Goal: Transaction & Acquisition: Purchase product/service

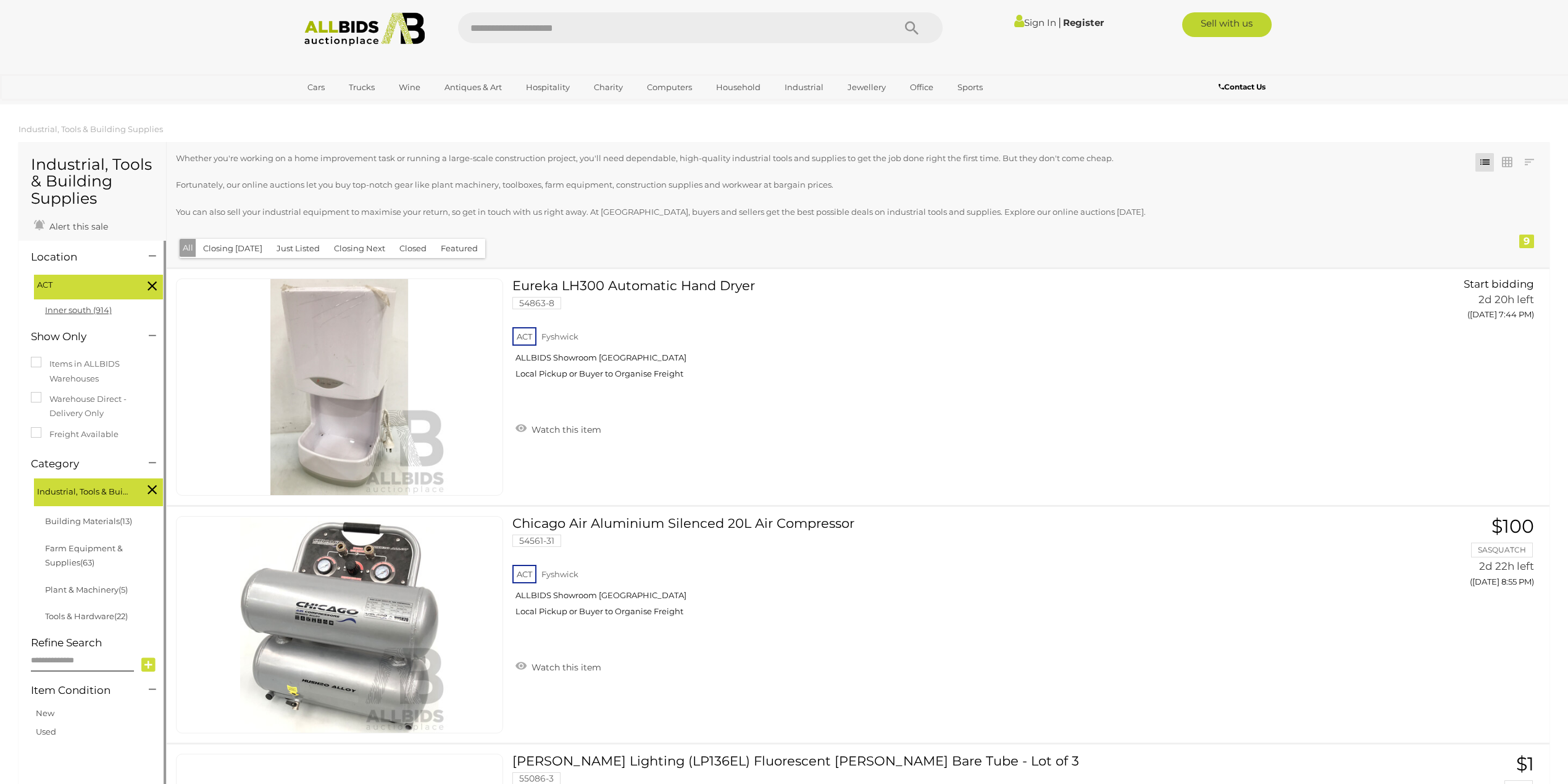
click at [81, 311] on link "Inner south (914)" at bounding box center [78, 310] width 67 height 10
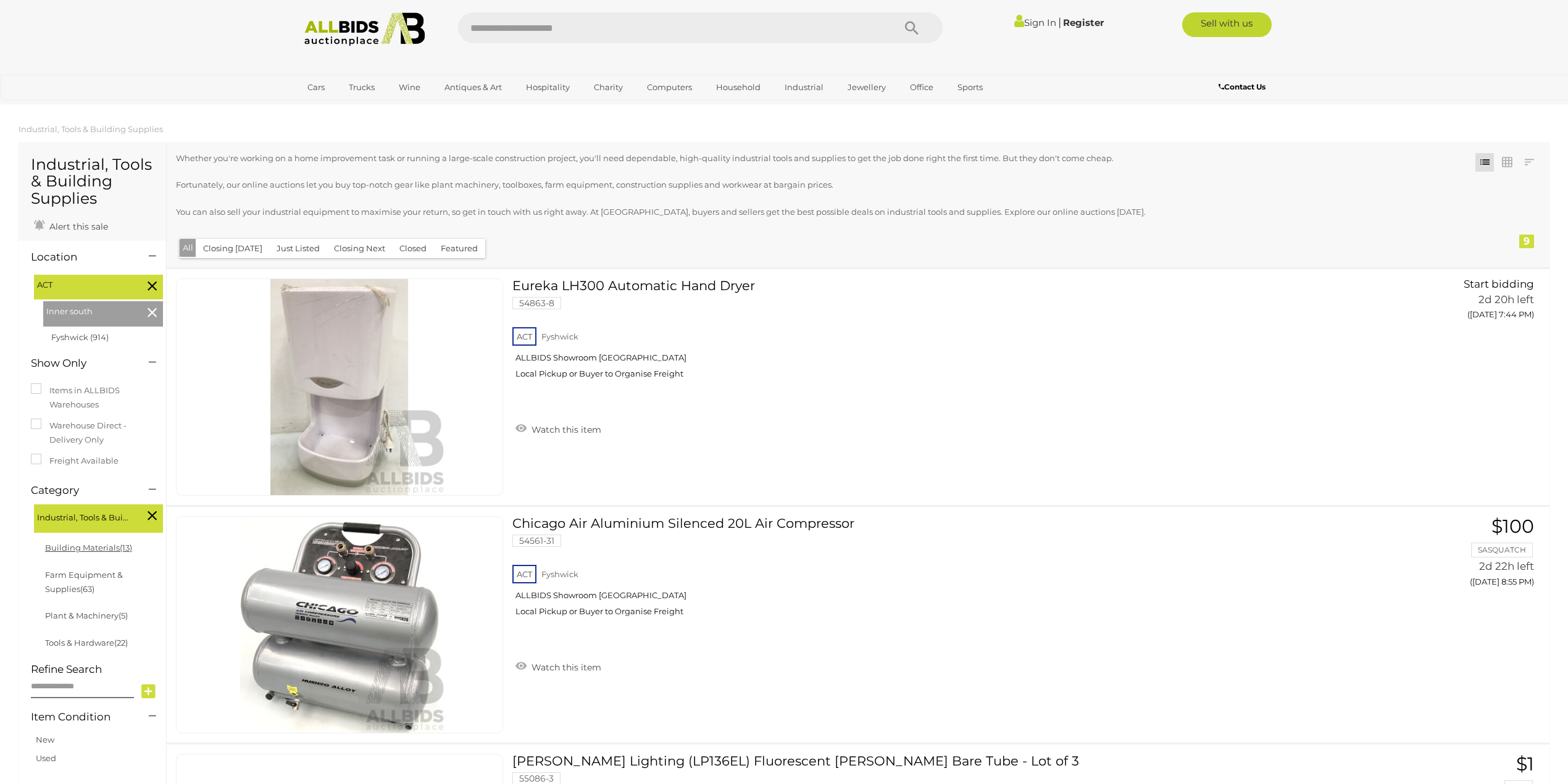
click at [85, 546] on link "Building Materials (13)" at bounding box center [88, 547] width 87 height 10
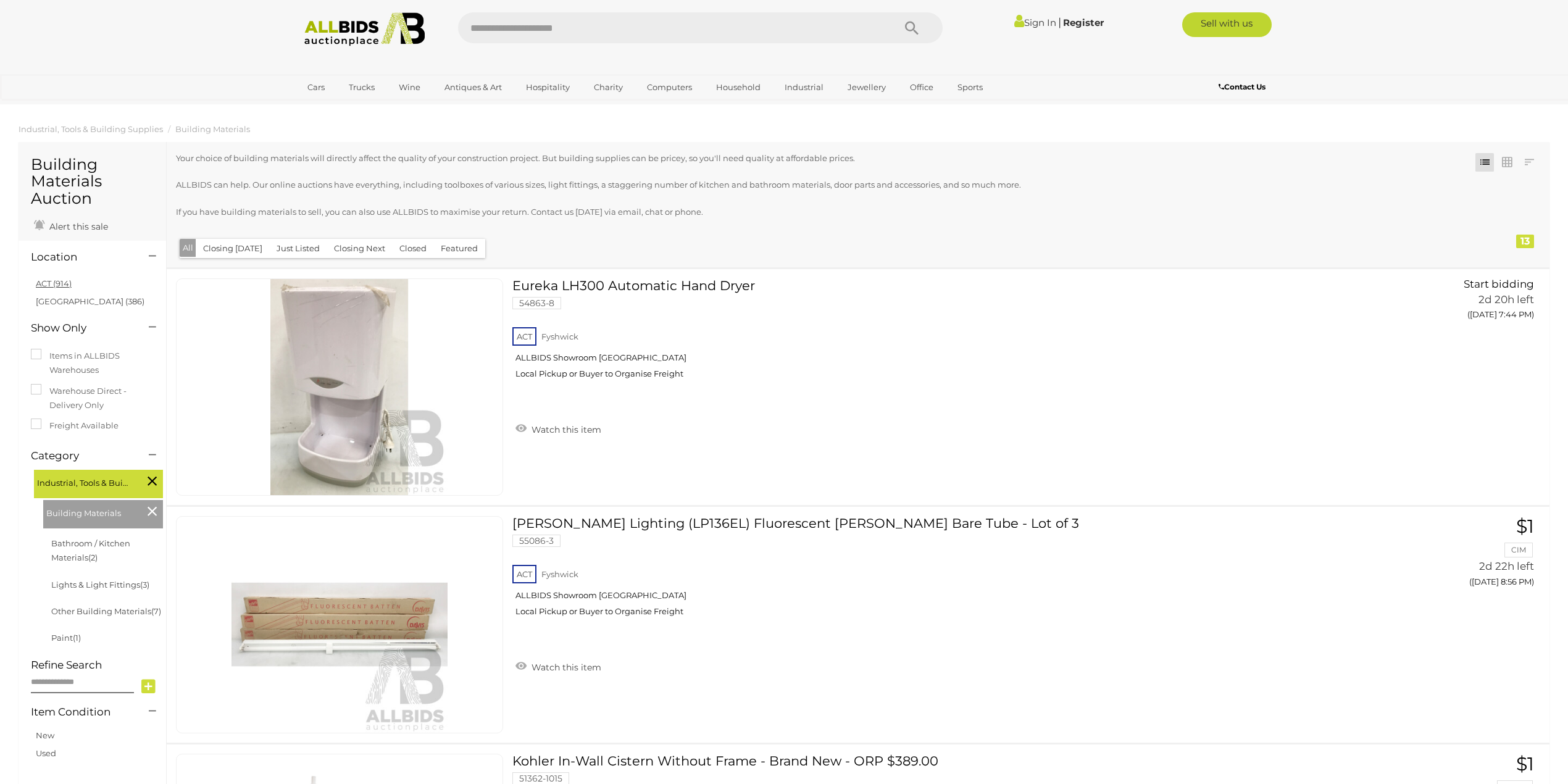
click at [60, 281] on link "ACT (914)" at bounding box center [53, 283] width 36 height 10
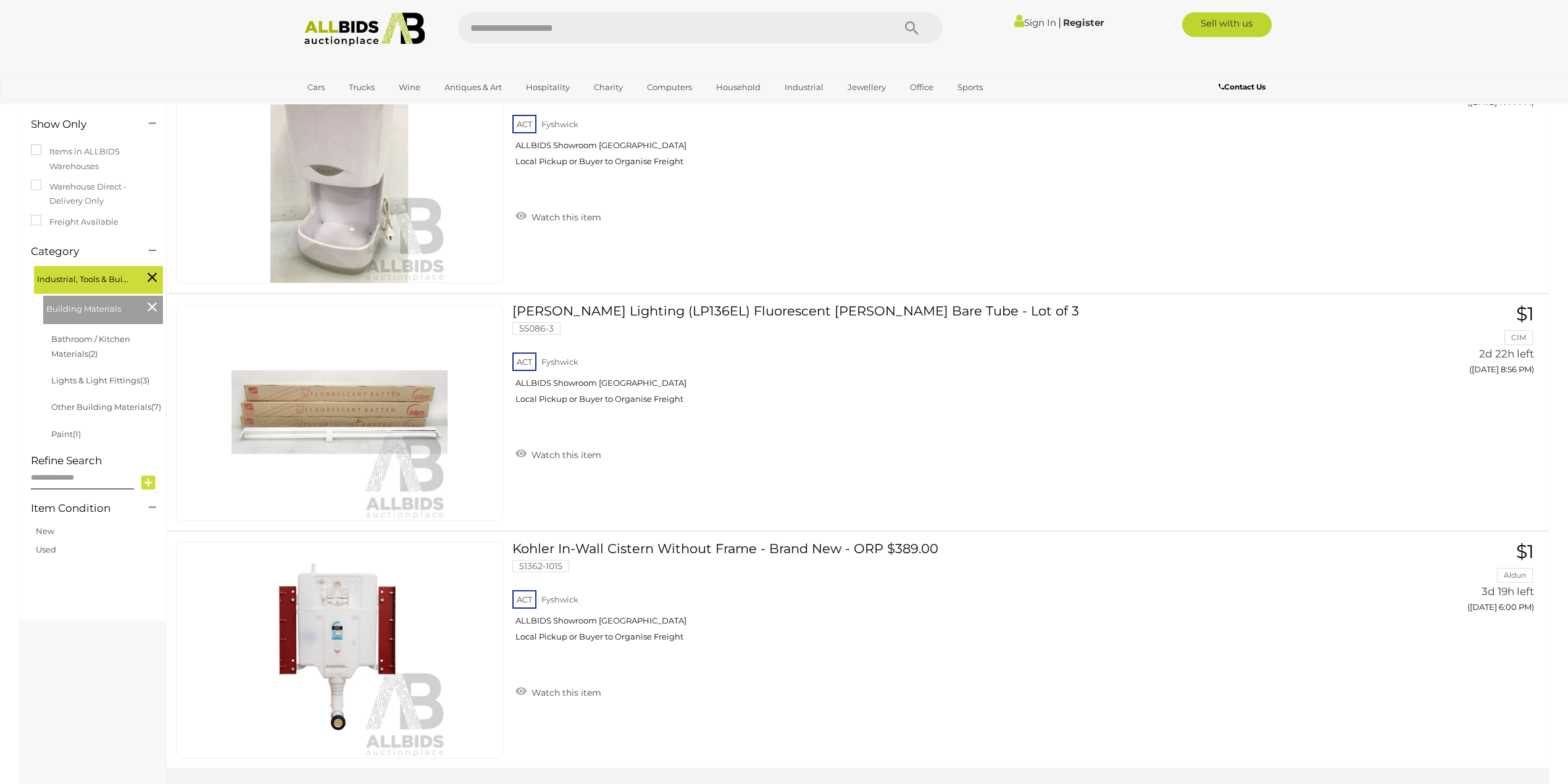
scroll to position [195, 0]
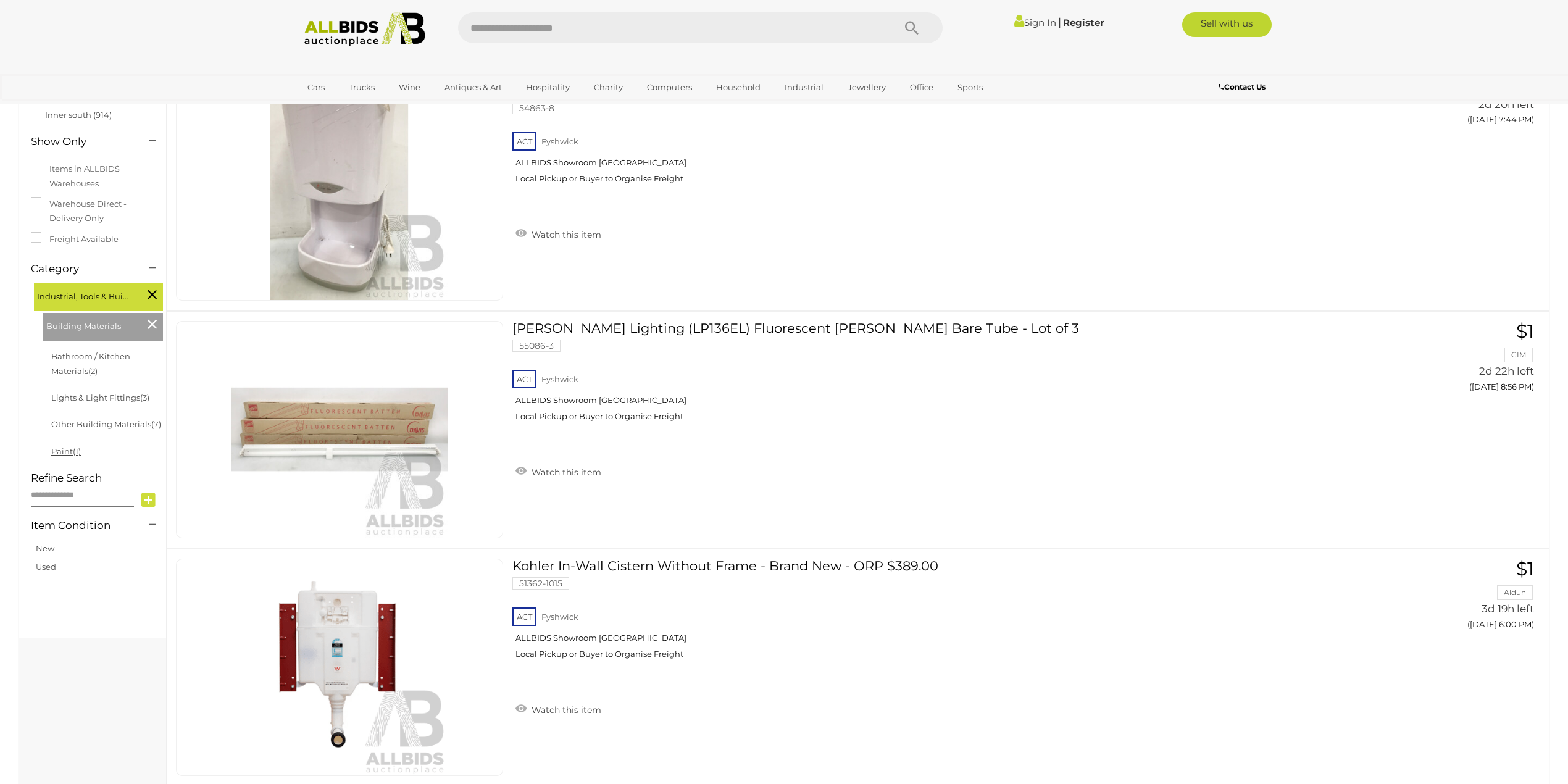
click at [69, 453] on link "Paint (1)" at bounding box center [66, 451] width 30 height 10
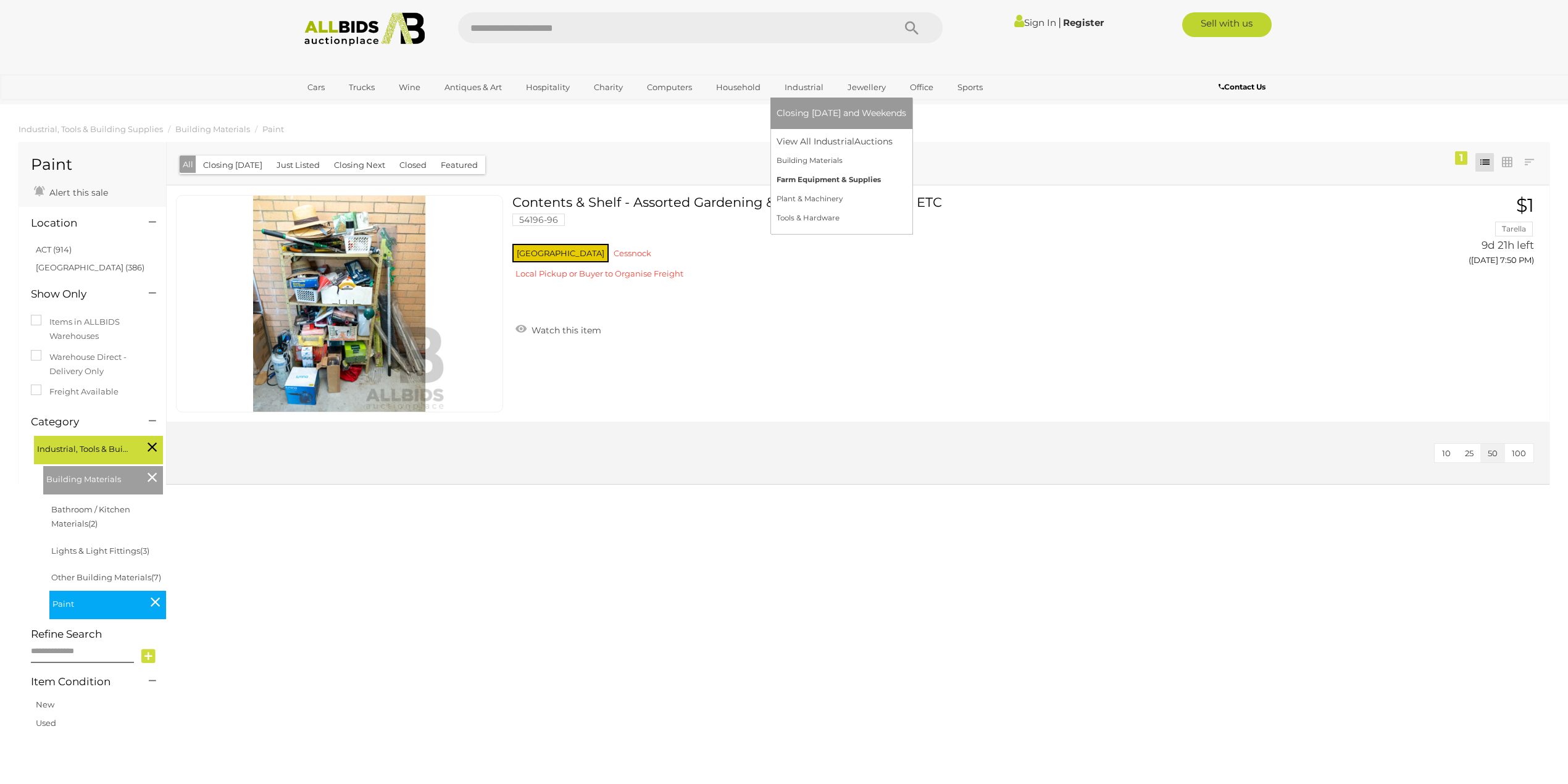
click at [800, 179] on link "Farm Equipment & Supplies" at bounding box center [841, 180] width 130 height 19
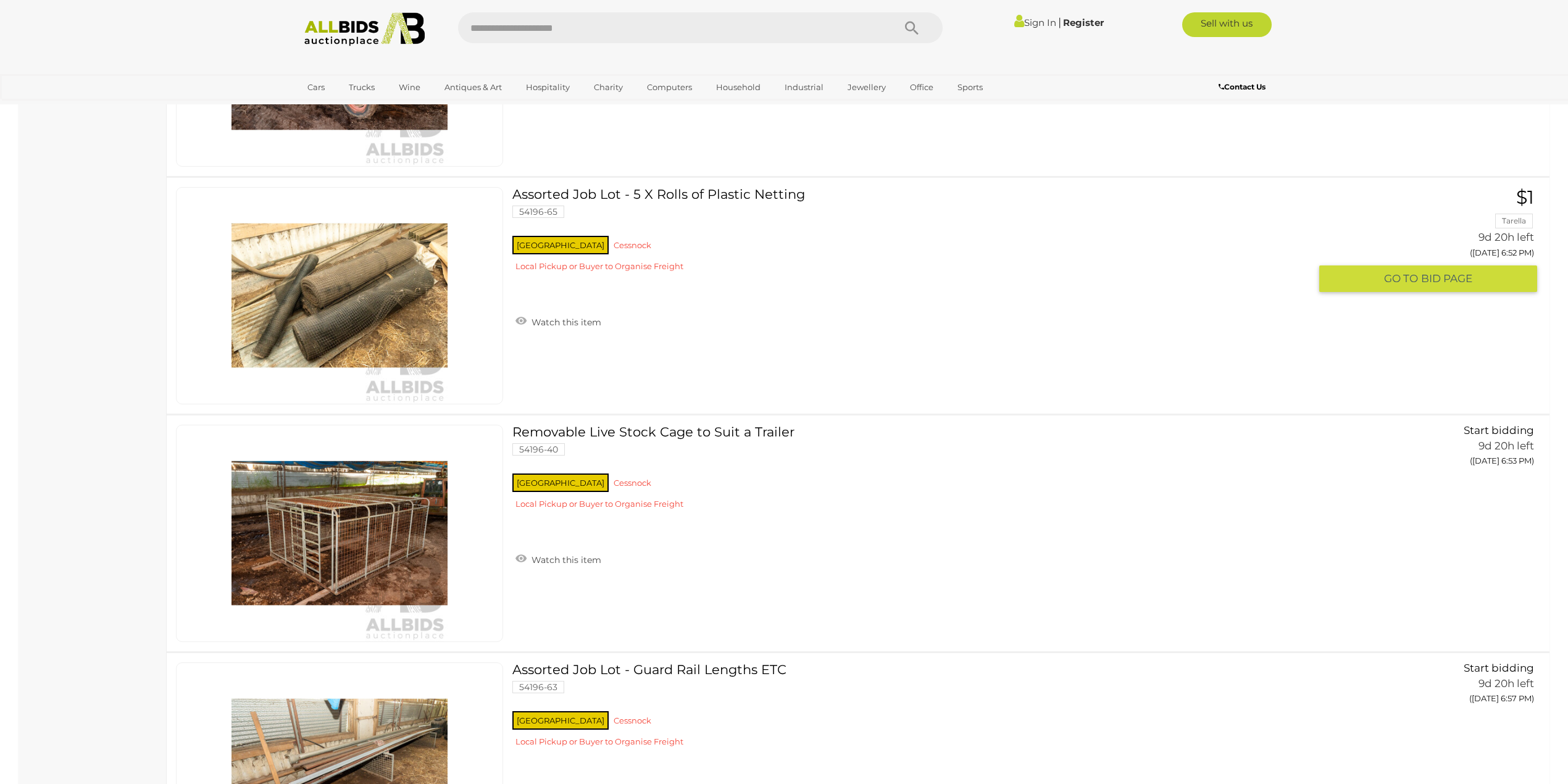
scroll to position [2470, 0]
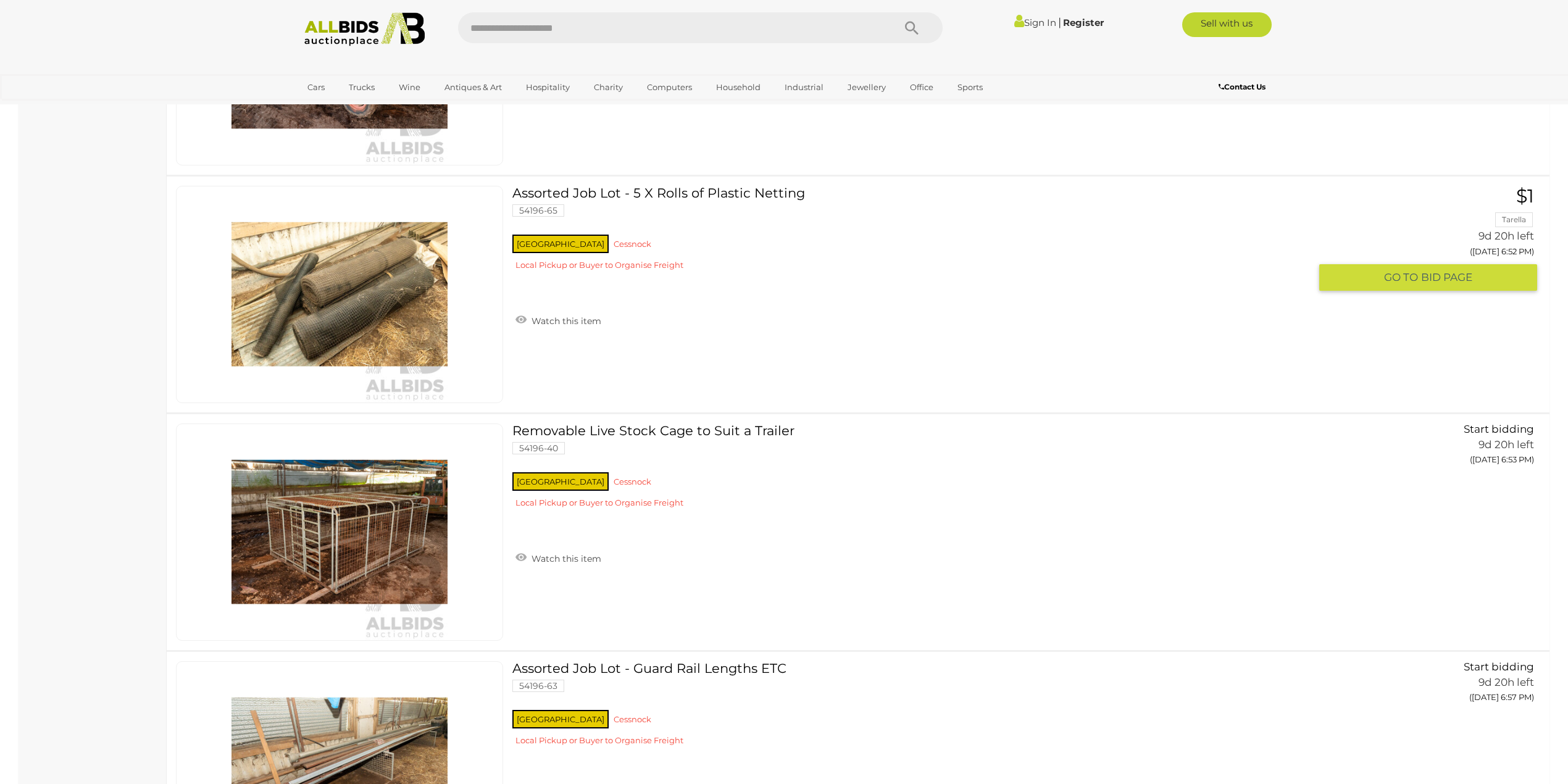
click at [353, 299] on img at bounding box center [339, 294] width 216 height 216
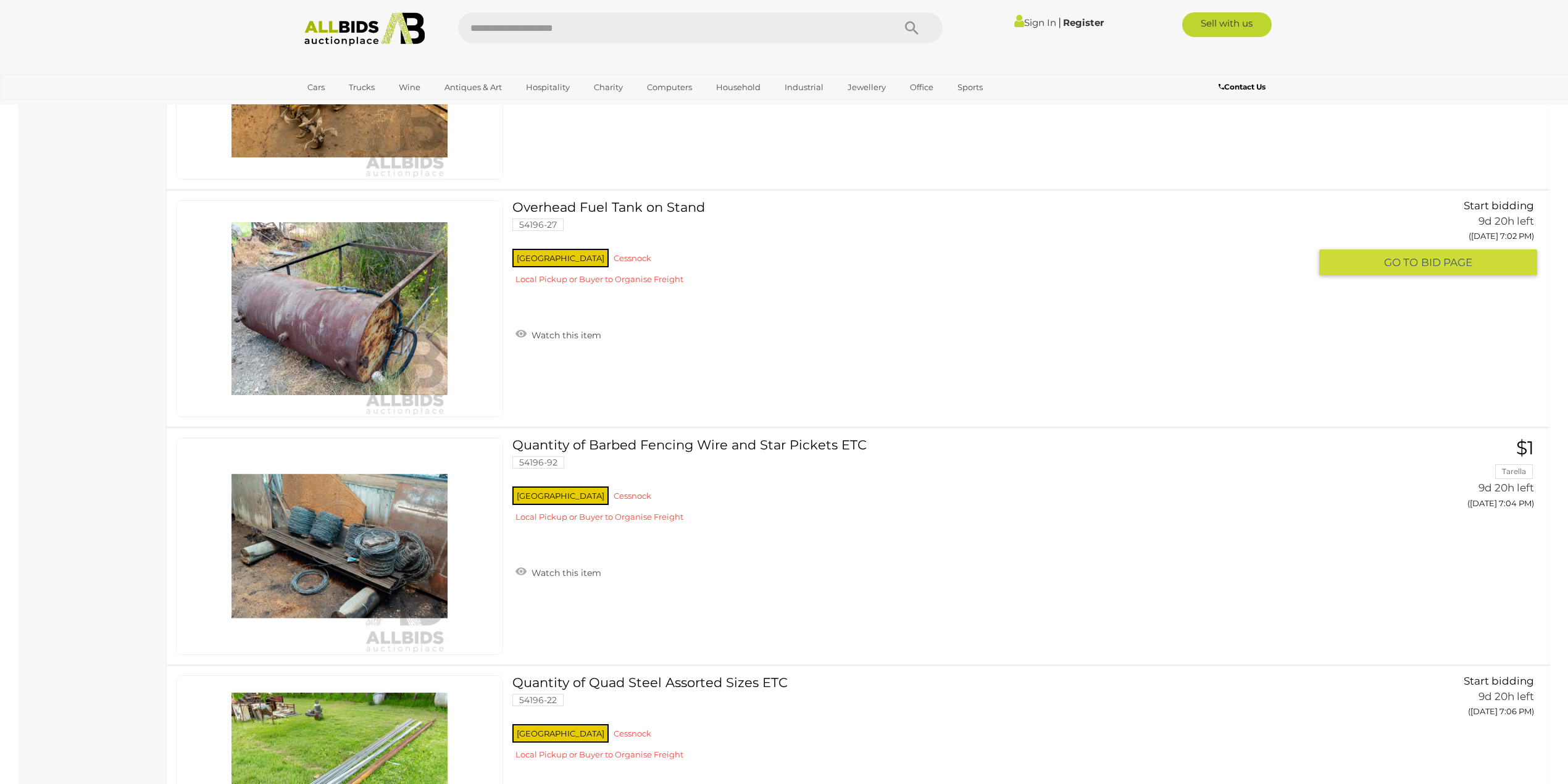
scroll to position [3159, 0]
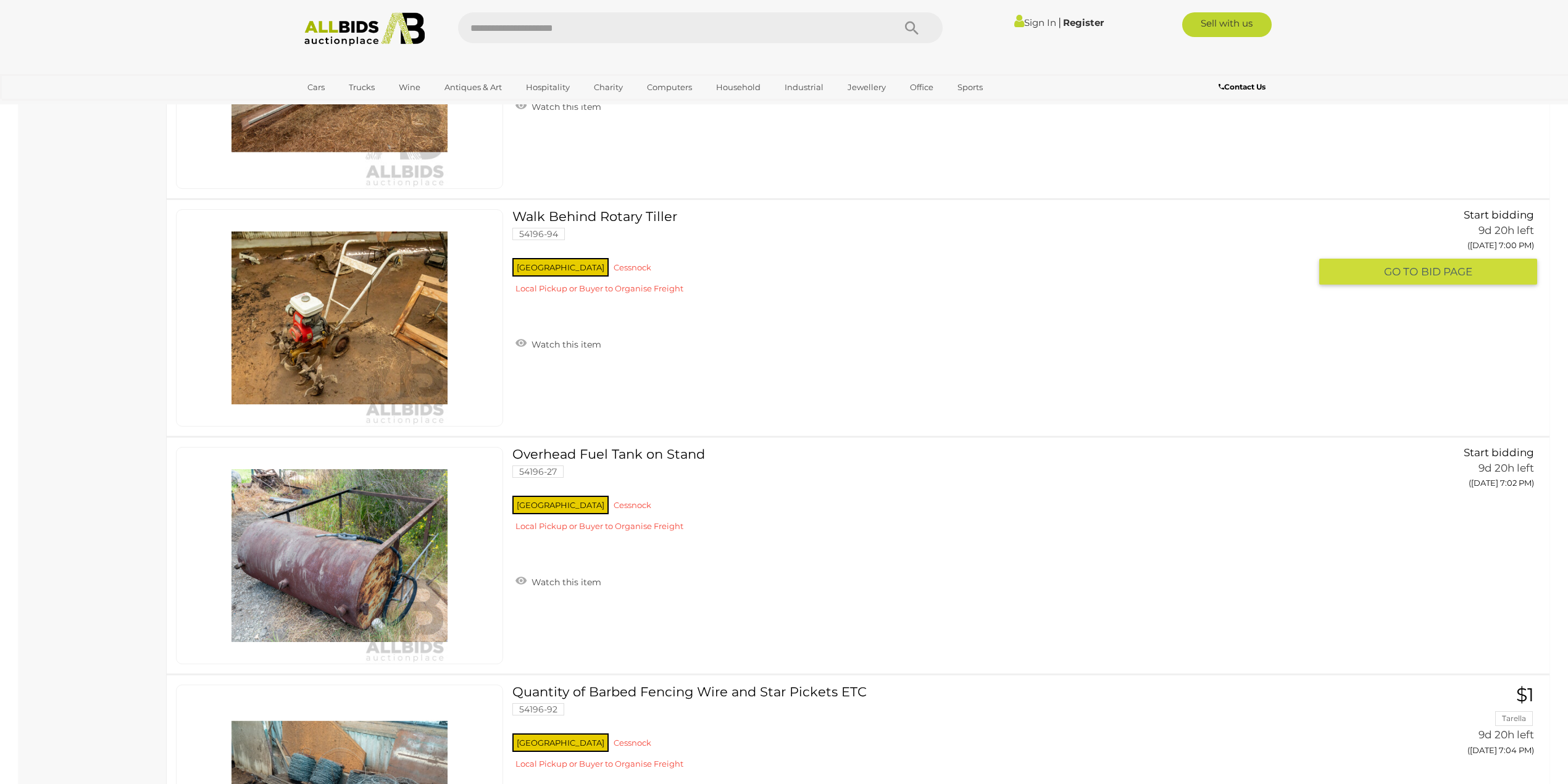
click at [308, 324] on img at bounding box center [339, 318] width 216 height 216
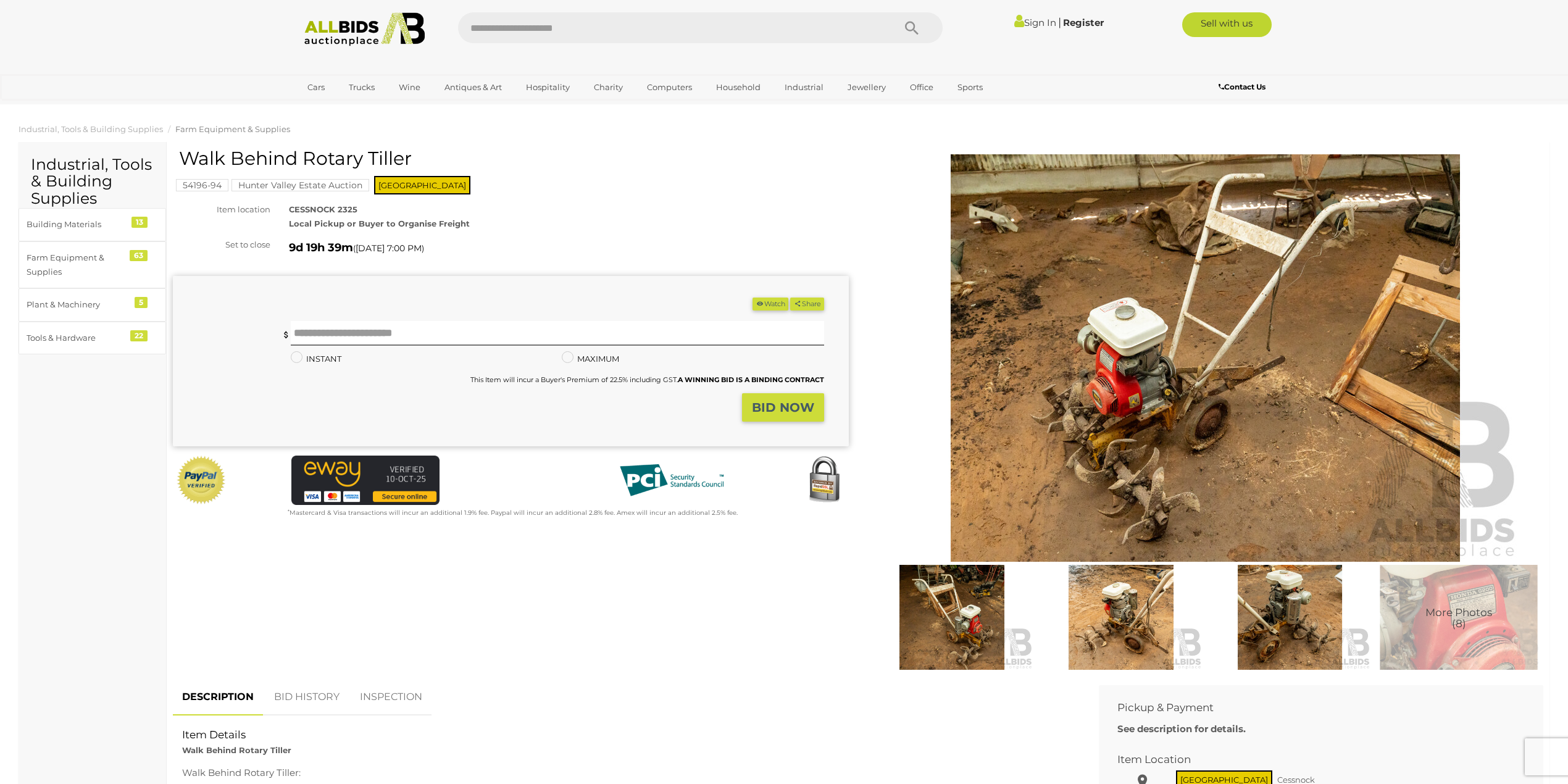
click at [1095, 600] on img at bounding box center [1121, 617] width 163 height 105
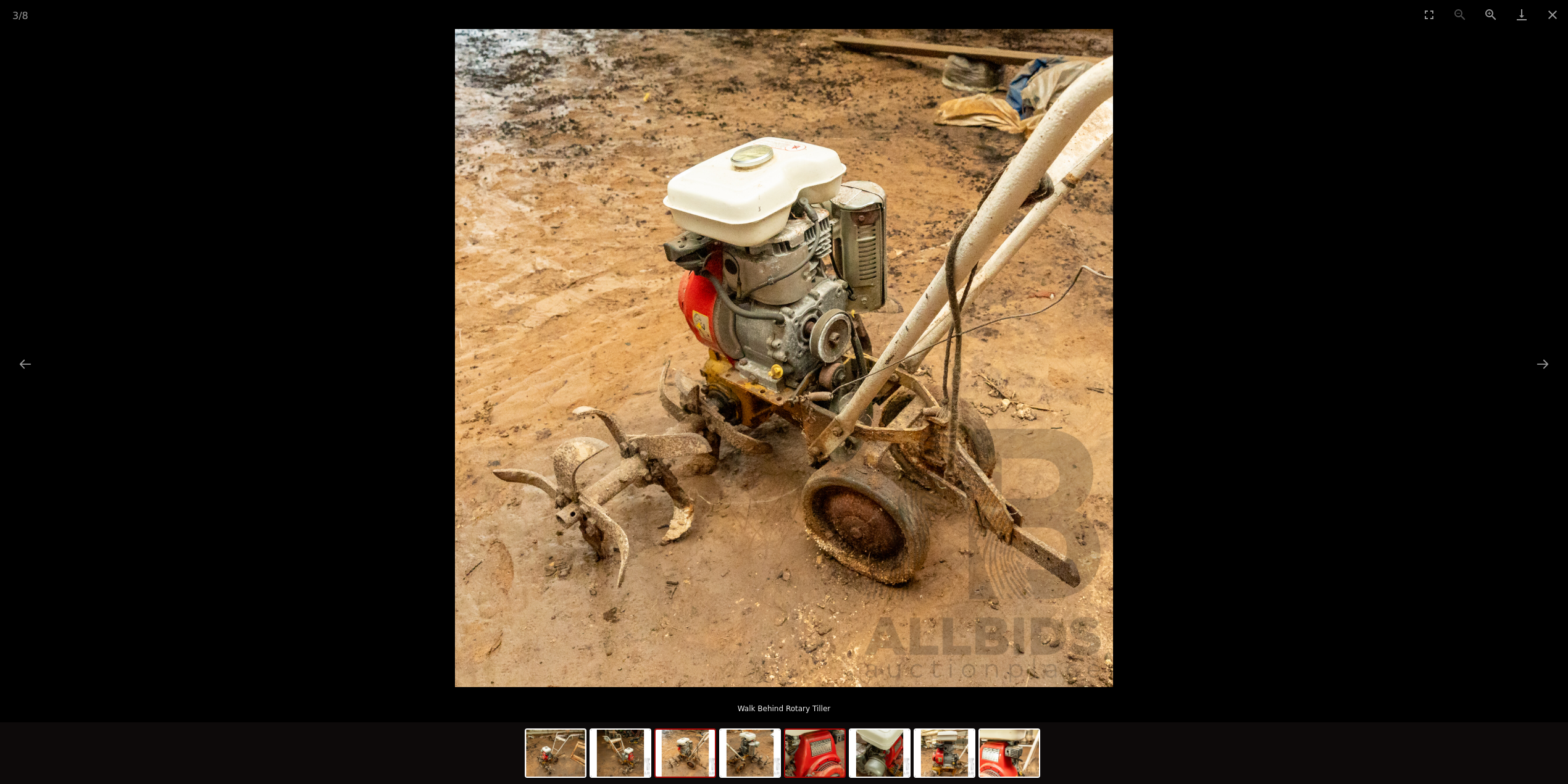
click at [826, 764] on img at bounding box center [815, 753] width 59 height 47
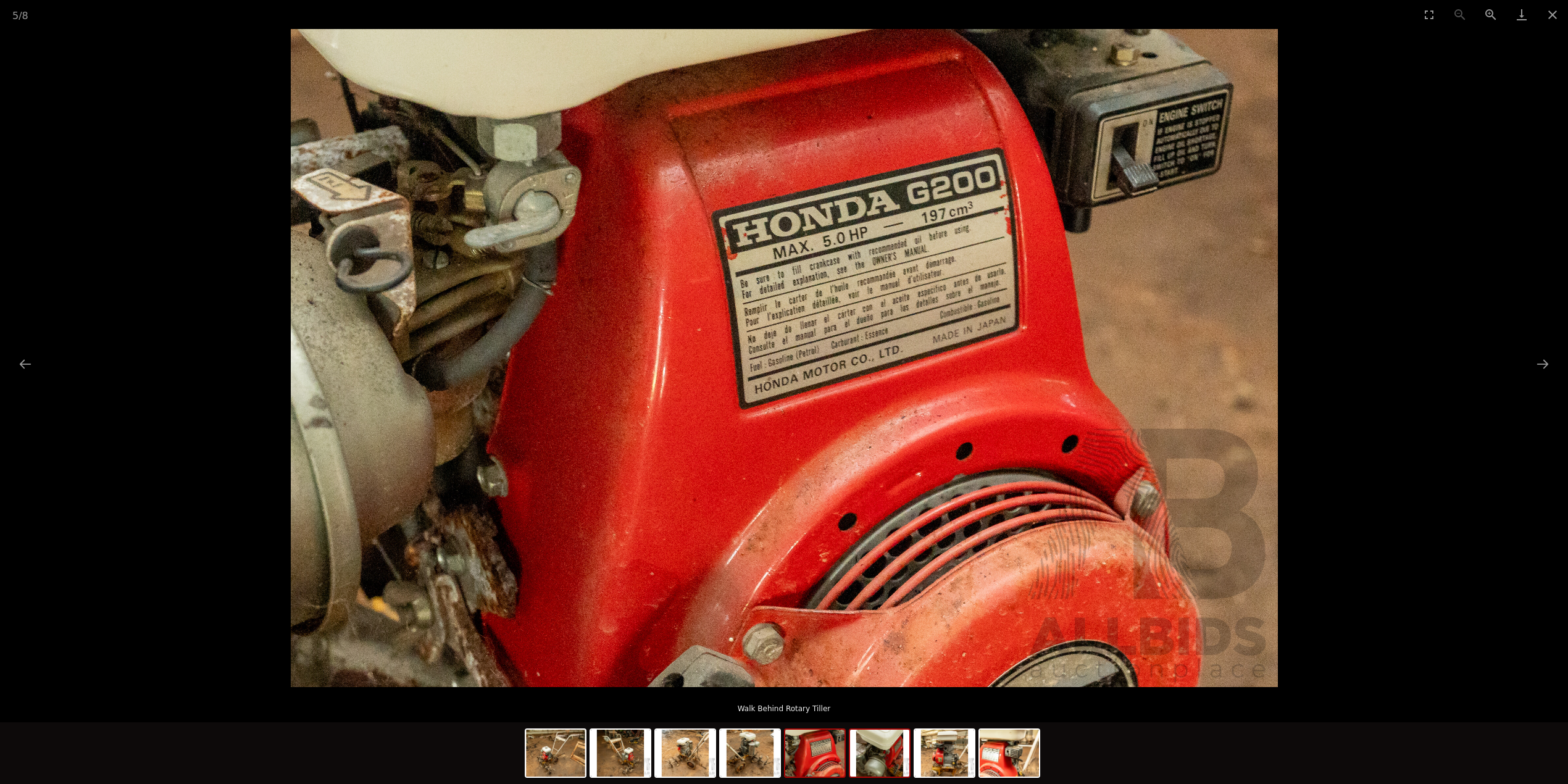
click at [865, 760] on img at bounding box center [880, 753] width 59 height 47
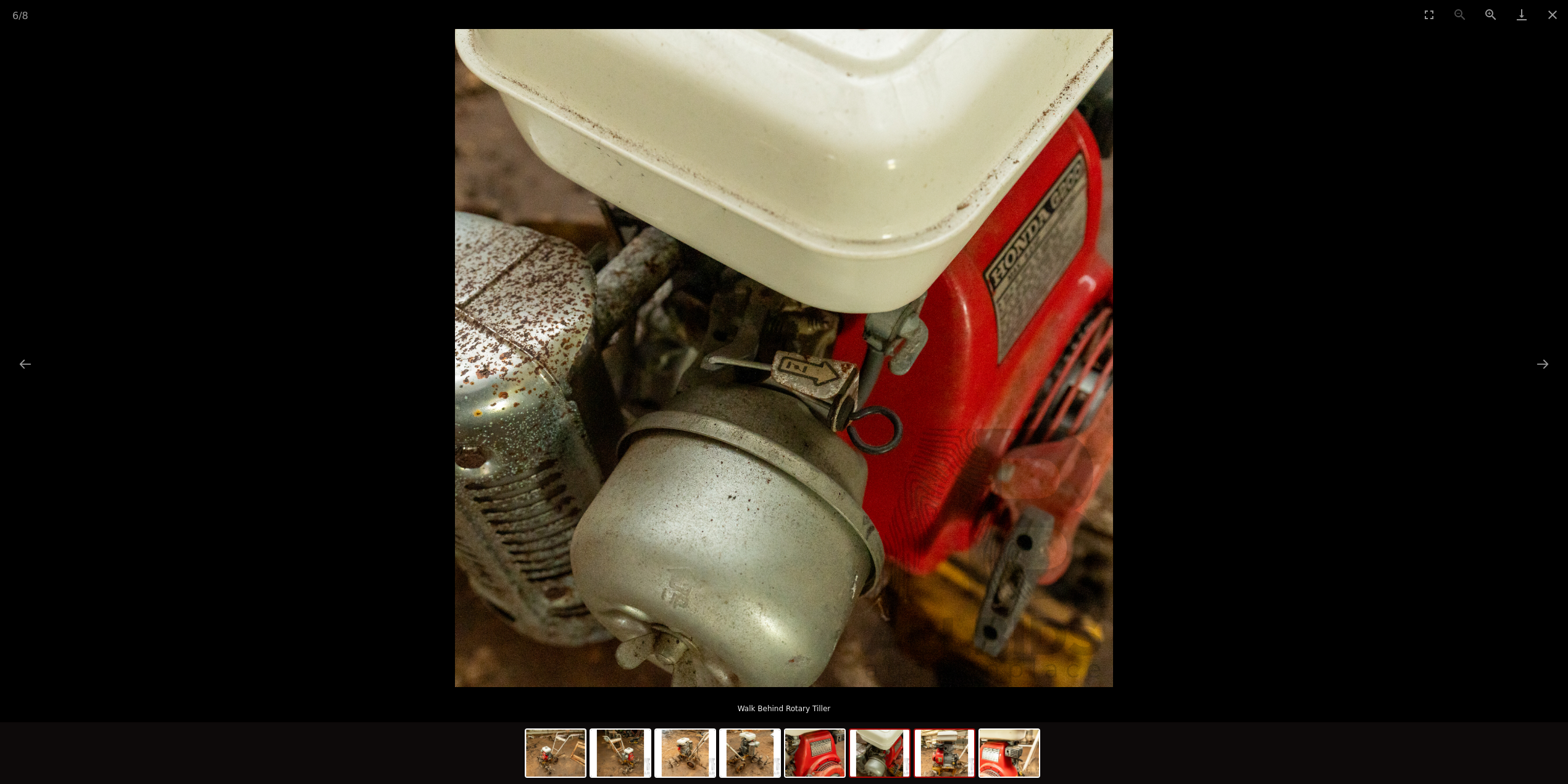
click at [949, 756] on img at bounding box center [945, 753] width 59 height 47
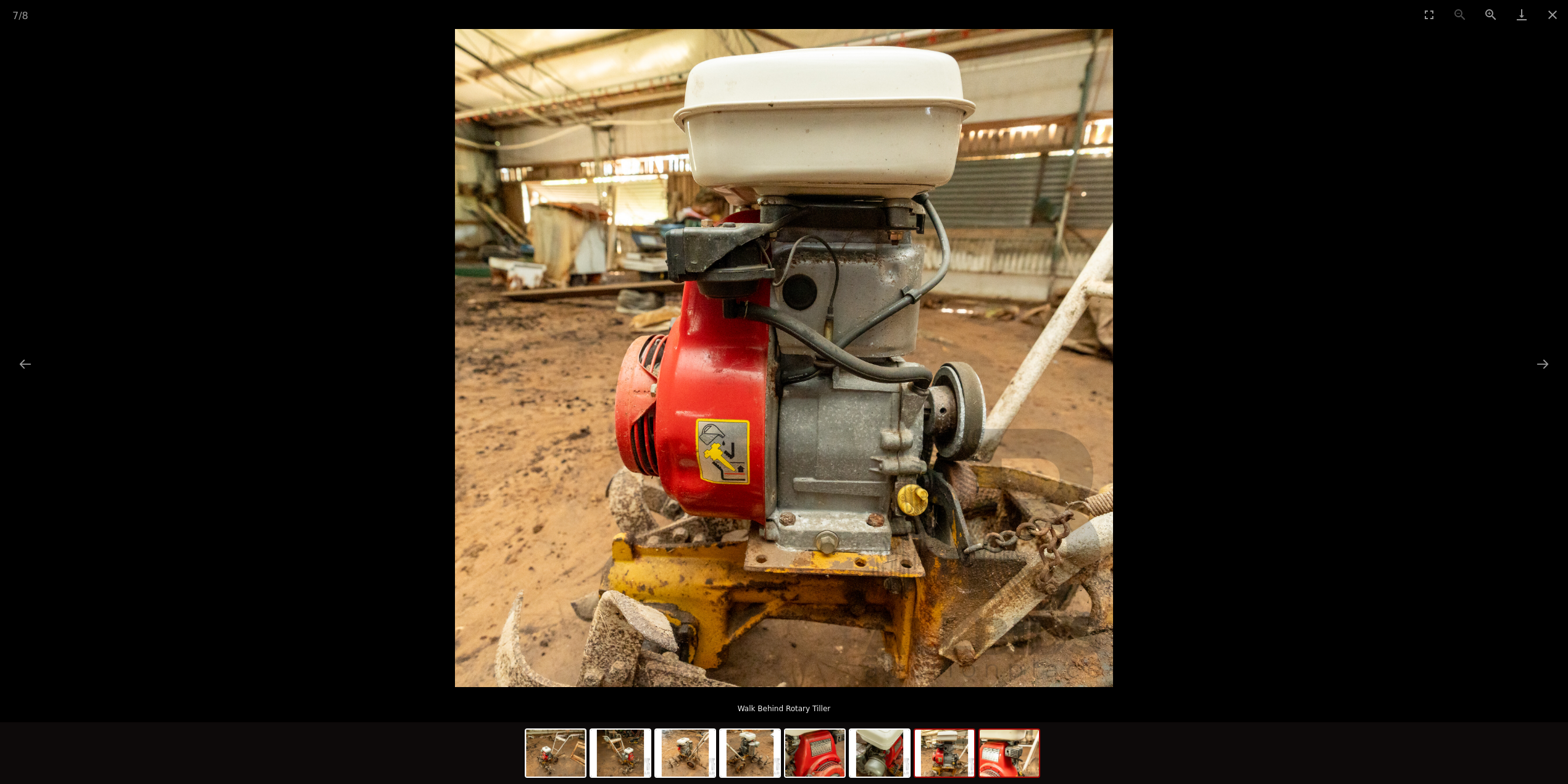
click at [1005, 766] on img at bounding box center [1009, 753] width 59 height 47
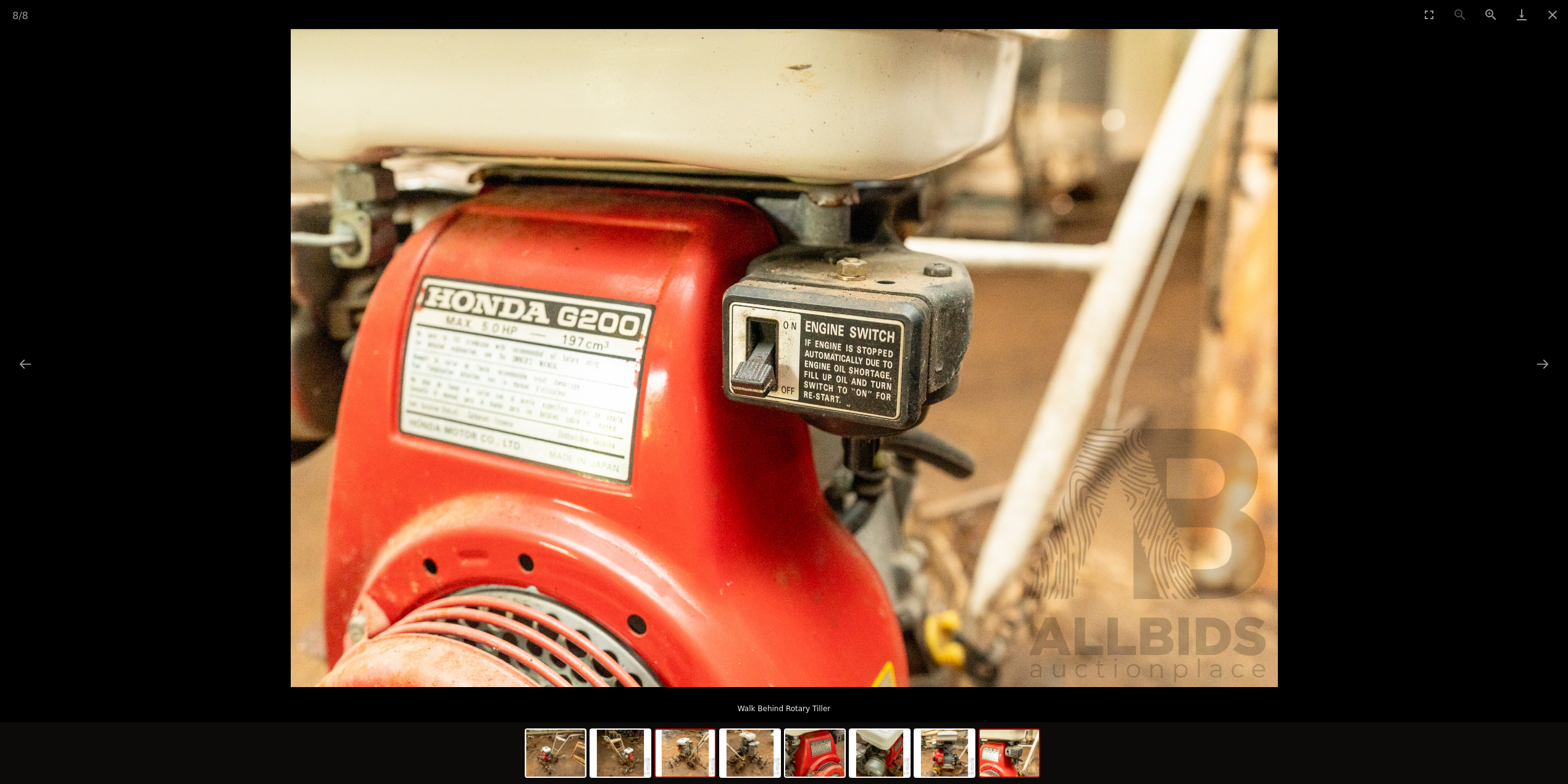
click at [654, 767] on div at bounding box center [685, 753] width 62 height 49
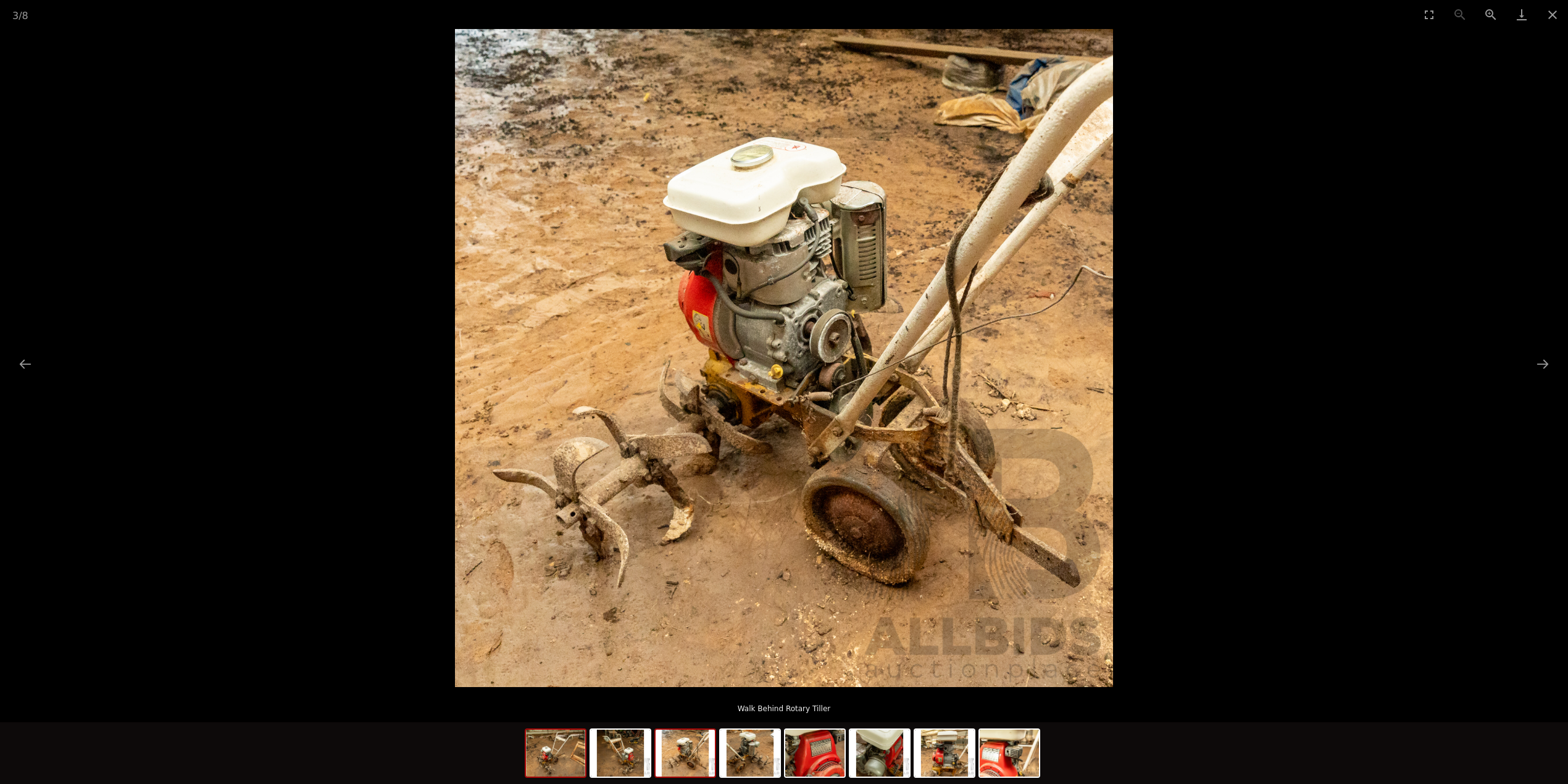
click at [567, 764] on img at bounding box center [556, 753] width 59 height 47
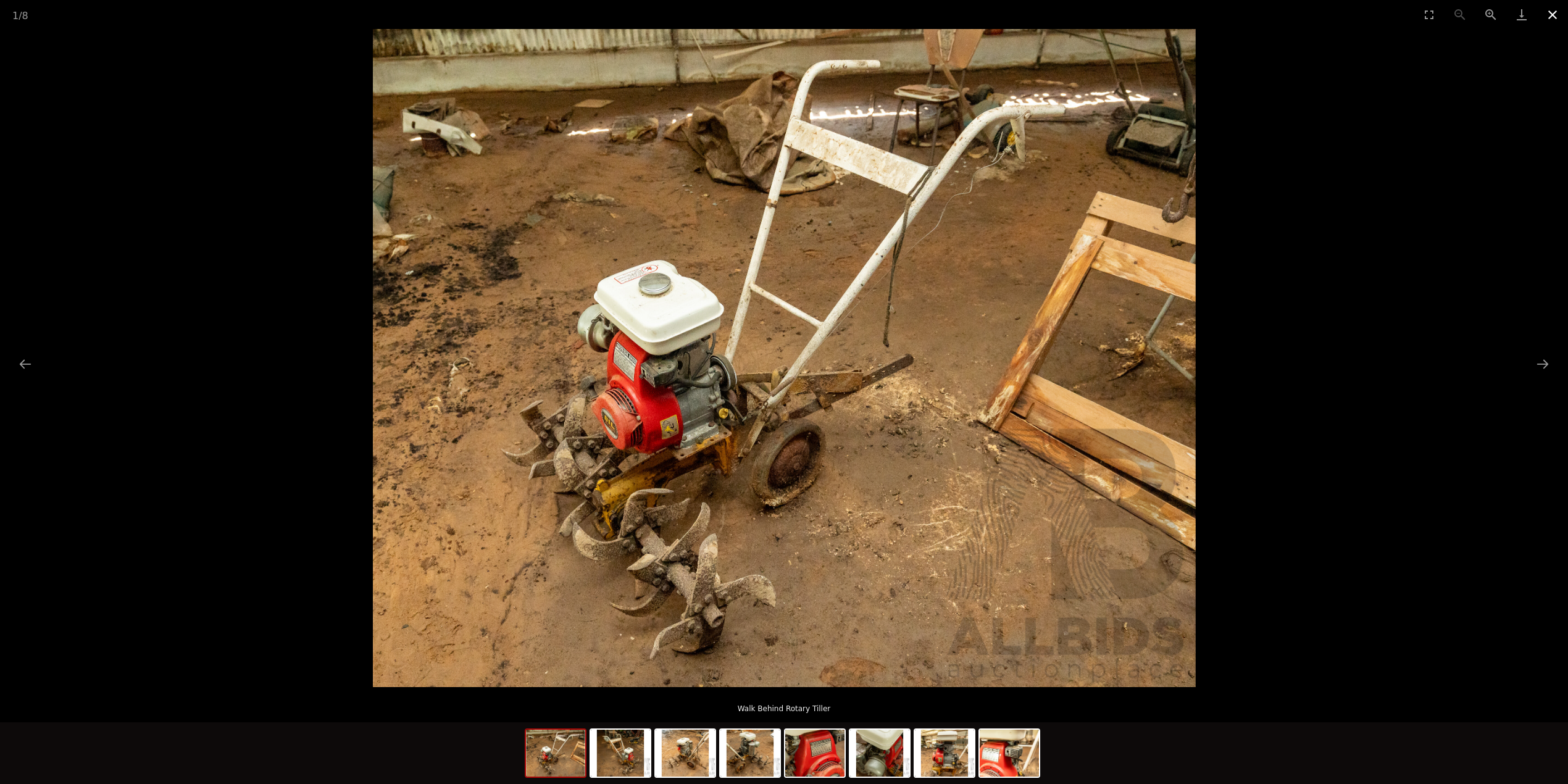
click at [1549, 20] on button "Close gallery" at bounding box center [1553, 14] width 31 height 29
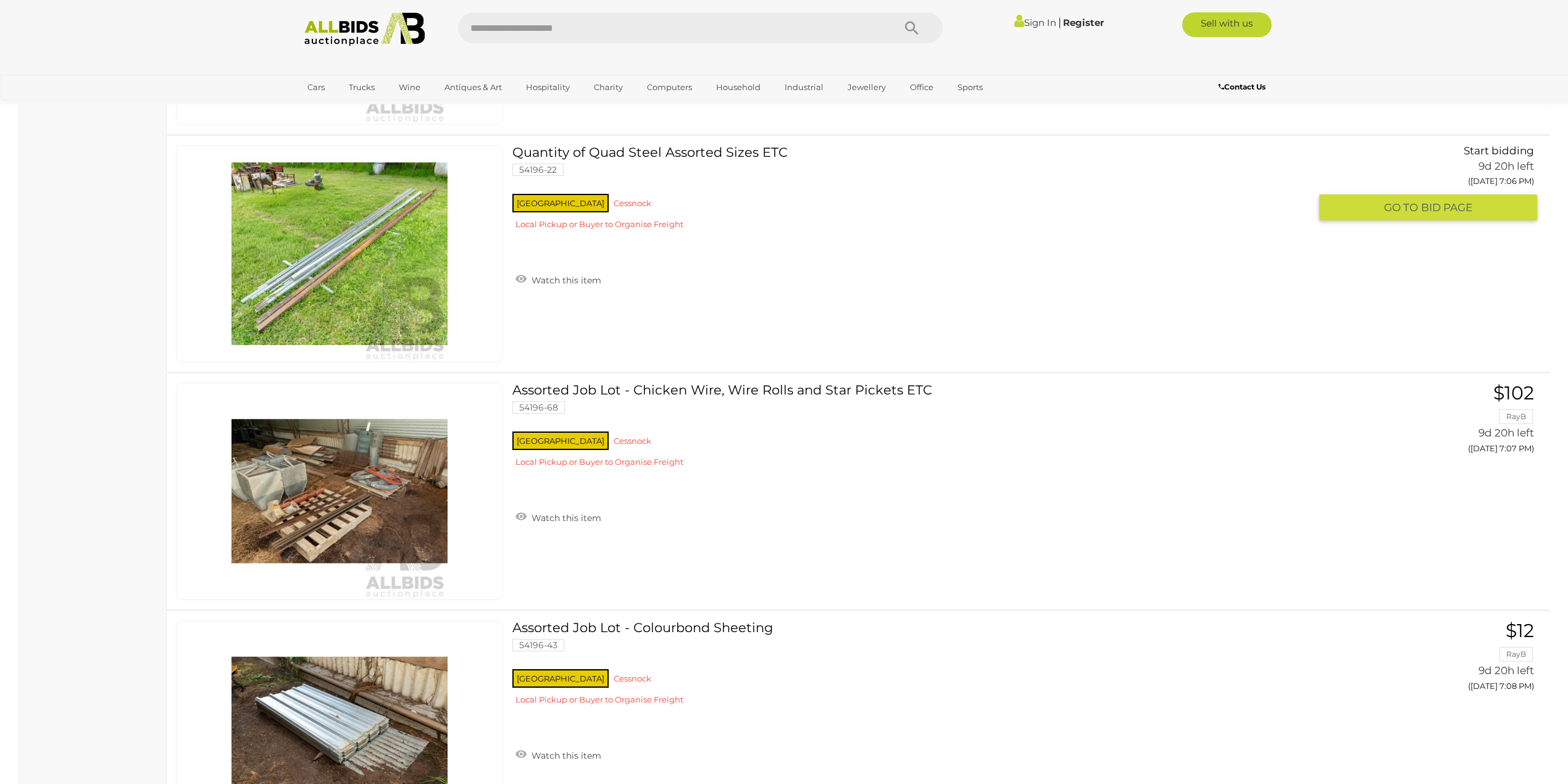
scroll to position [3955, 0]
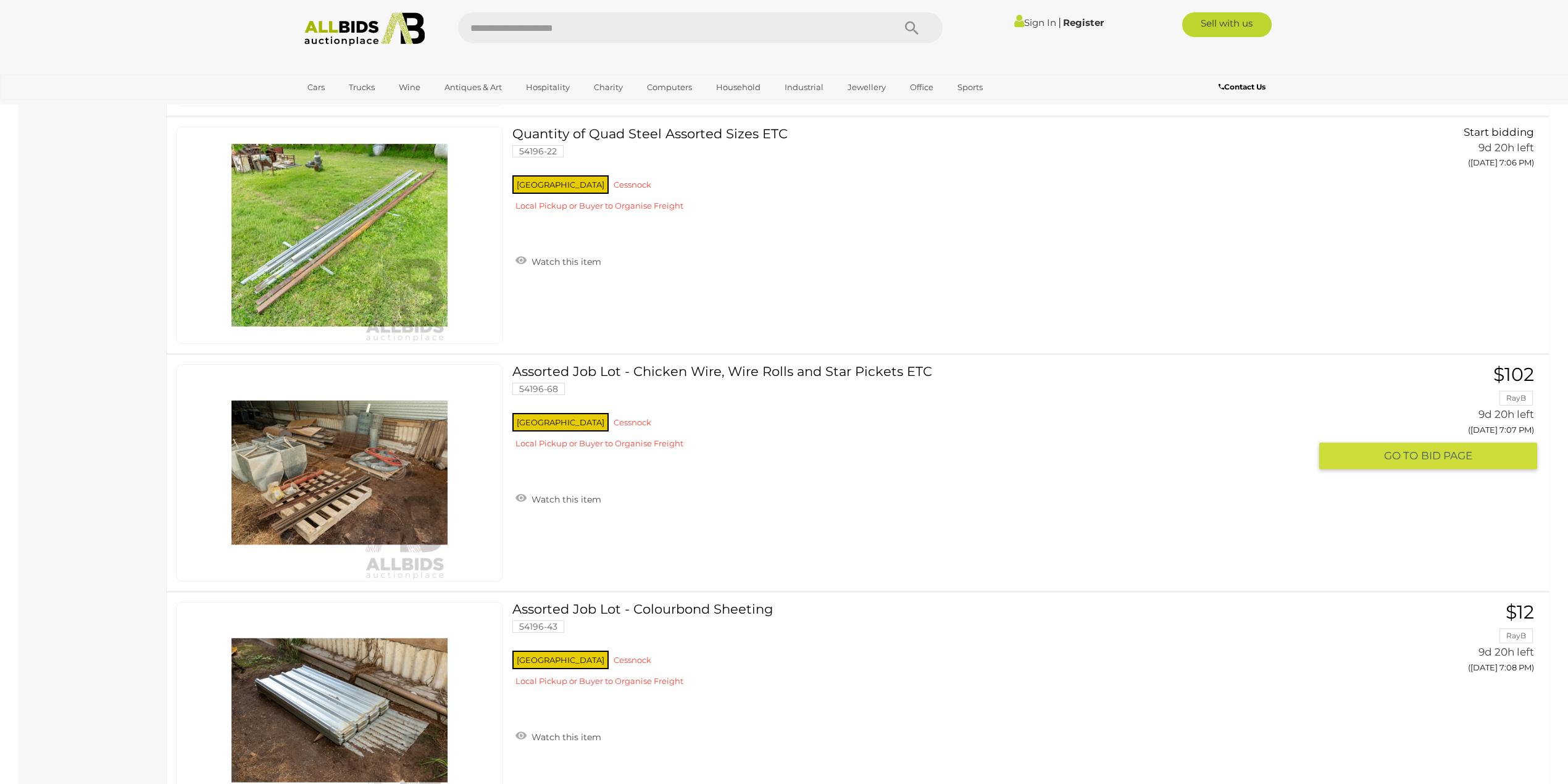
click at [355, 448] on link at bounding box center [339, 472] width 327 height 217
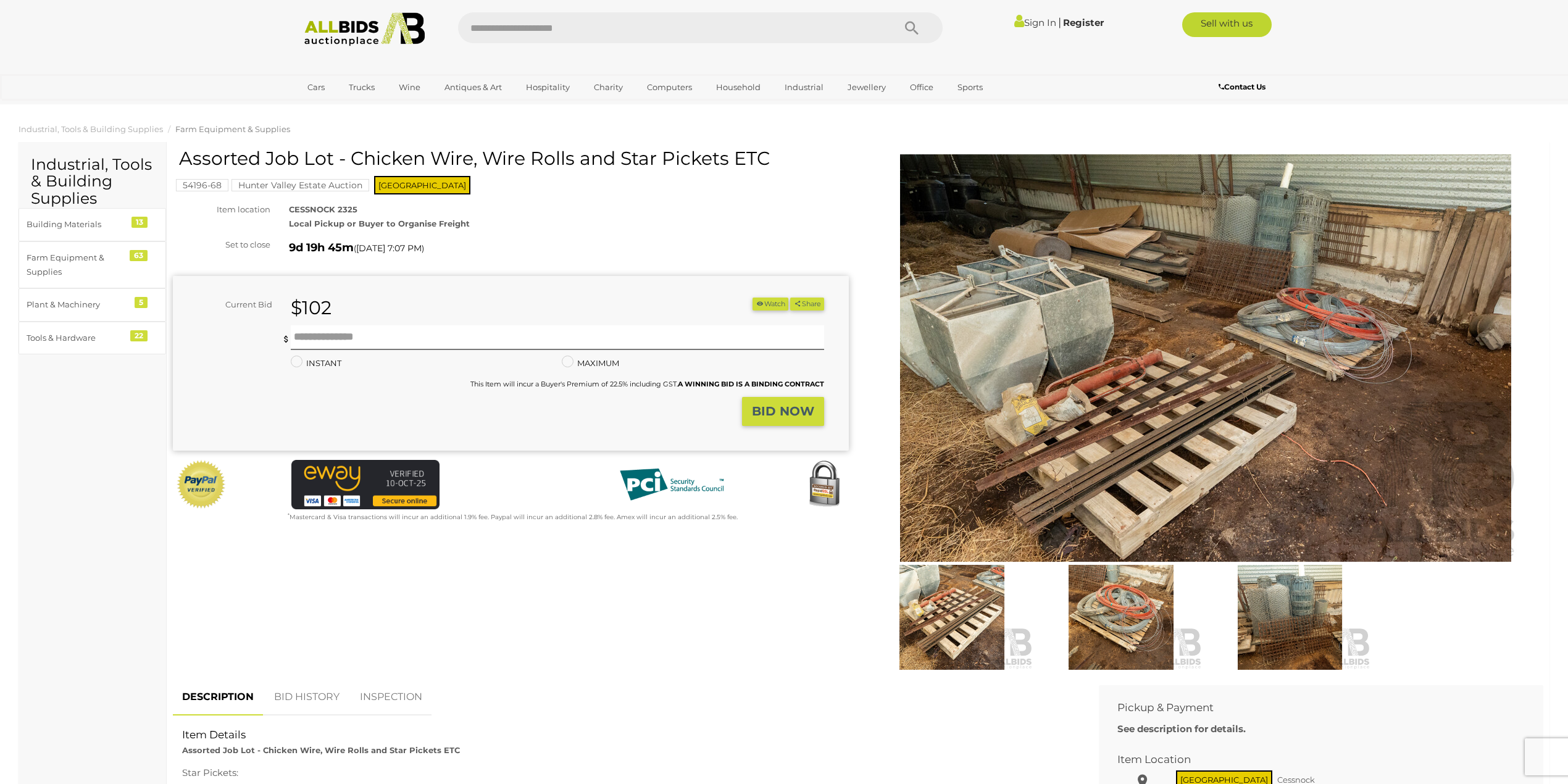
click at [1280, 606] on img at bounding box center [1290, 617] width 163 height 105
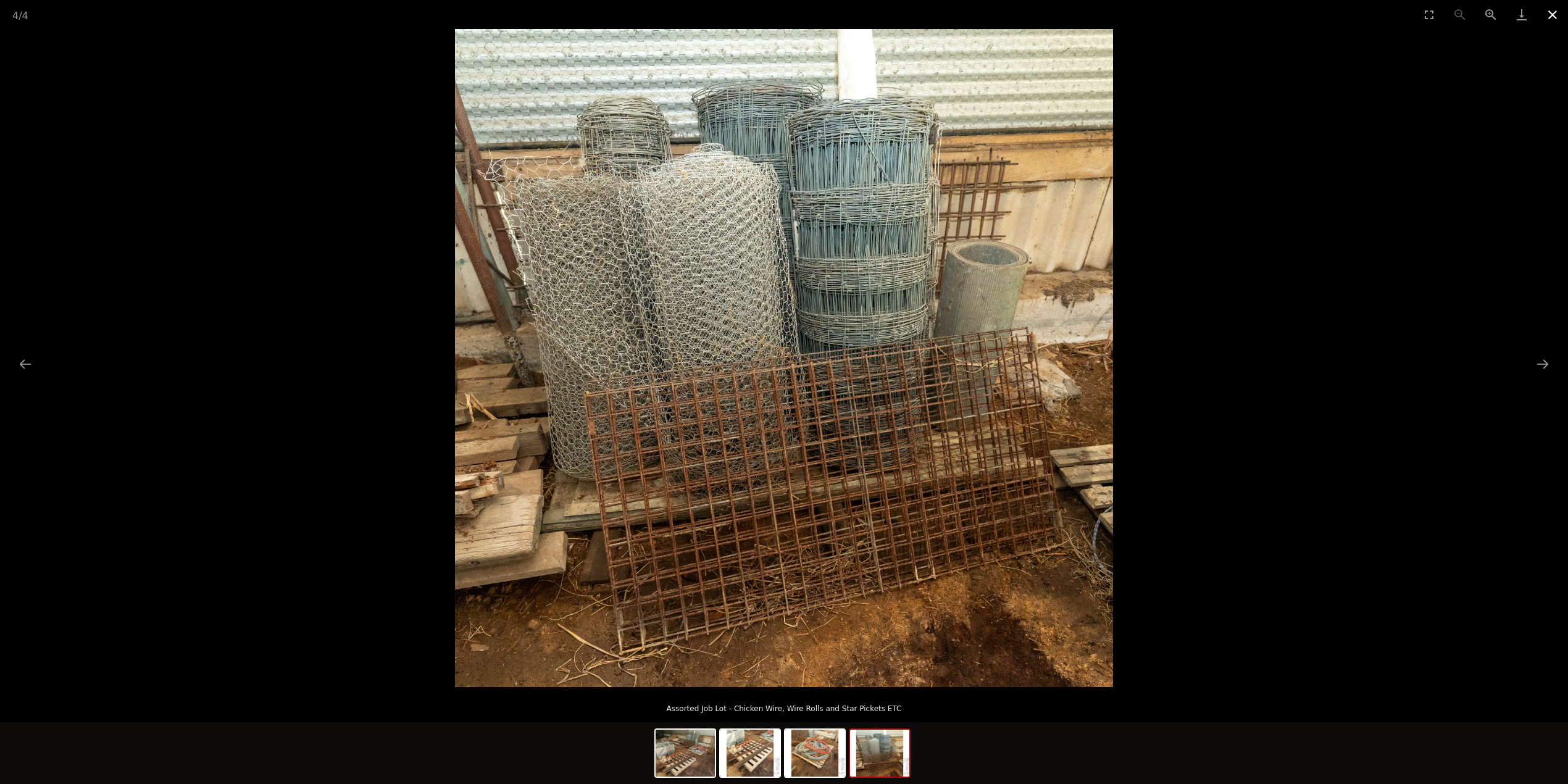
click at [1550, 13] on button "Close gallery" at bounding box center [1553, 14] width 31 height 29
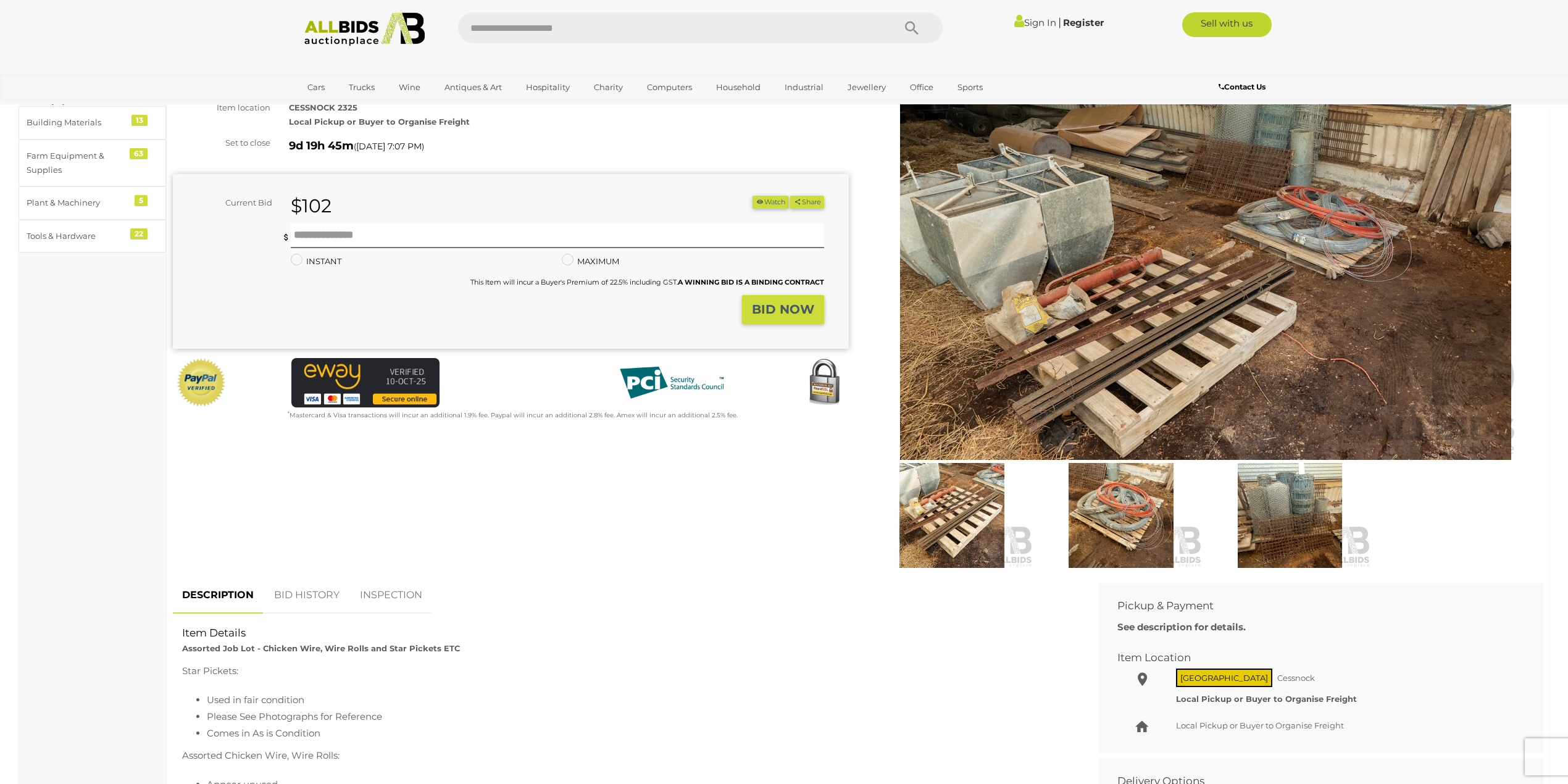
scroll to position [329, 0]
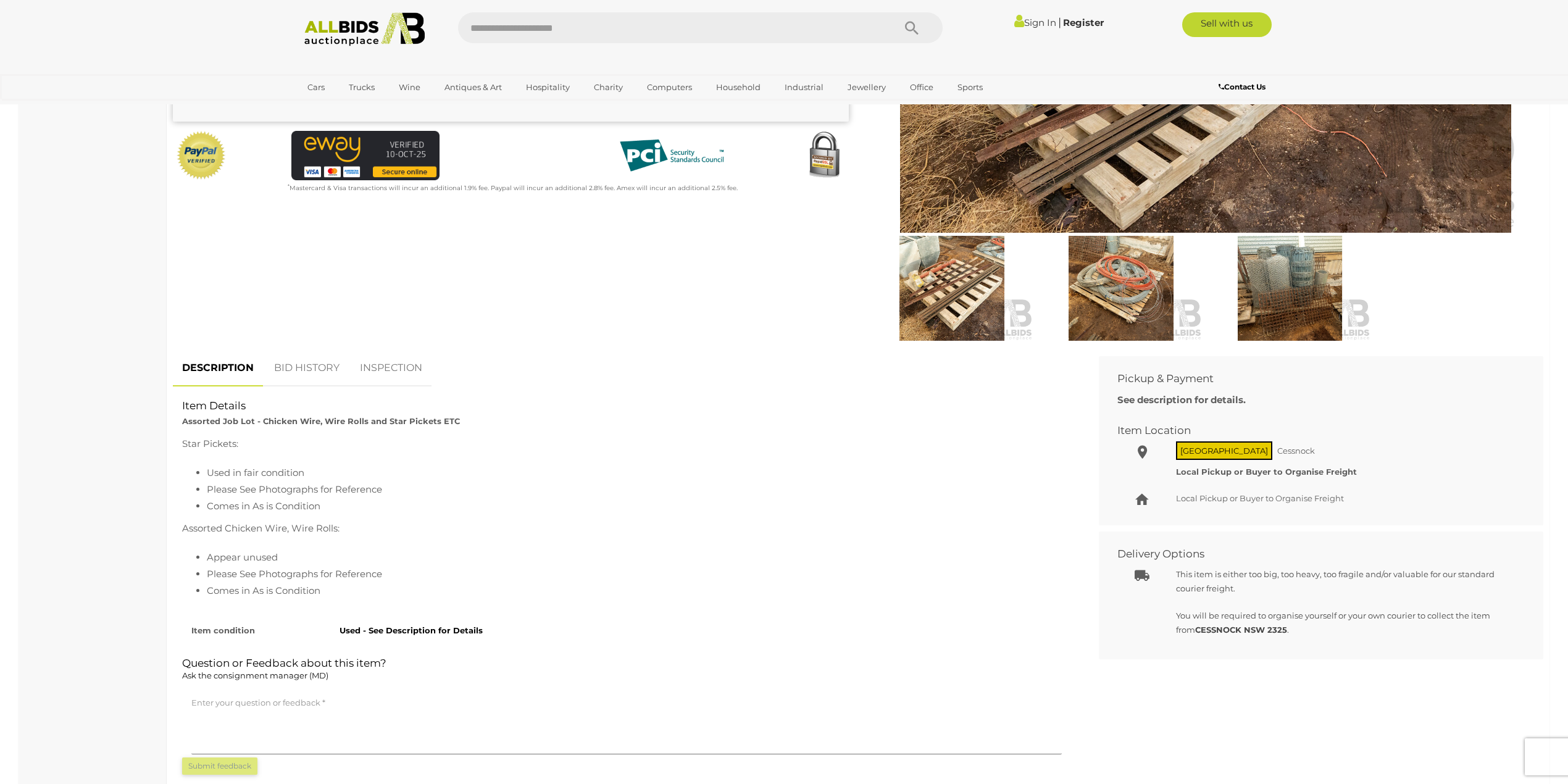
click at [1115, 273] on img at bounding box center [1121, 288] width 163 height 105
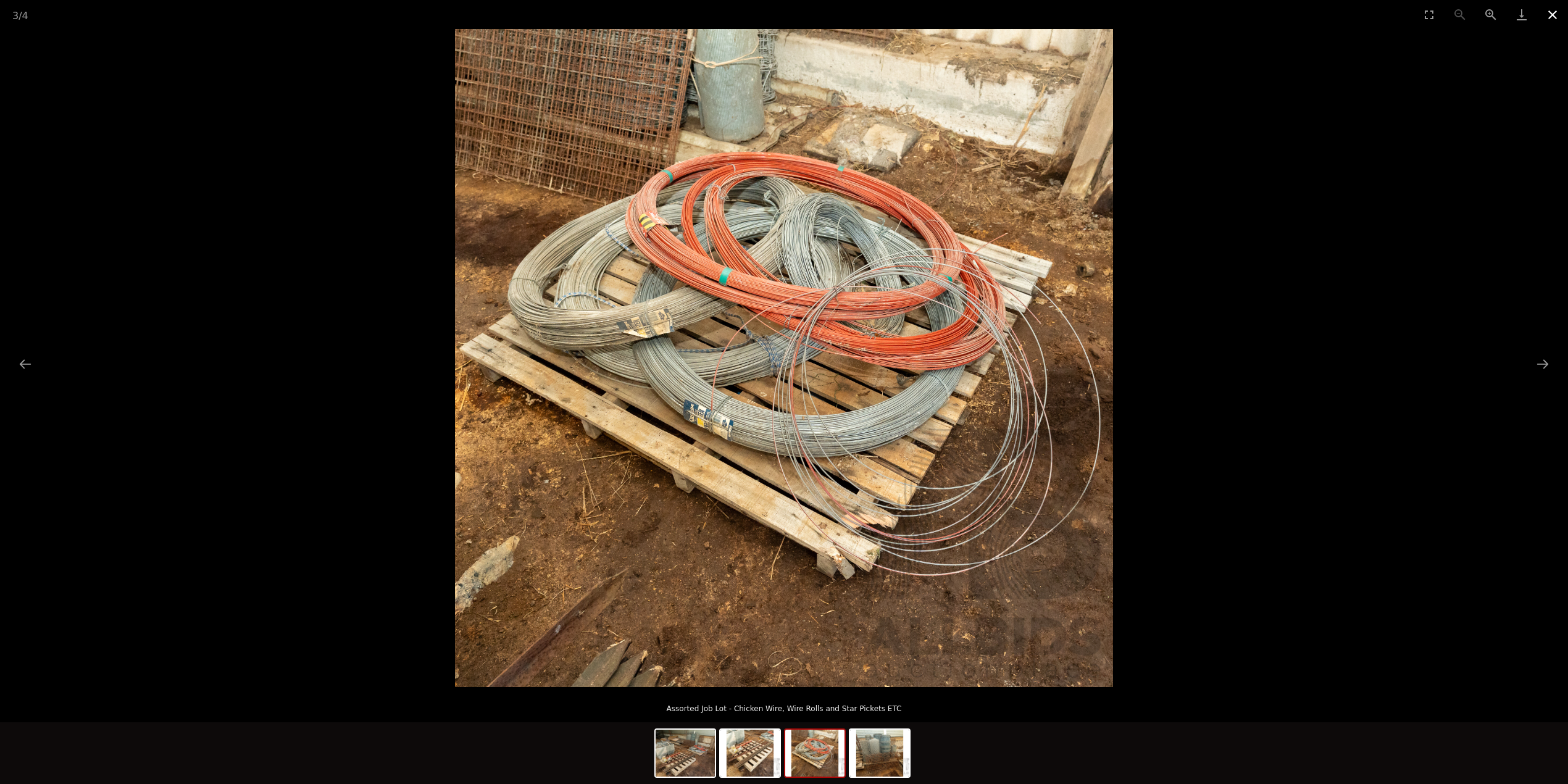
click at [1551, 13] on button "Close gallery" at bounding box center [1553, 14] width 31 height 29
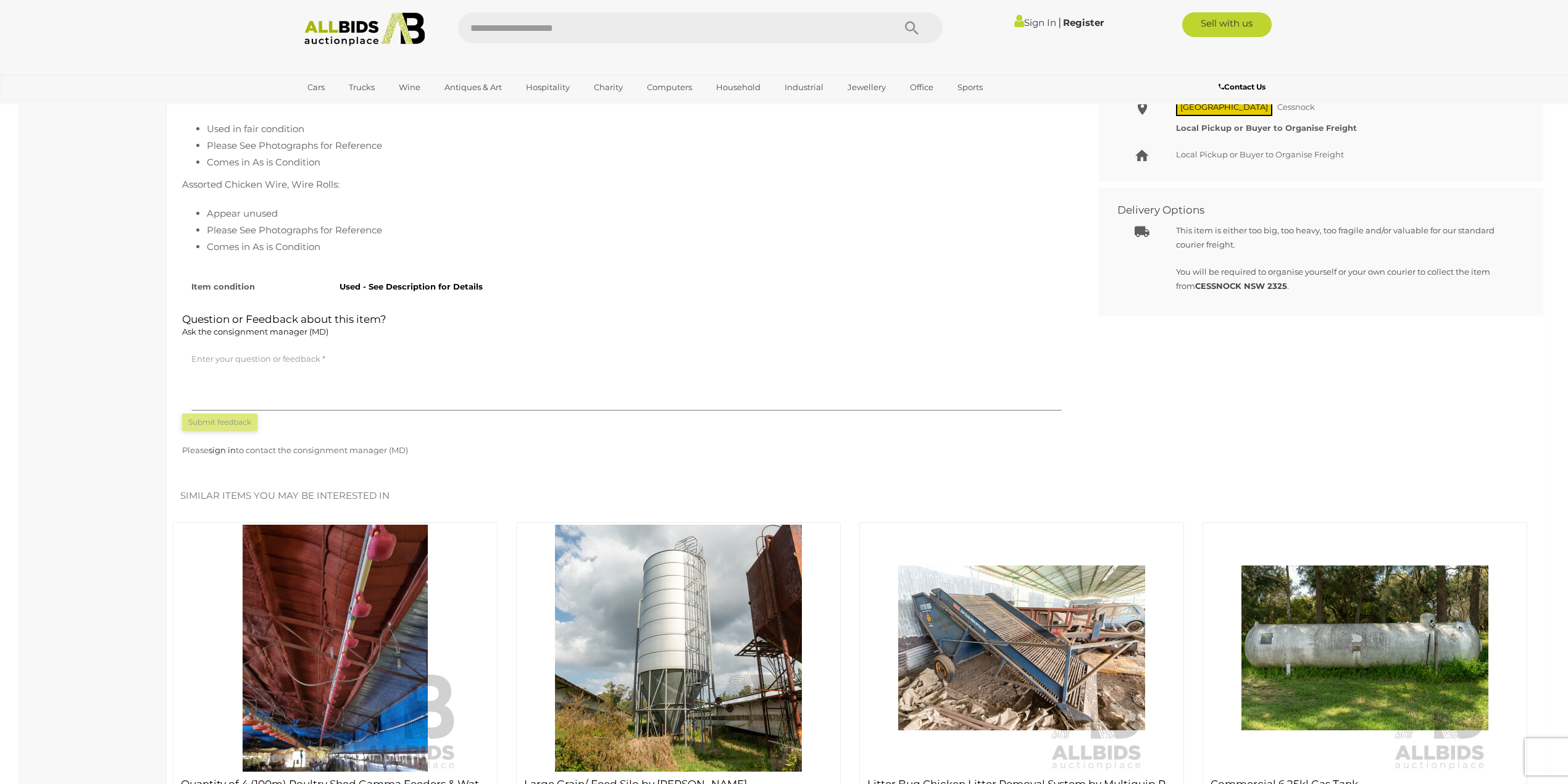
scroll to position [494, 0]
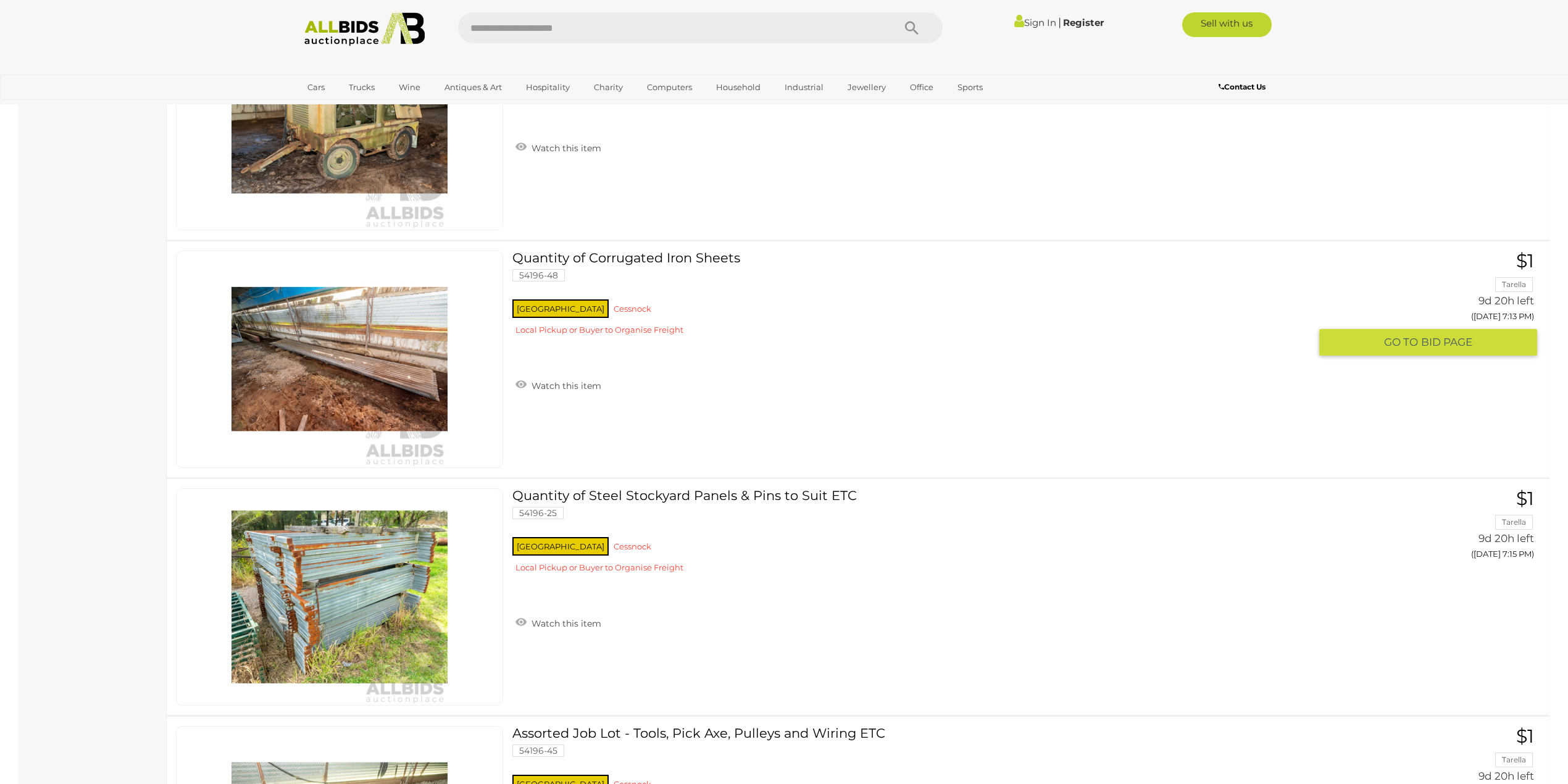
scroll to position [4742, 0]
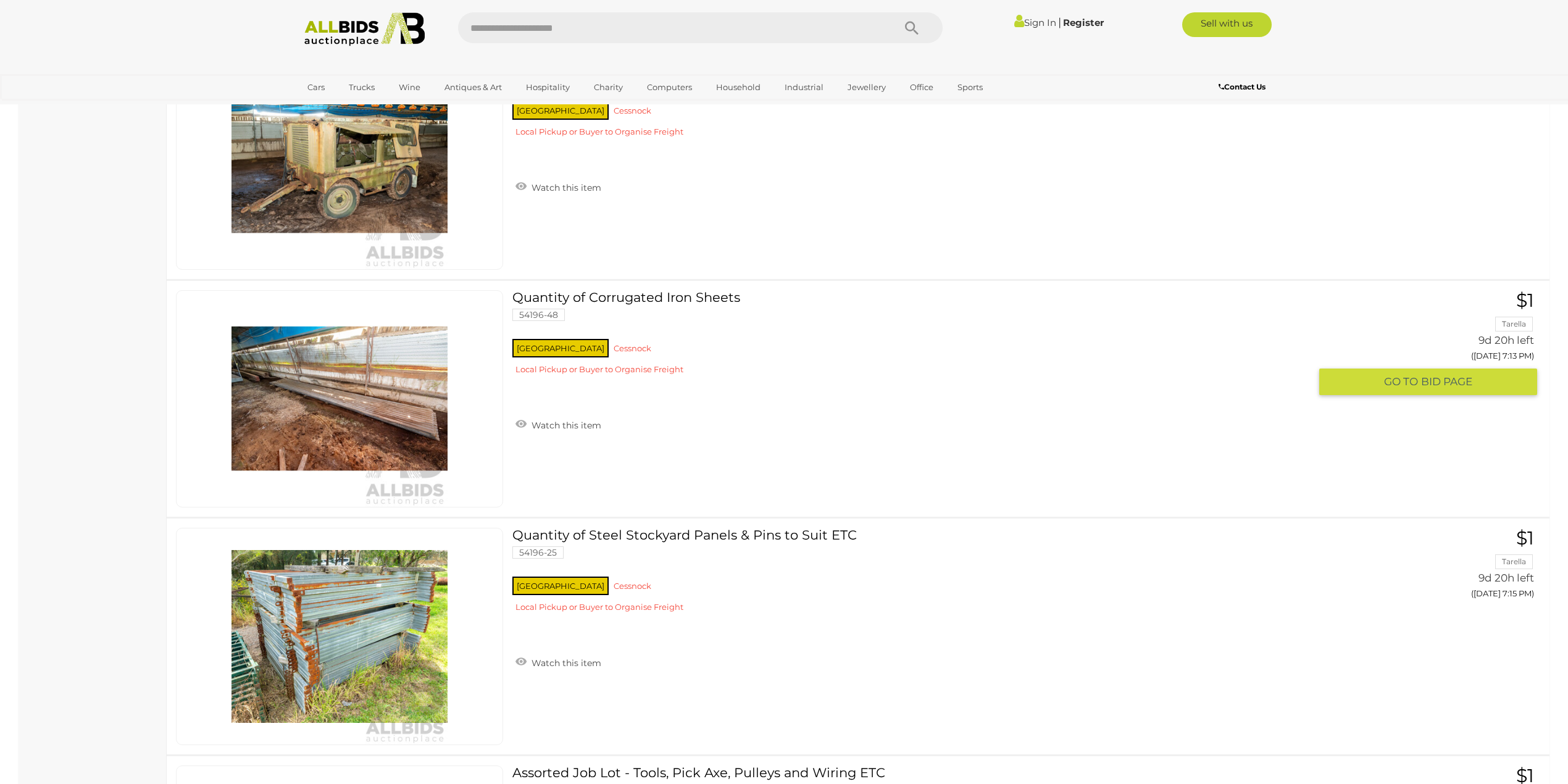
click at [400, 369] on link at bounding box center [339, 398] width 327 height 217
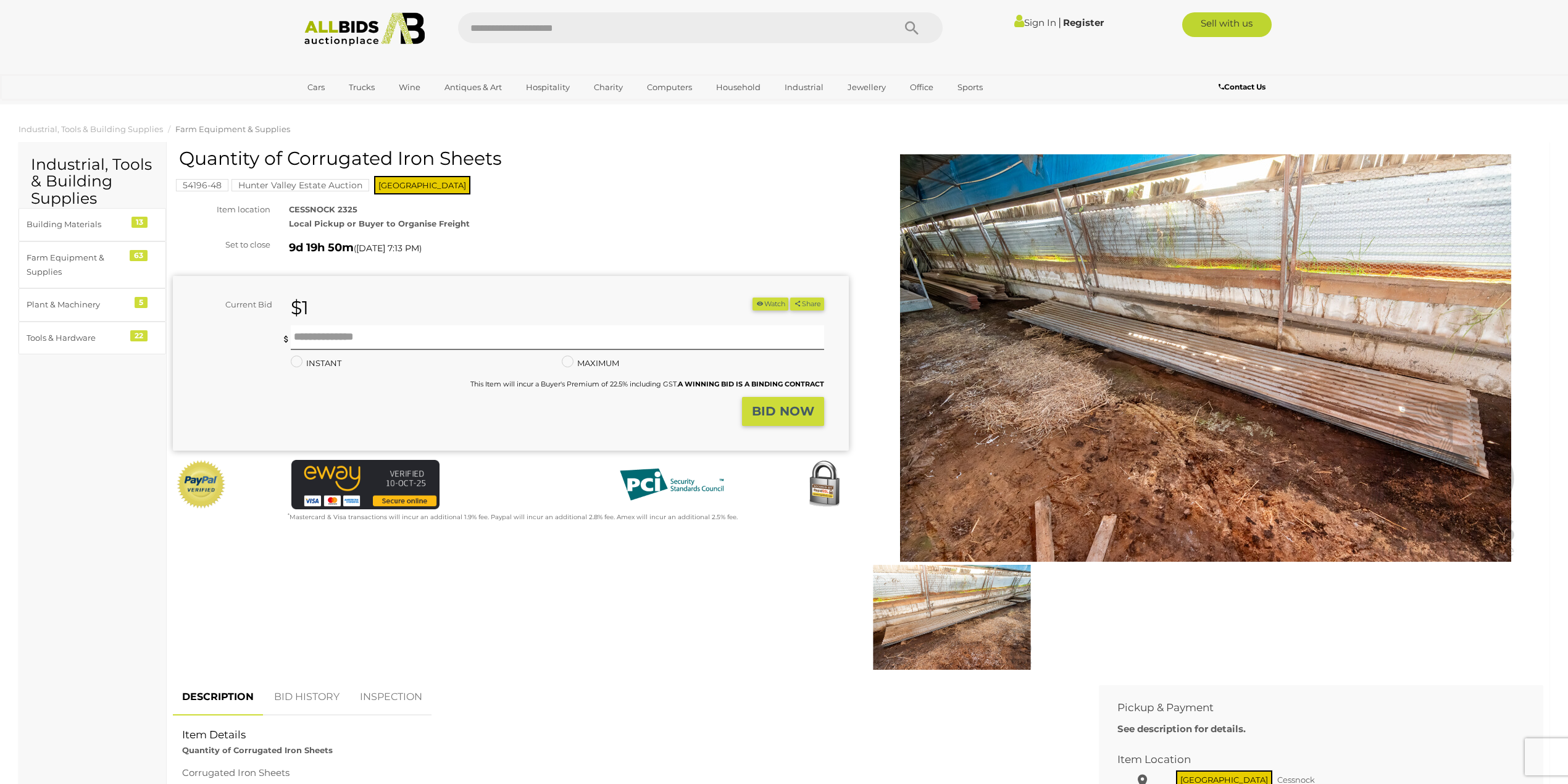
click at [1134, 348] on img at bounding box center [1205, 357] width 632 height 407
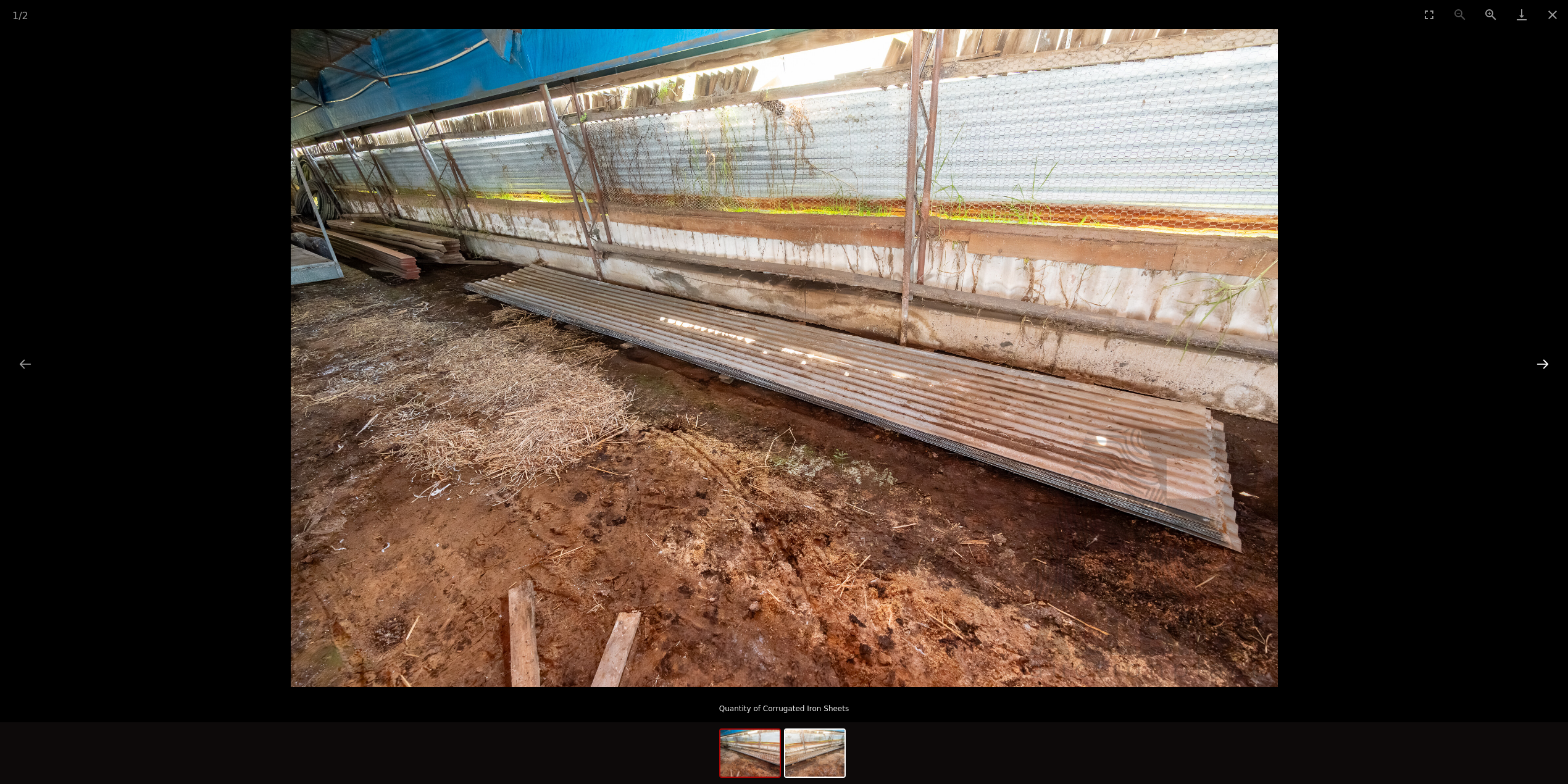
click at [1539, 362] on button "Next slide" at bounding box center [1542, 364] width 26 height 24
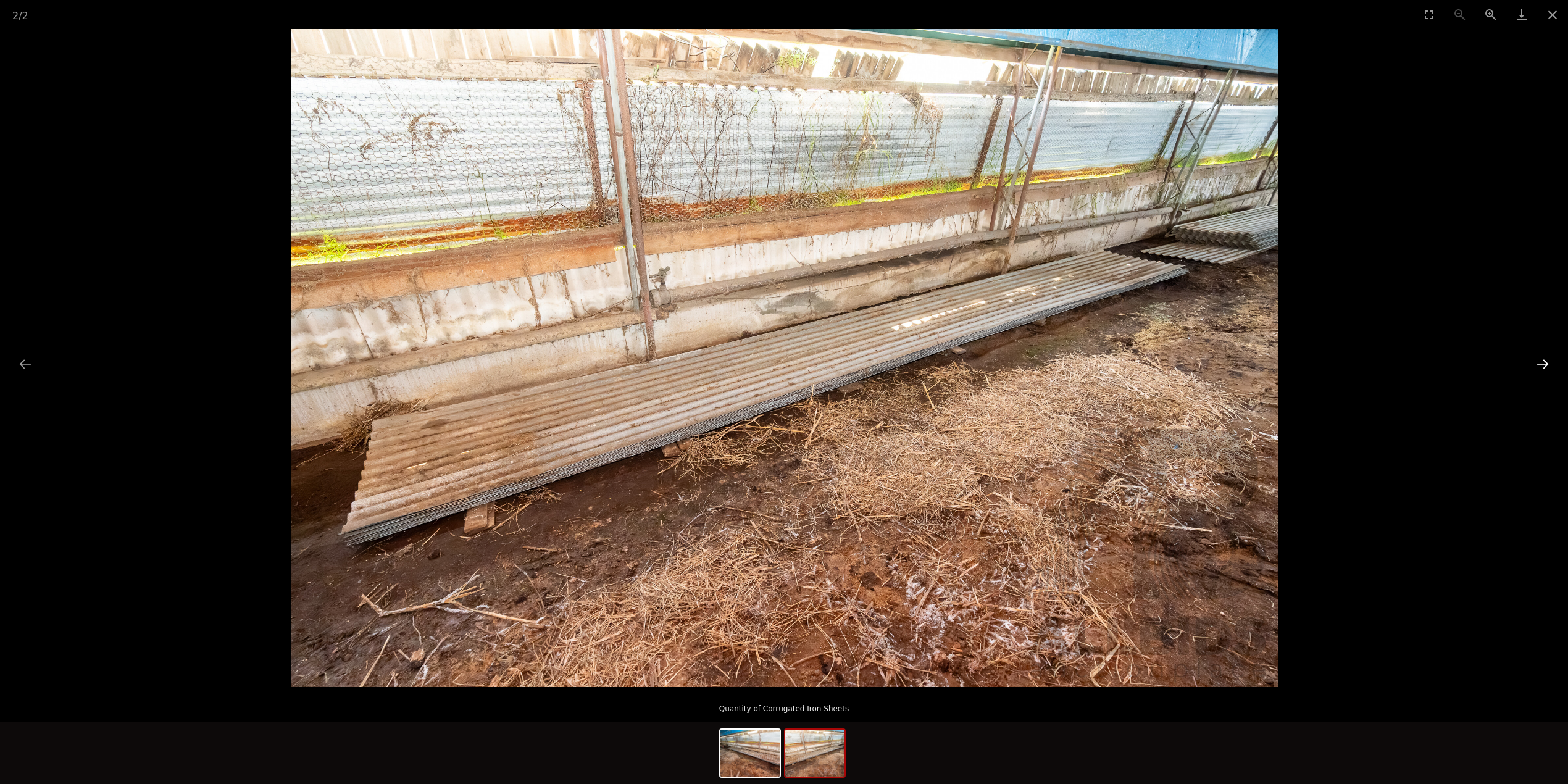
click at [1538, 362] on button "Next slide" at bounding box center [1542, 364] width 26 height 24
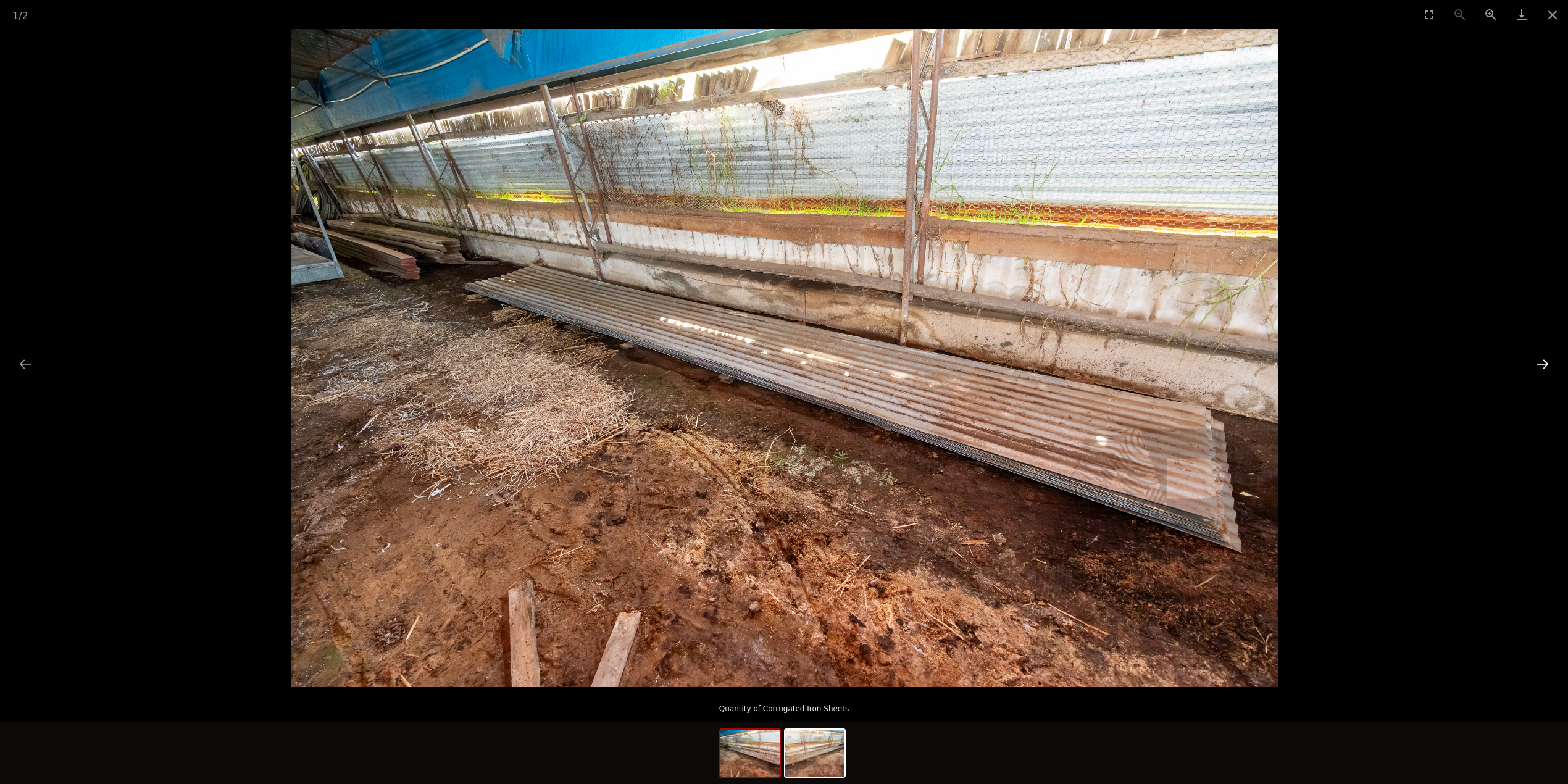
click at [1538, 363] on button "Next slide" at bounding box center [1542, 364] width 26 height 24
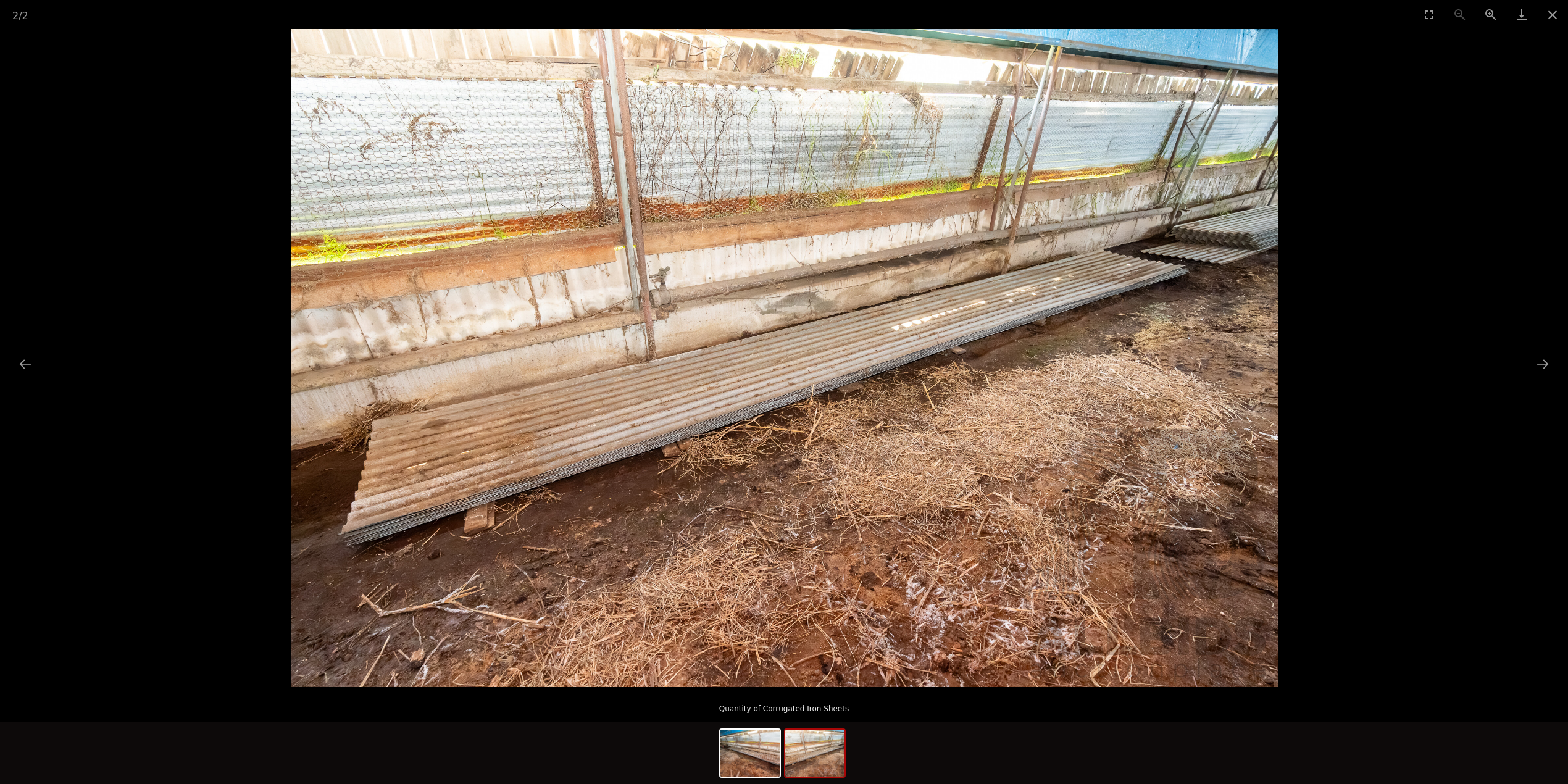
drag, startPoint x: 1553, startPoint y: 15, endPoint x: 1421, endPoint y: 63, distance: 140.5
click at [1551, 16] on button "Close gallery" at bounding box center [1553, 14] width 31 height 29
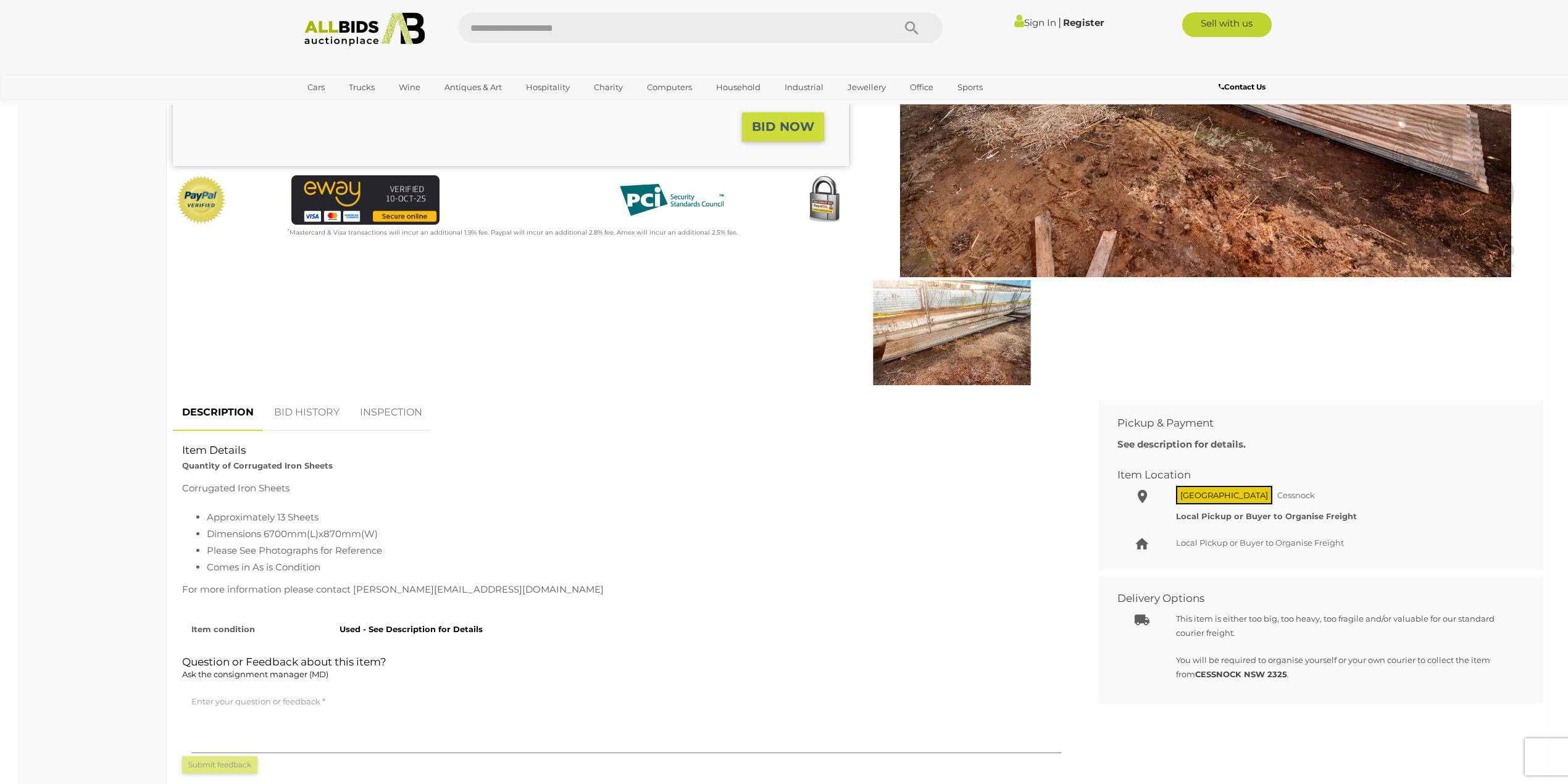
scroll to position [329, 0]
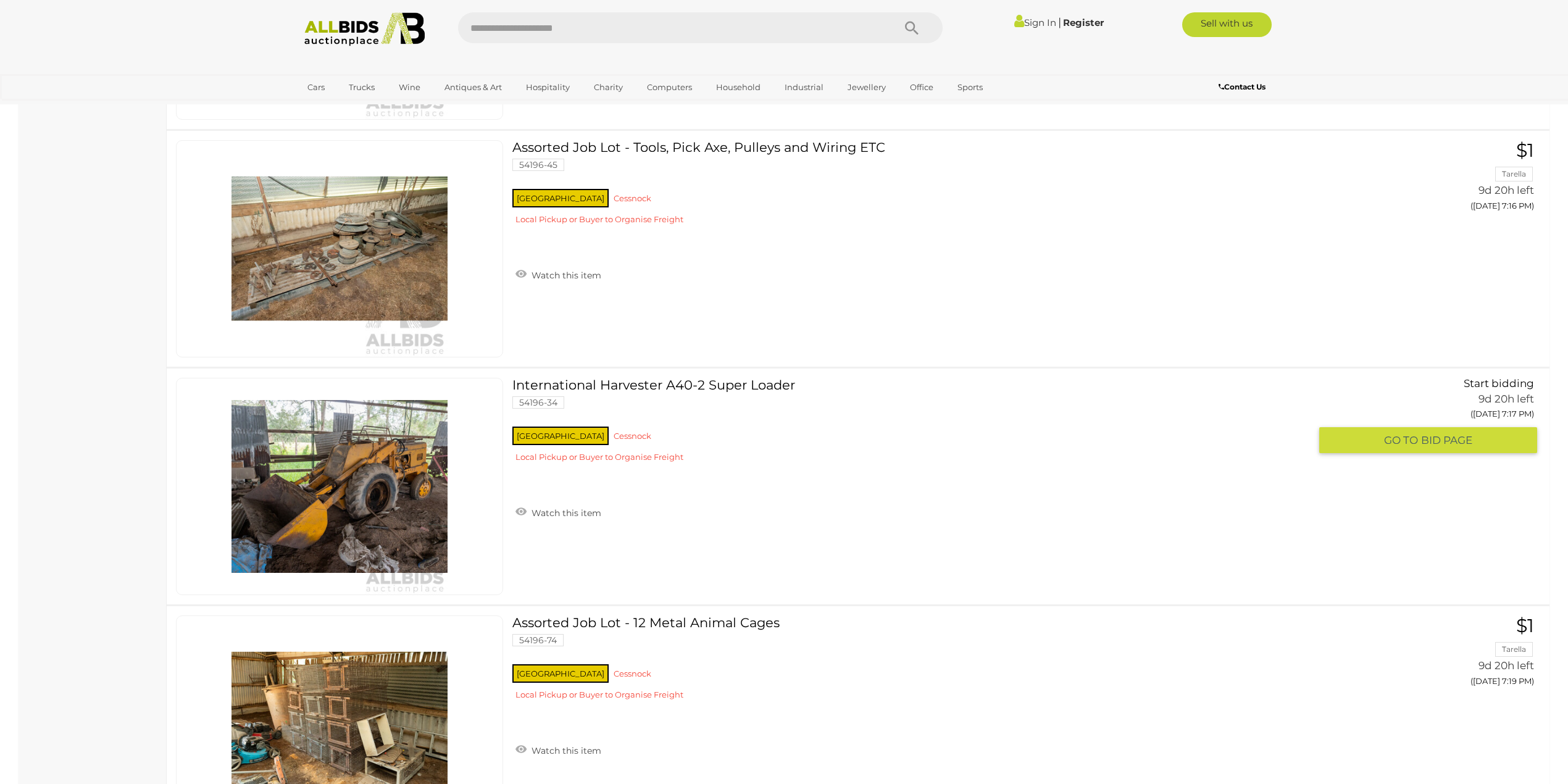
scroll to position [5606, 0]
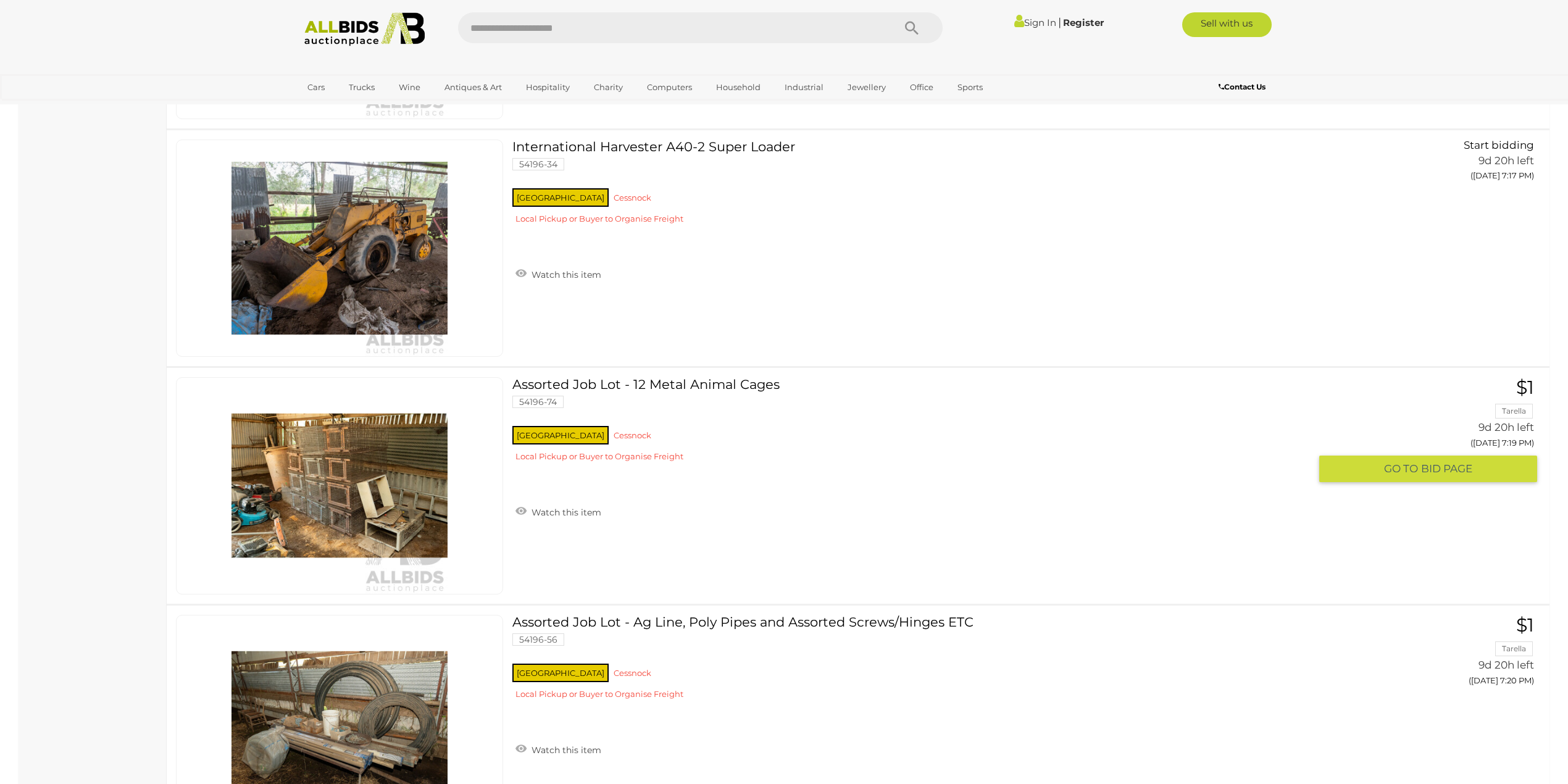
click at [324, 480] on link at bounding box center [339, 486] width 327 height 217
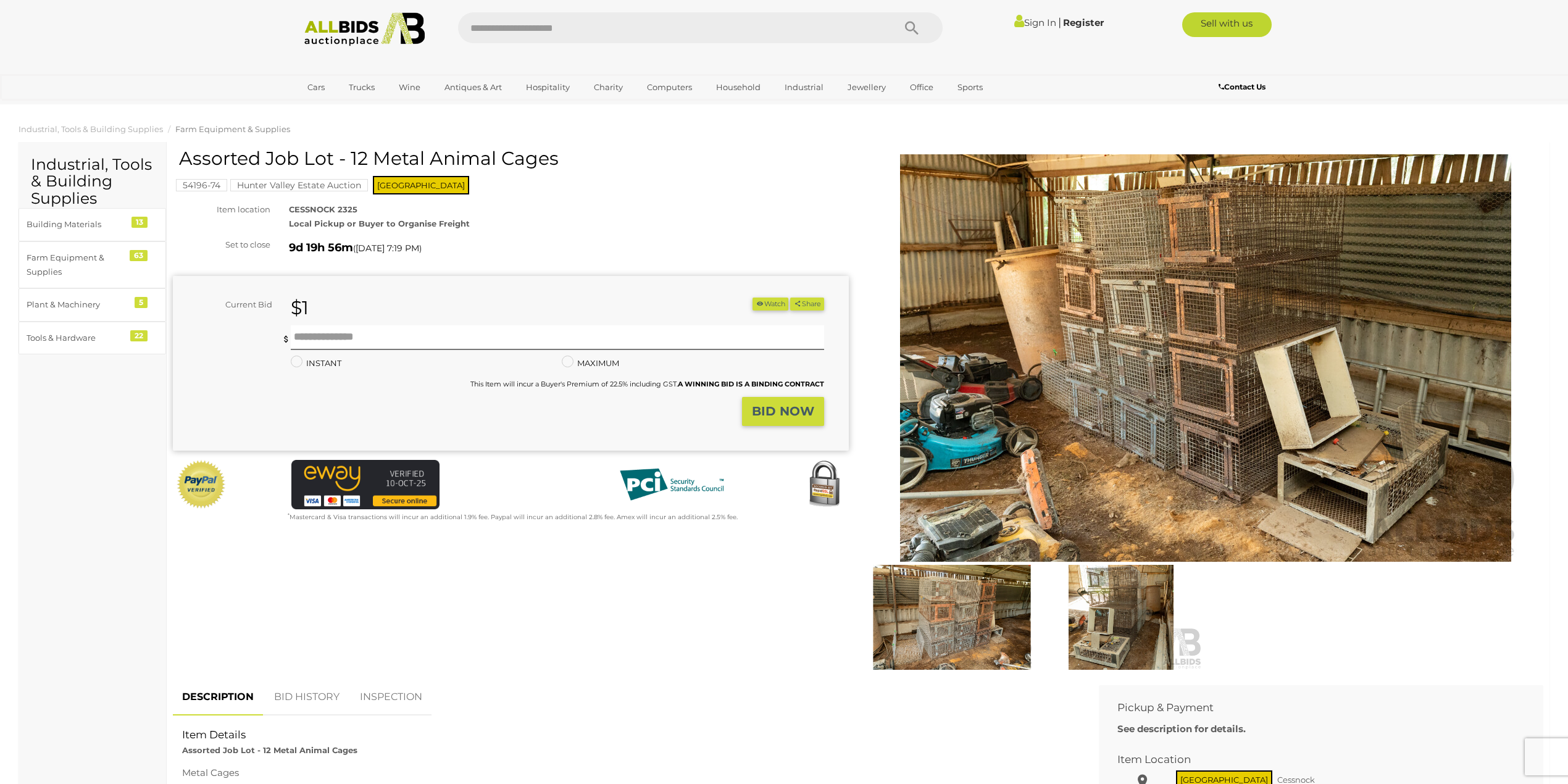
scroll to position [247, 0]
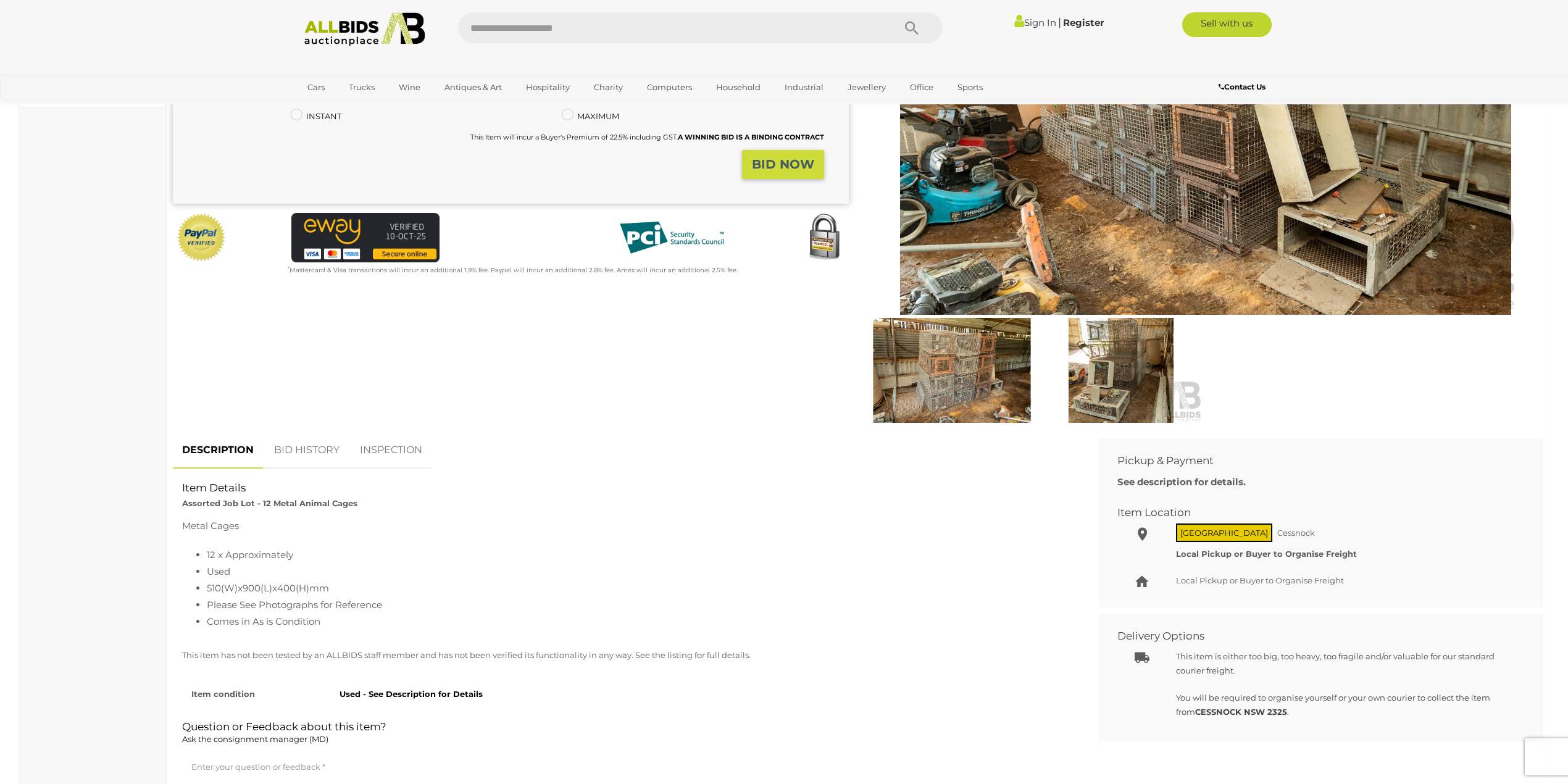
click at [1114, 343] on img at bounding box center [1121, 370] width 163 height 105
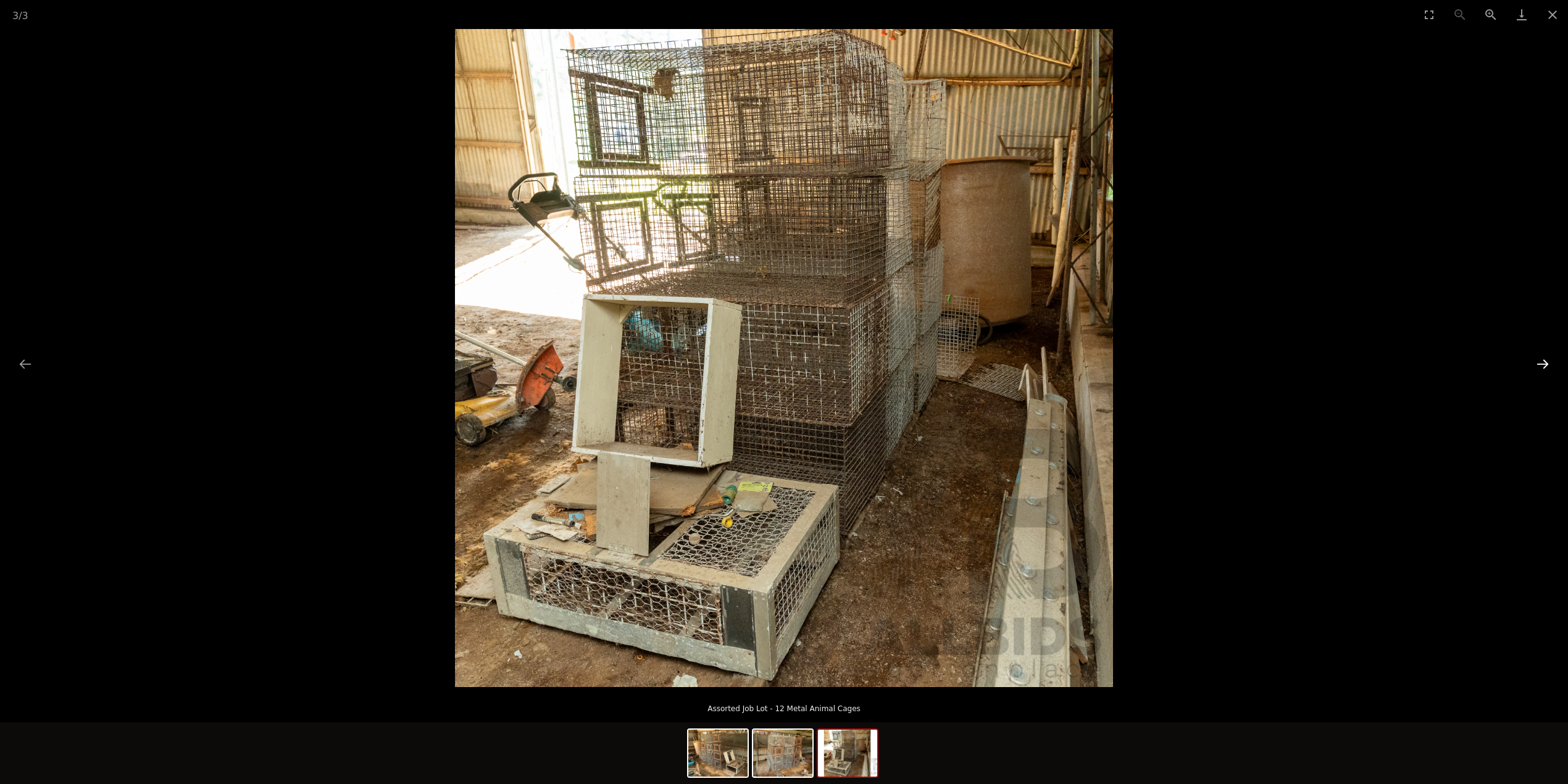
click at [1537, 362] on button "Next slide" at bounding box center [1542, 364] width 26 height 24
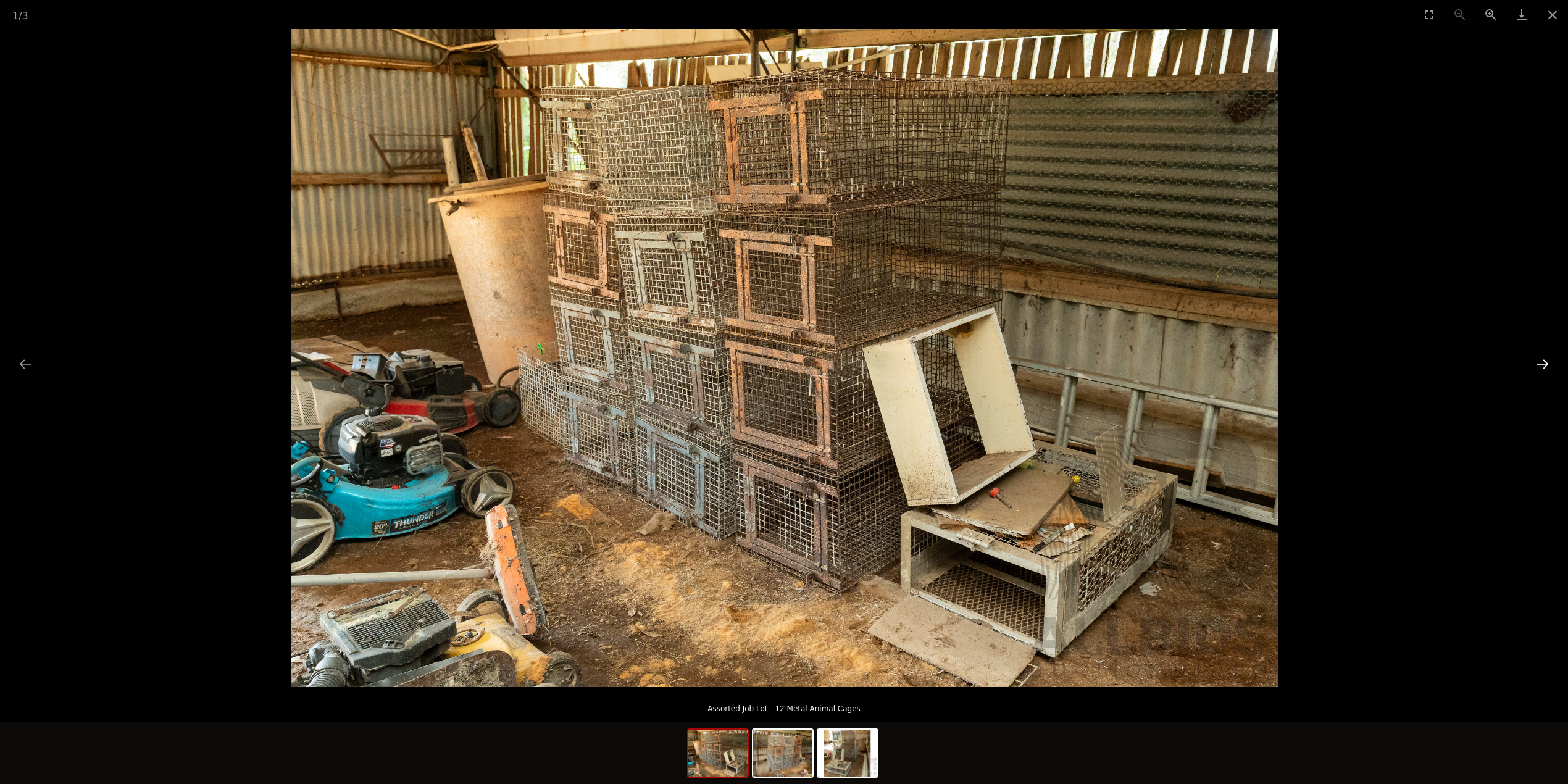
click at [1537, 362] on button "Next slide" at bounding box center [1542, 364] width 26 height 24
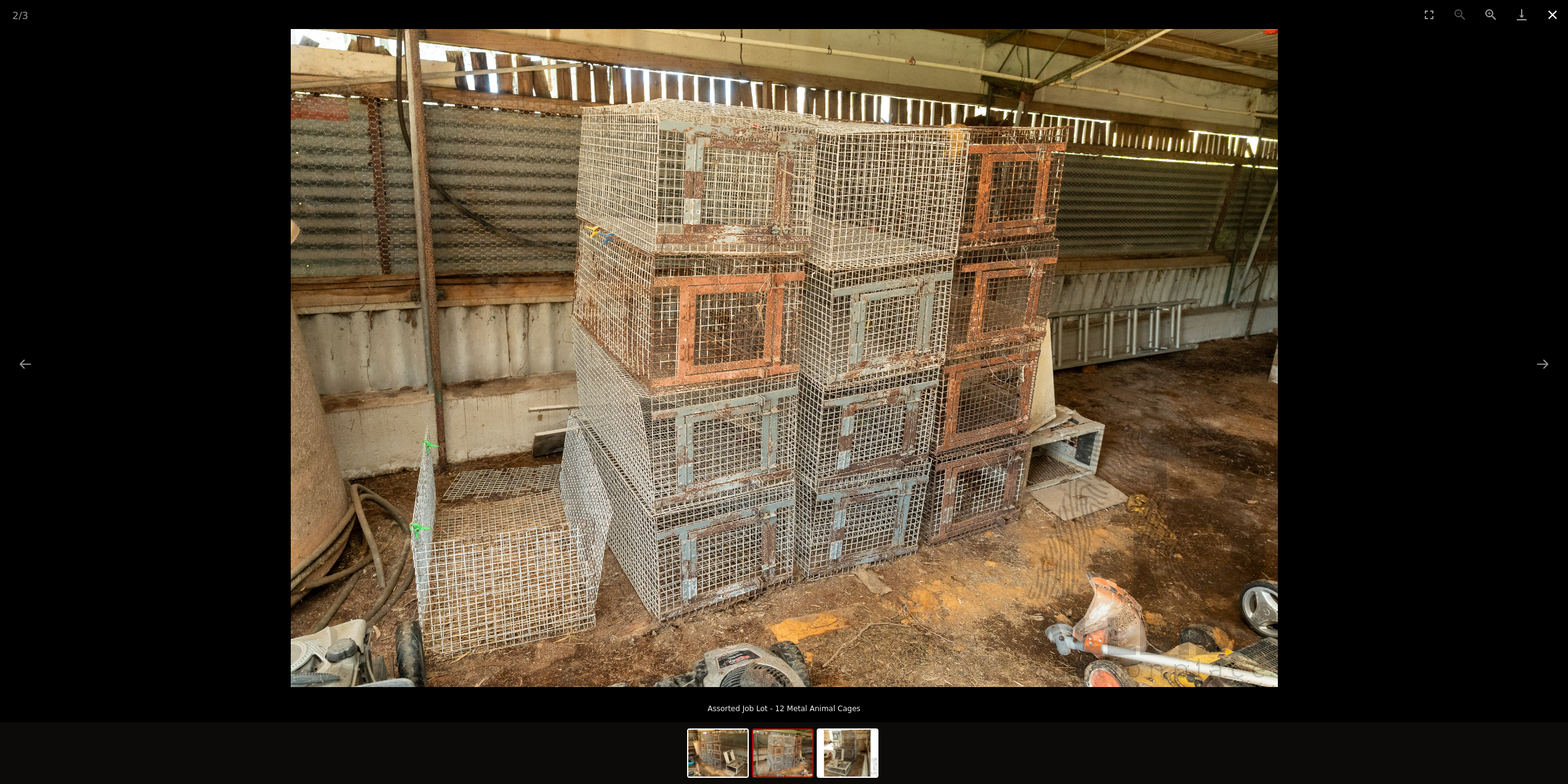
click at [1546, 12] on button "Close gallery" at bounding box center [1553, 14] width 31 height 29
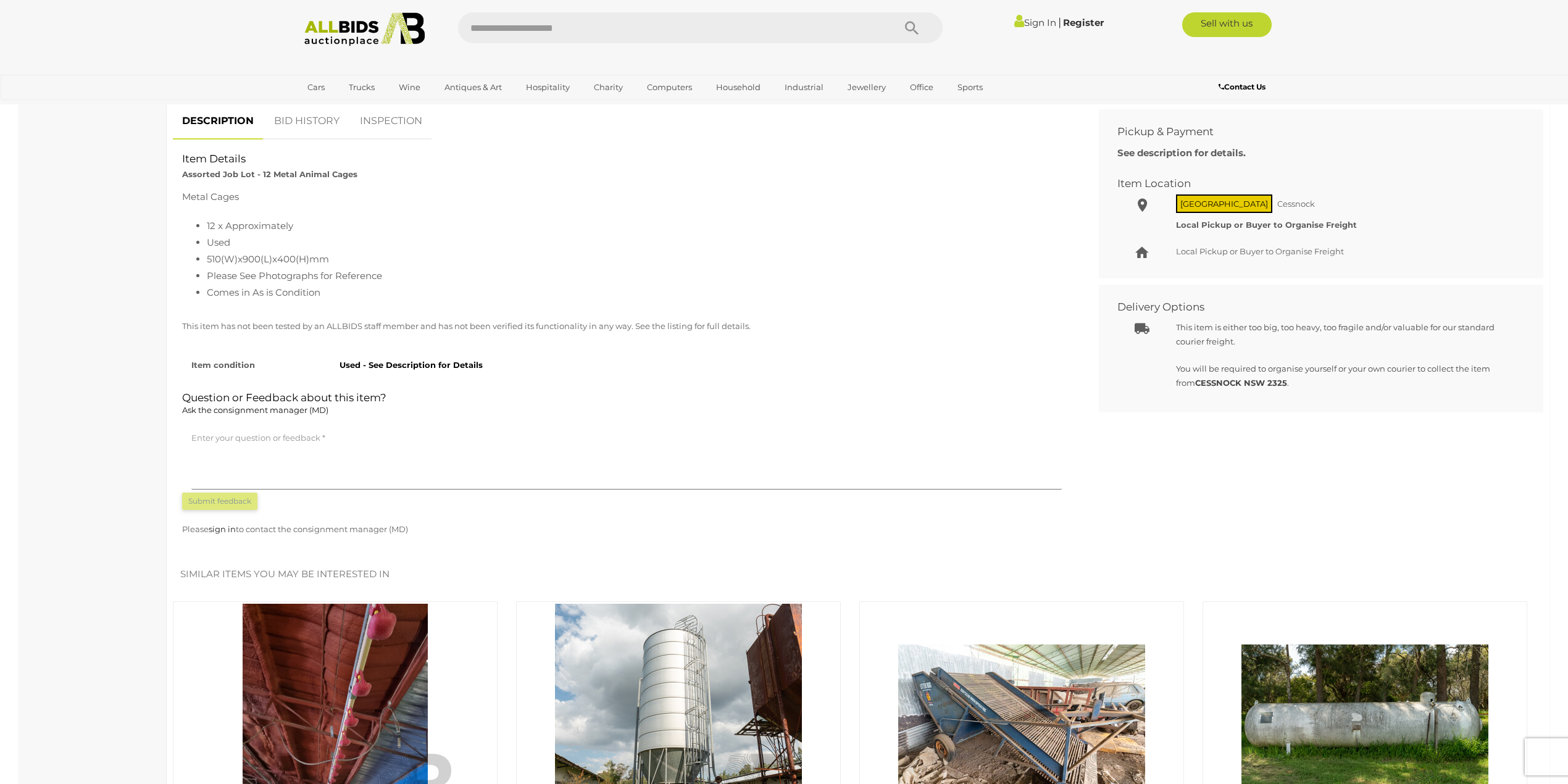
scroll to position [658, 0]
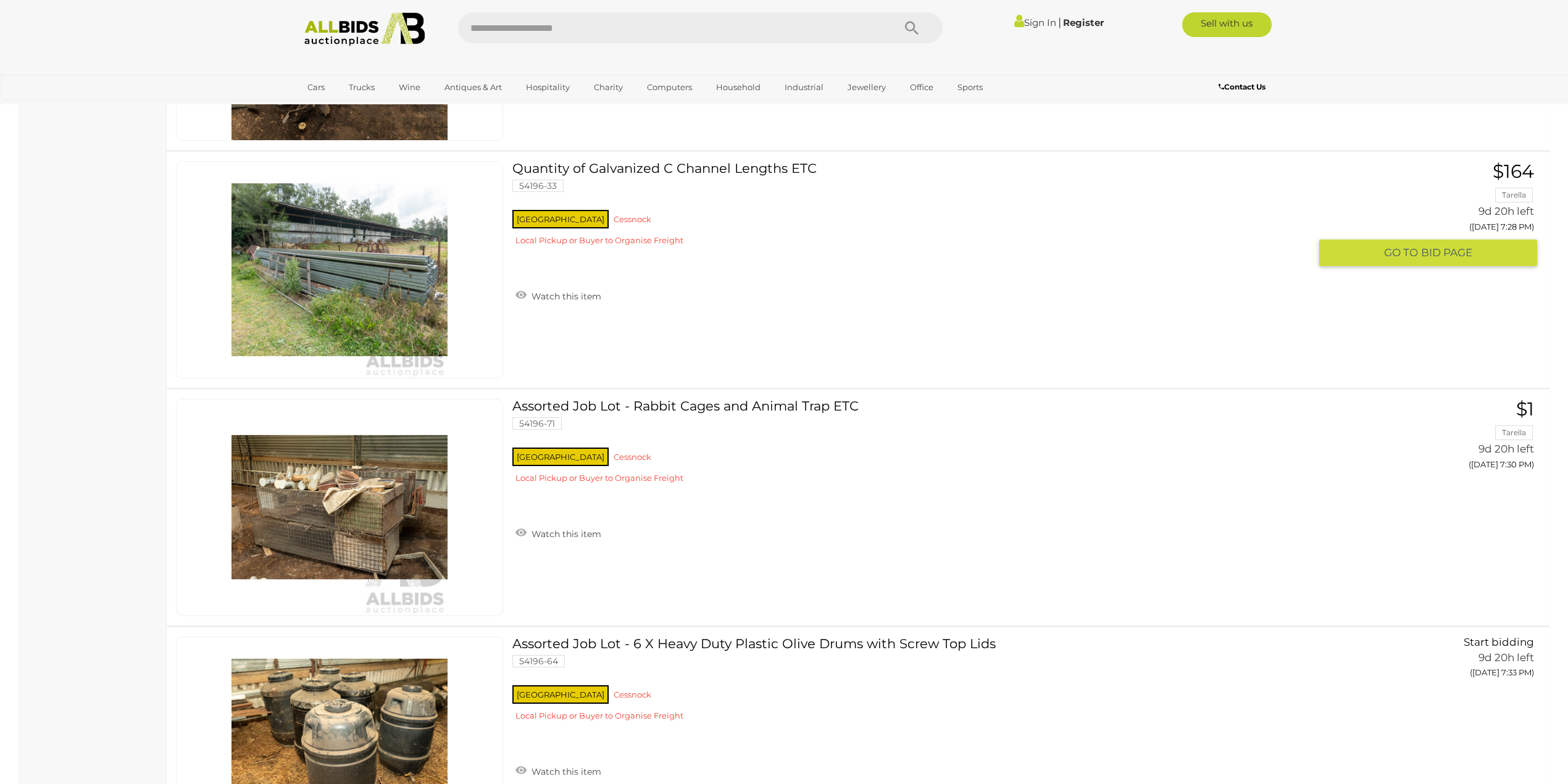
scroll to position [7724, 0]
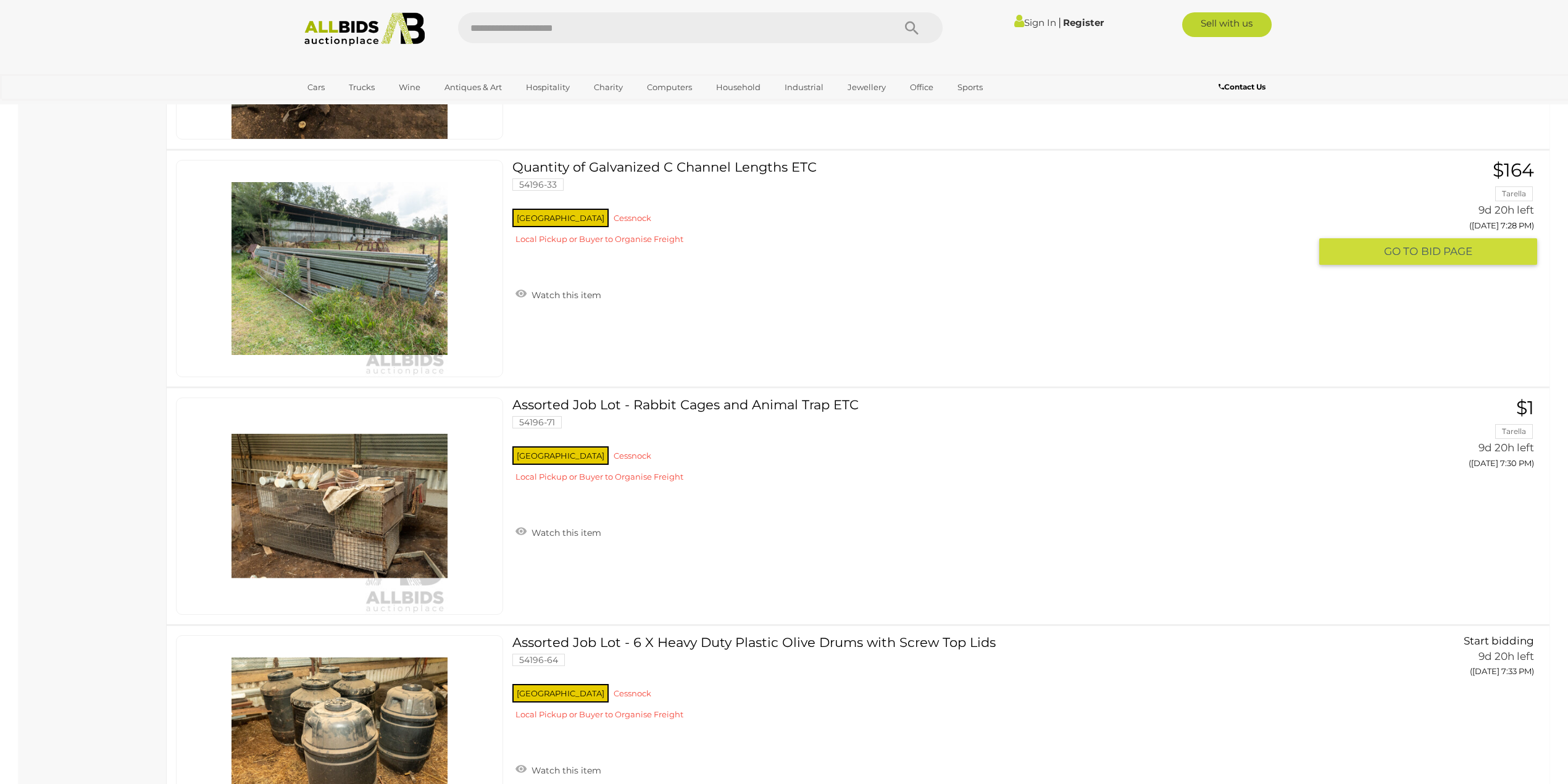
click at [340, 280] on img at bounding box center [339, 269] width 216 height 216
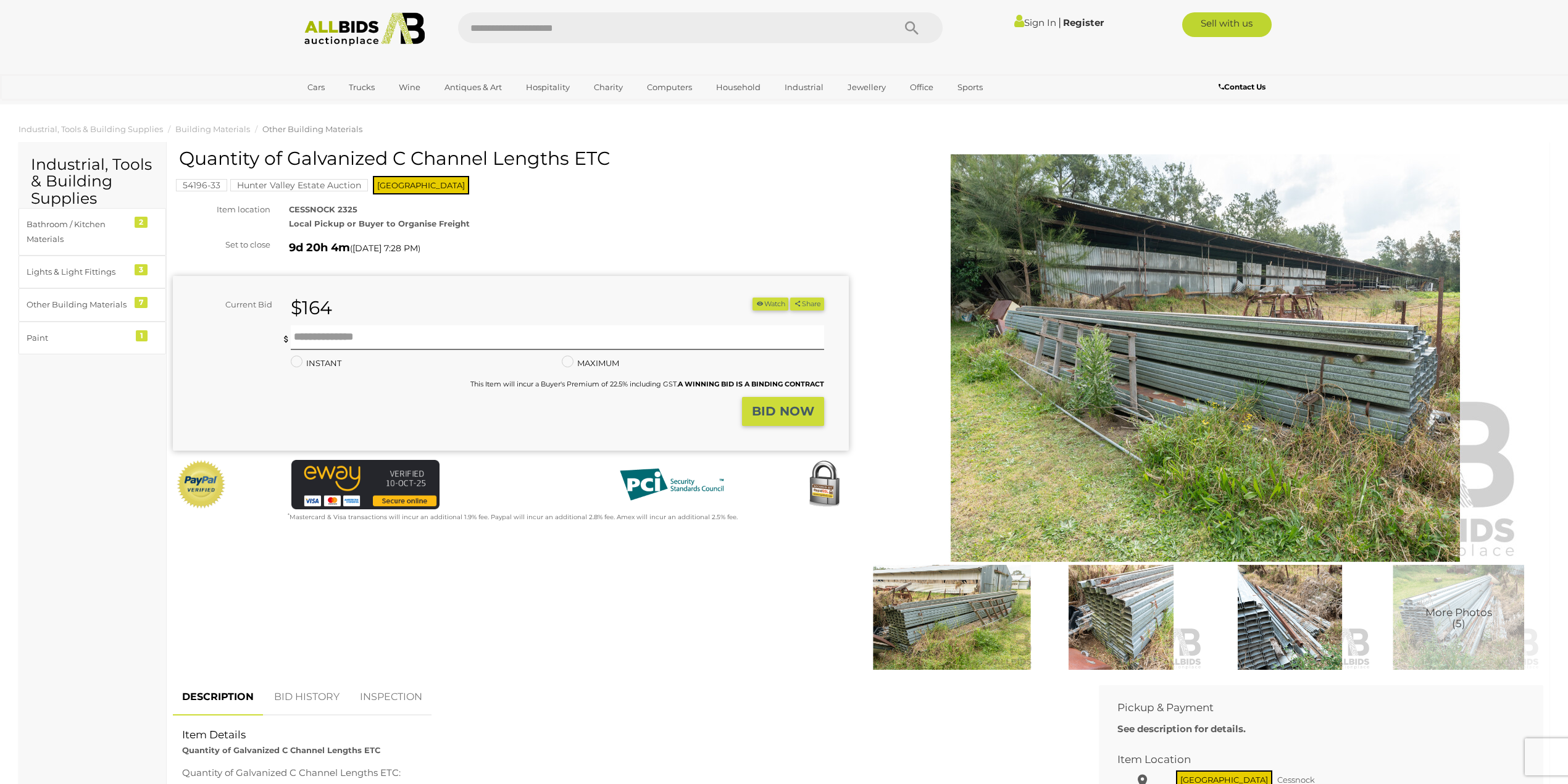
click at [1186, 427] on img at bounding box center [1205, 357] width 632 height 407
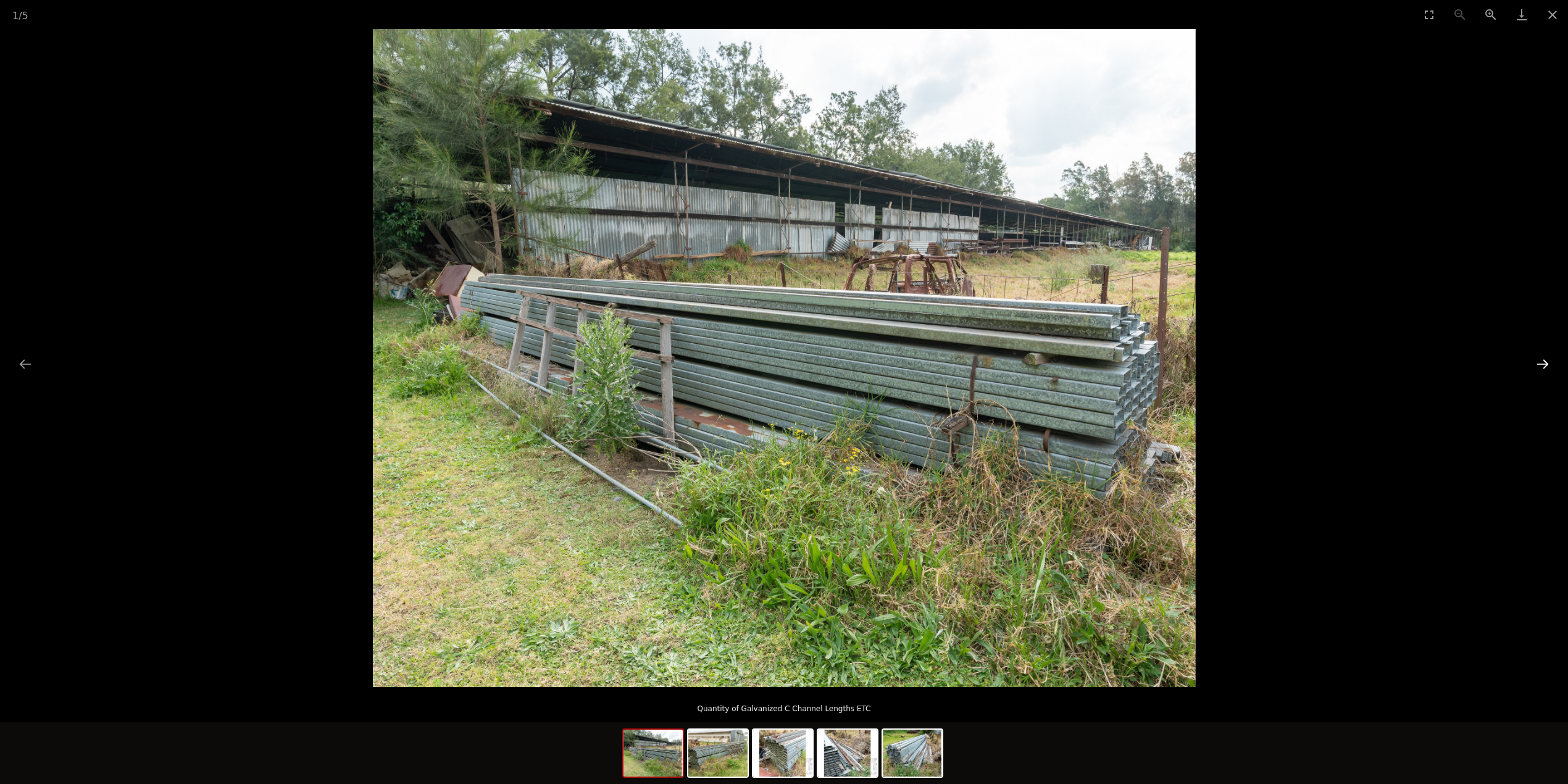
click at [1540, 363] on button "Next slide" at bounding box center [1542, 364] width 26 height 24
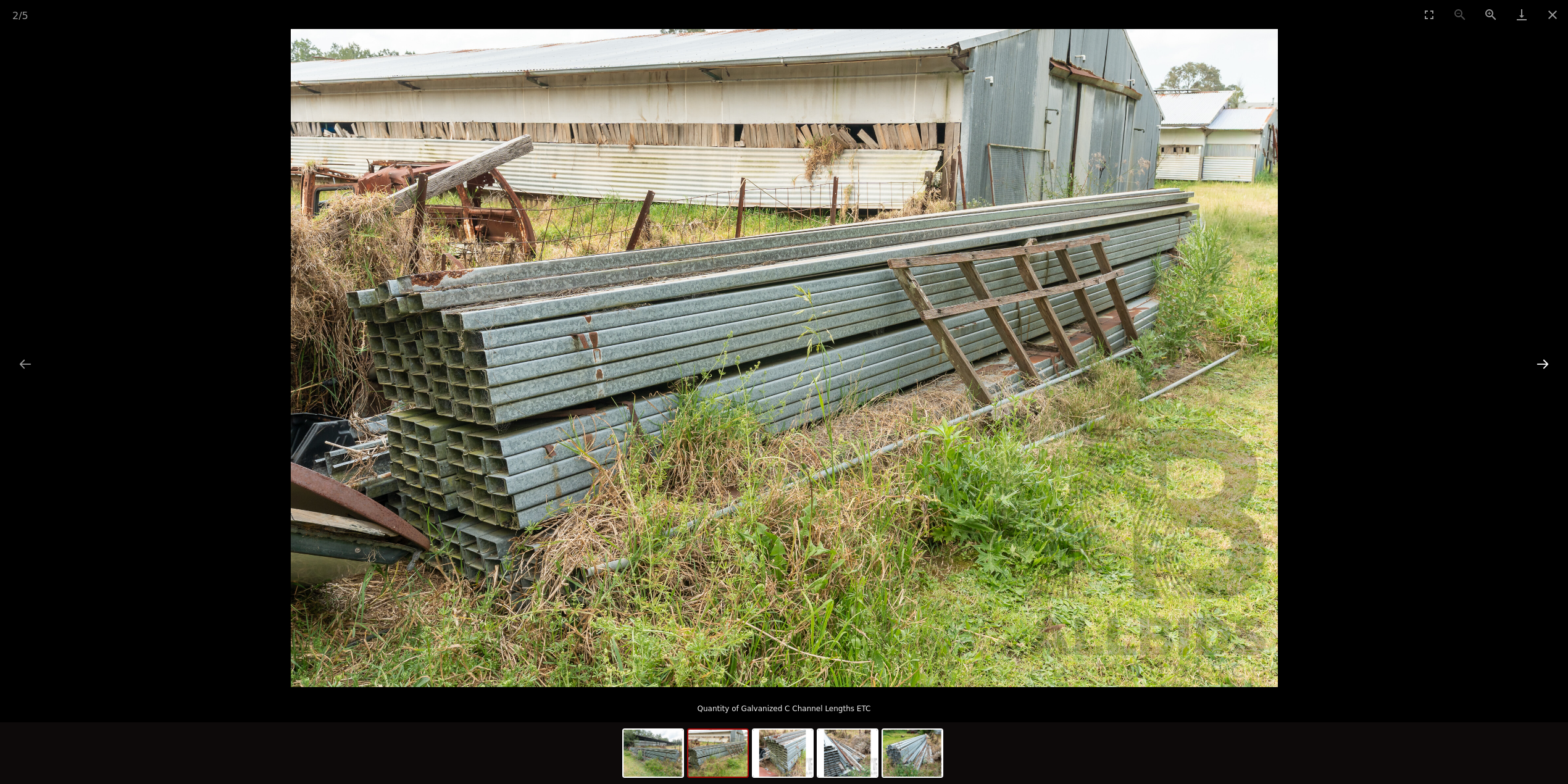
click at [1540, 363] on button "Next slide" at bounding box center [1542, 364] width 26 height 24
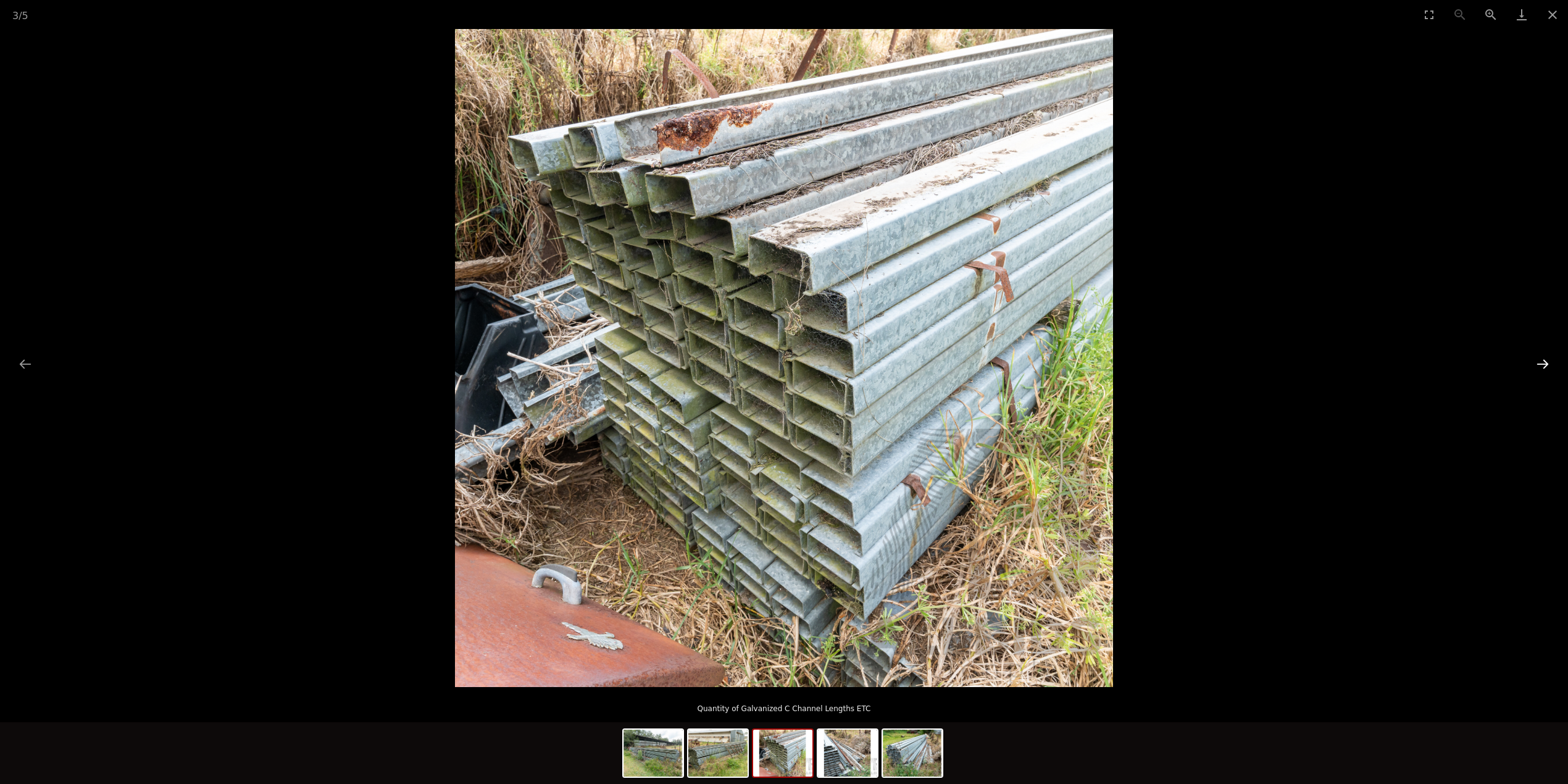
click at [1540, 363] on button "Next slide" at bounding box center [1542, 364] width 26 height 24
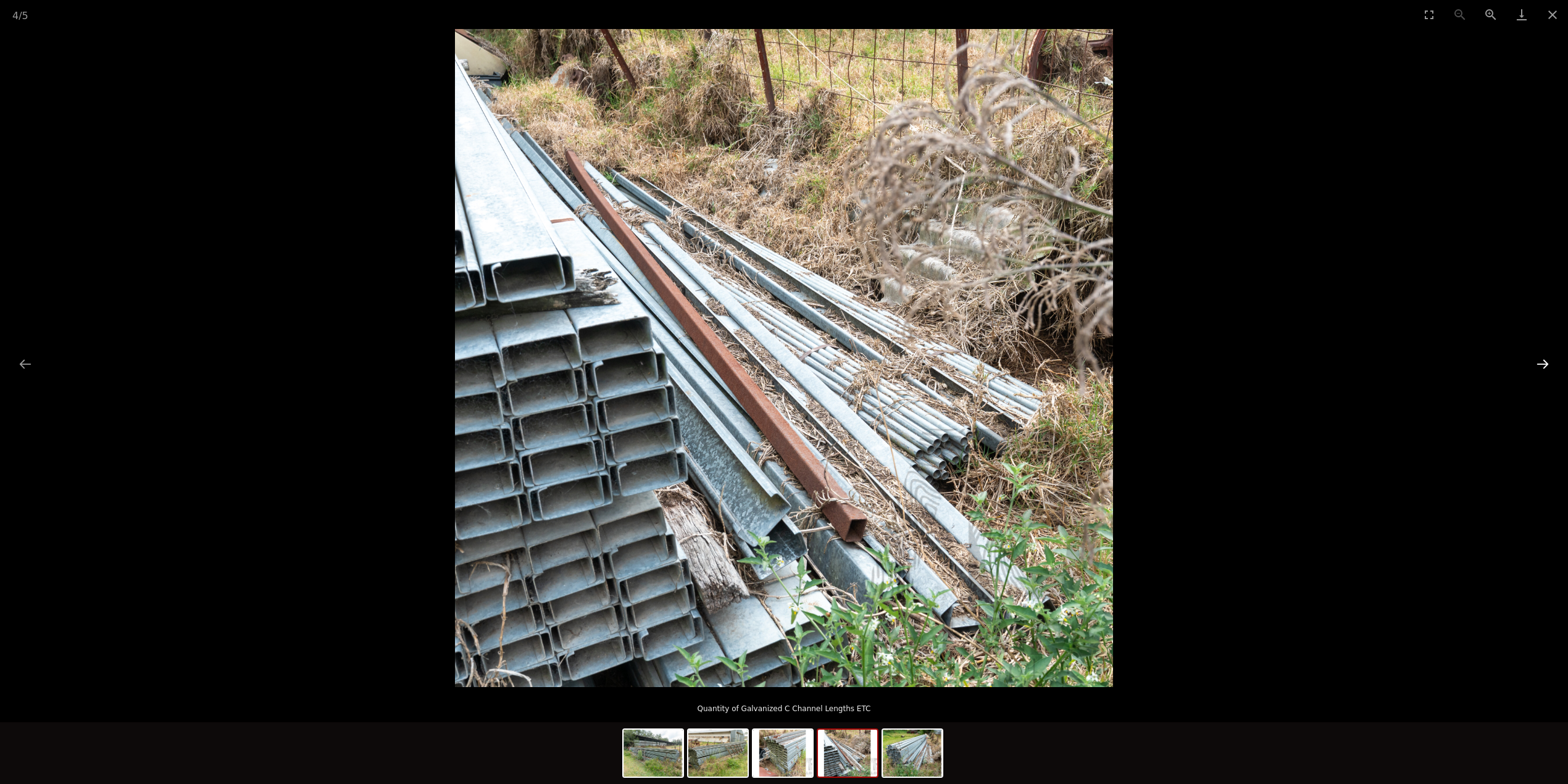
click at [1540, 363] on button "Next slide" at bounding box center [1542, 364] width 26 height 24
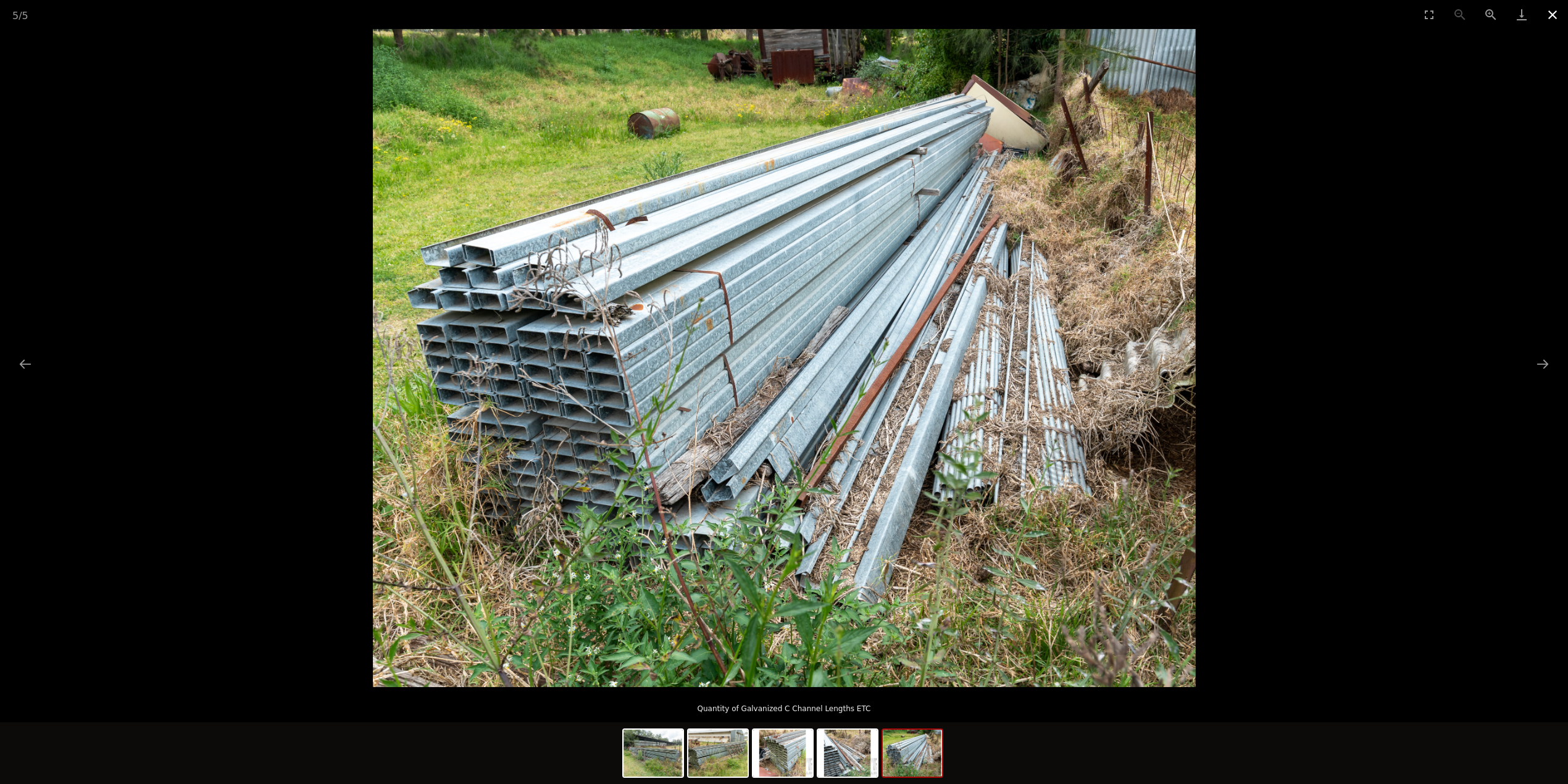
click at [1556, 17] on button "Close gallery" at bounding box center [1553, 14] width 31 height 29
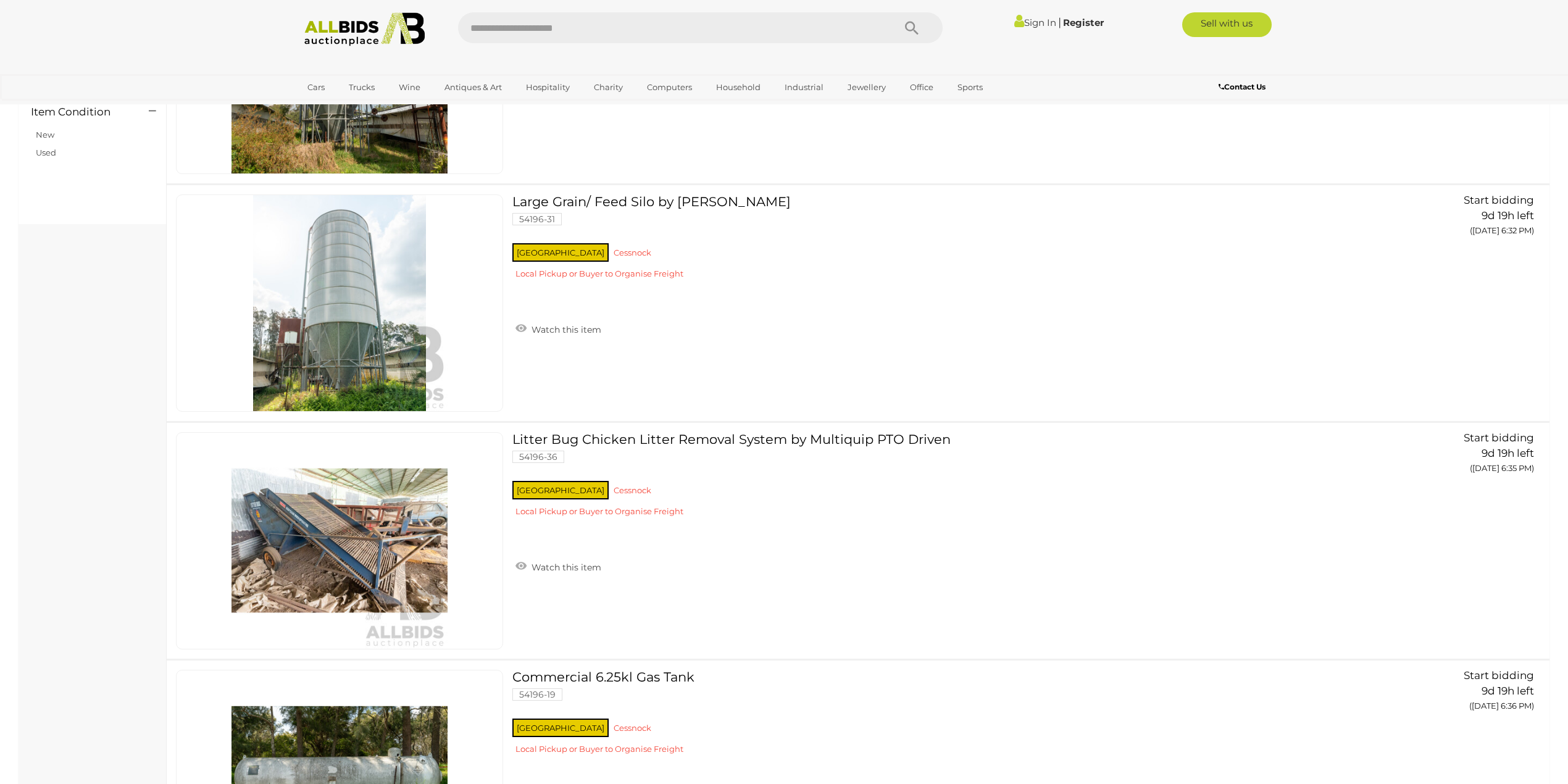
scroll to position [7816, 0]
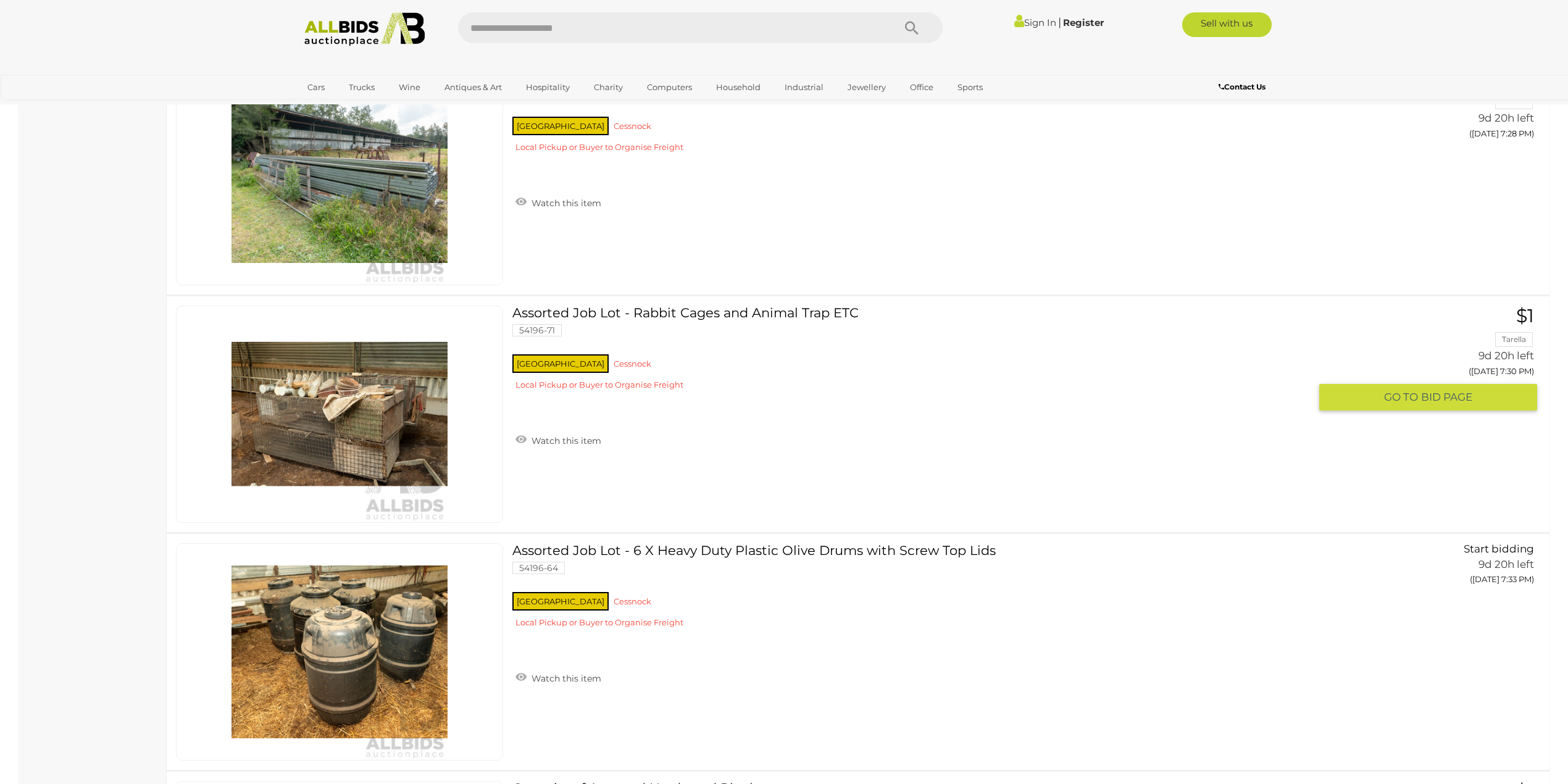
click at [356, 413] on link at bounding box center [339, 414] width 327 height 217
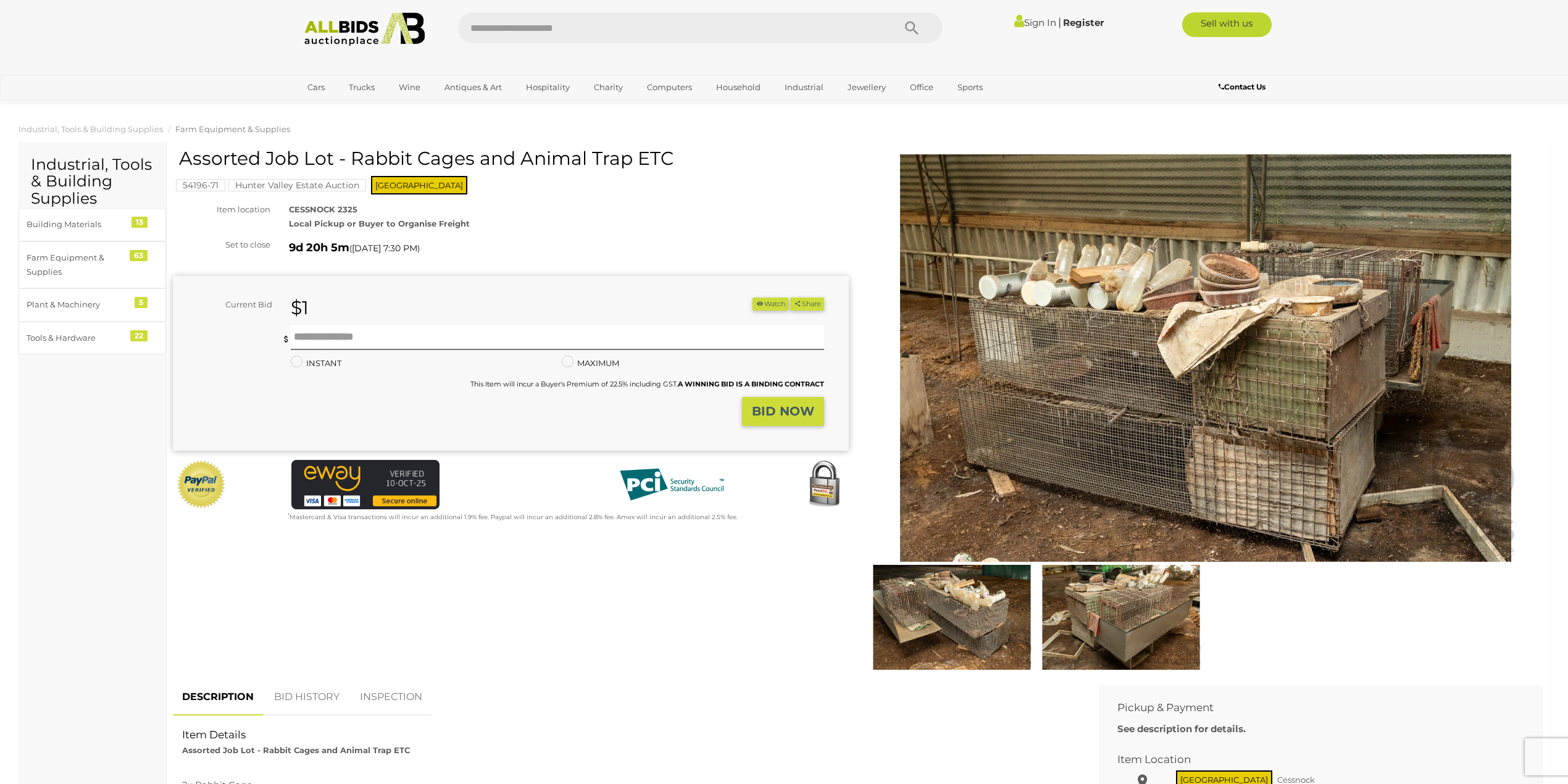
click at [1114, 608] on img at bounding box center [1121, 617] width 163 height 105
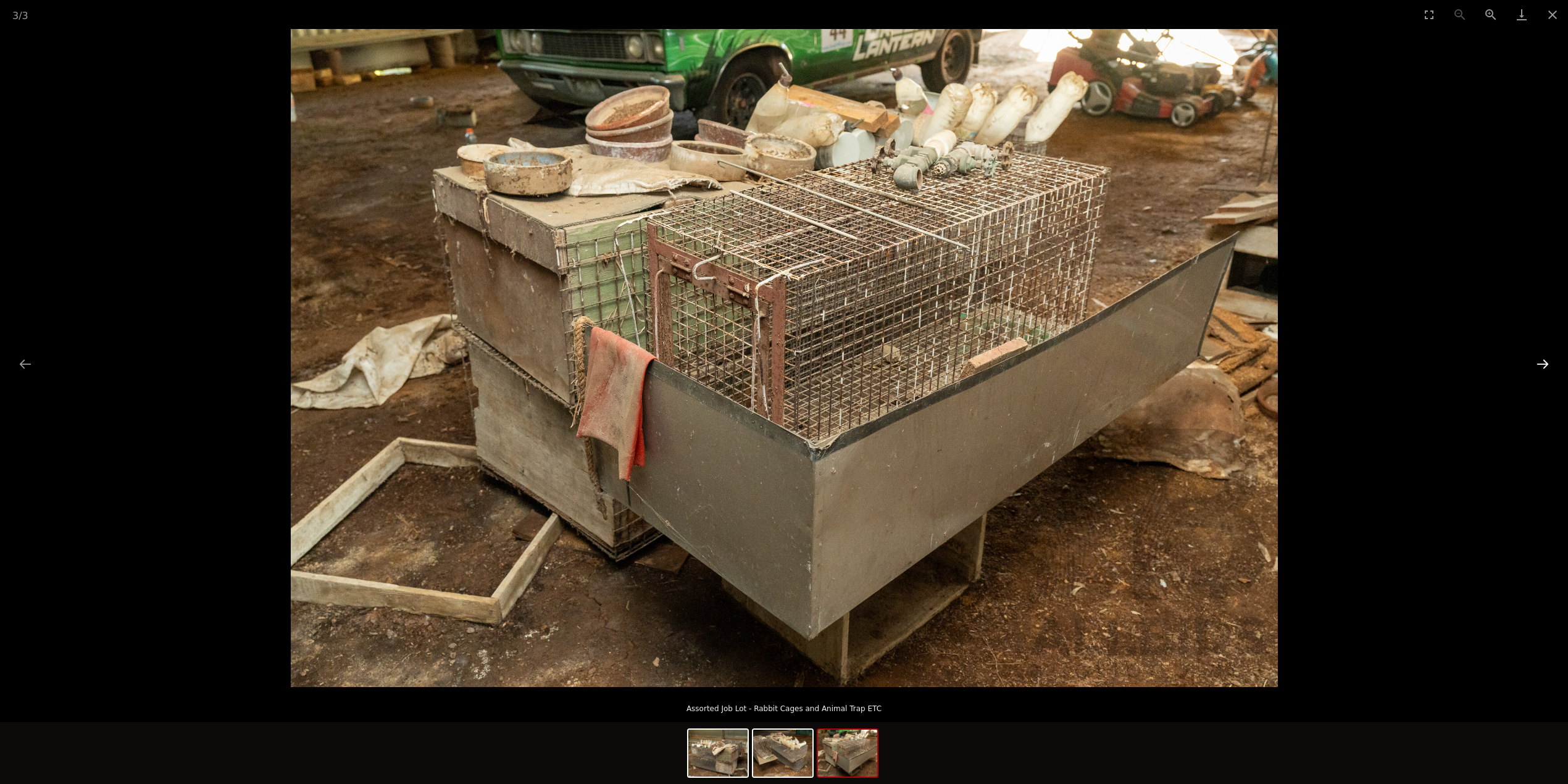
click at [1542, 359] on button "Next slide" at bounding box center [1542, 364] width 26 height 24
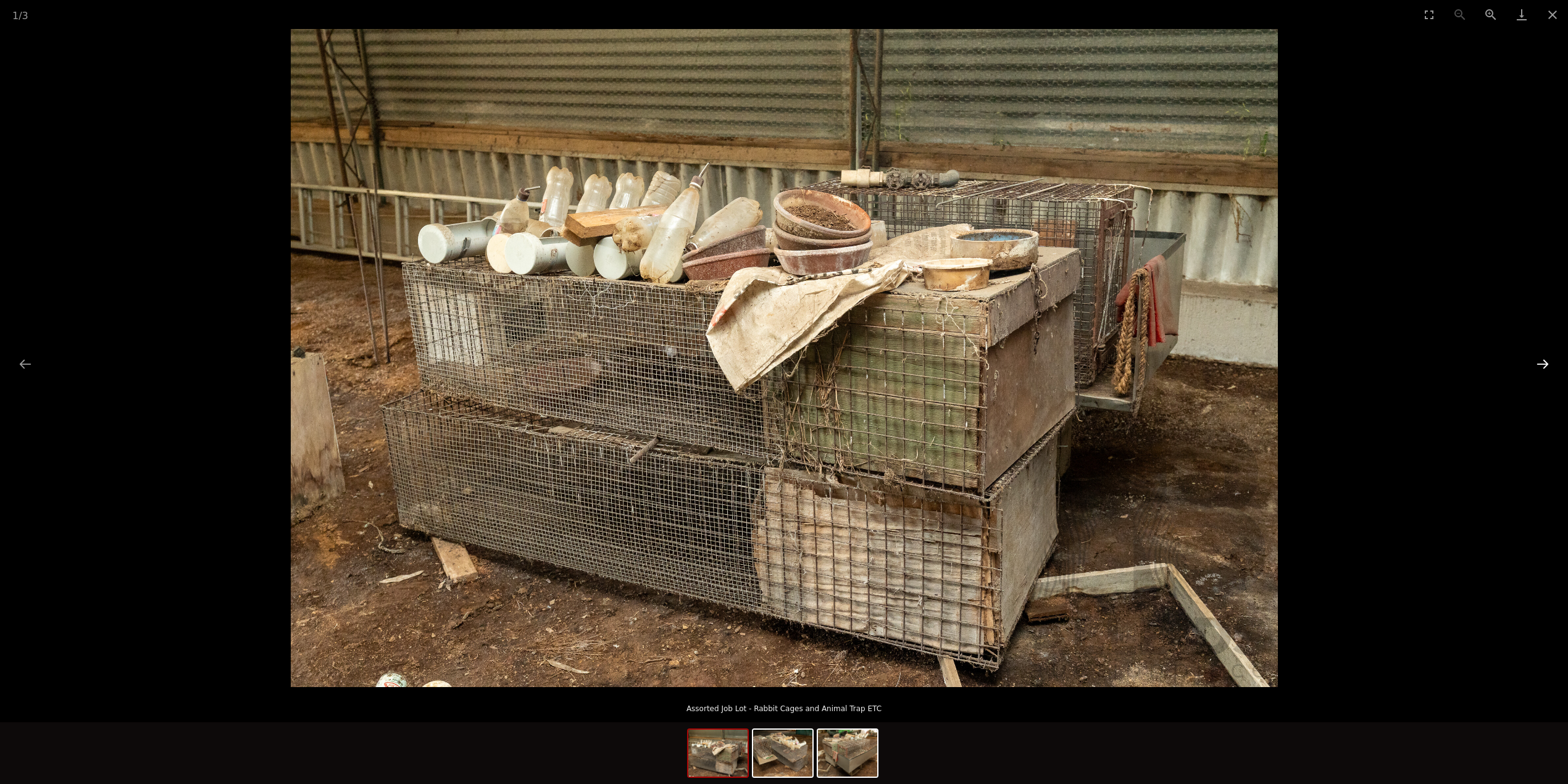
click at [1541, 362] on button "Next slide" at bounding box center [1542, 364] width 26 height 24
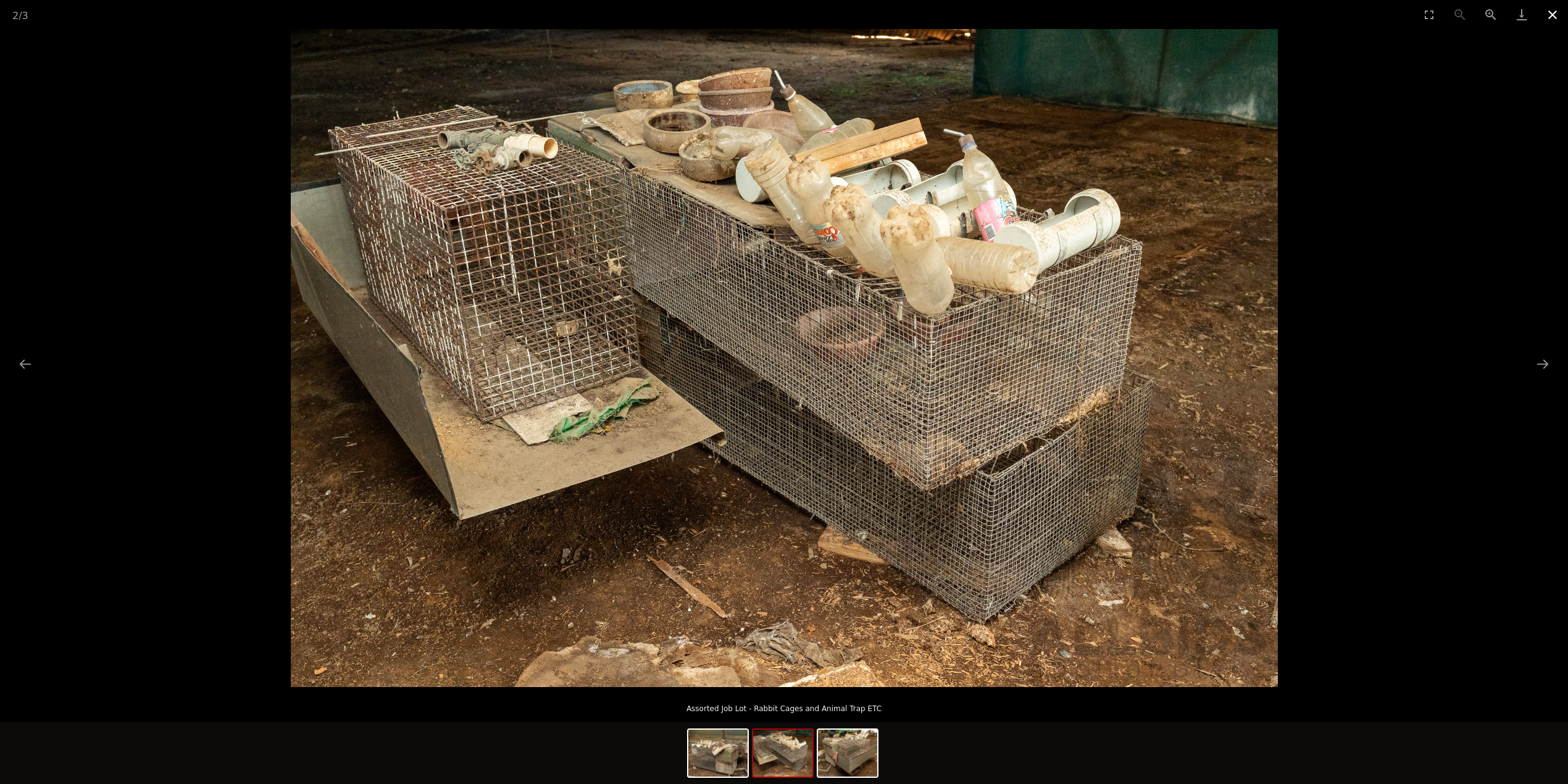
click at [1553, 12] on button "Close gallery" at bounding box center [1553, 14] width 31 height 29
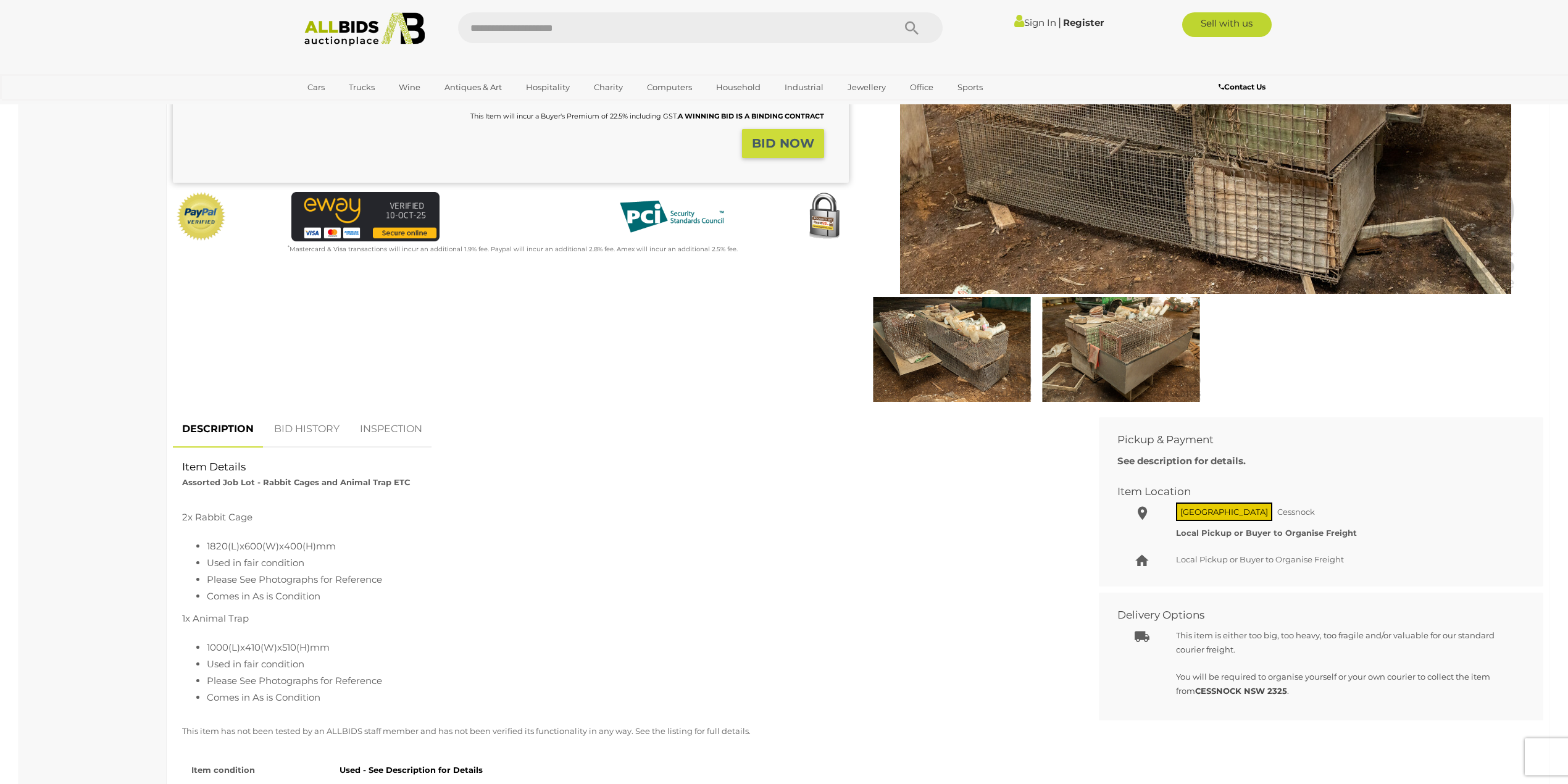
scroll to position [329, 0]
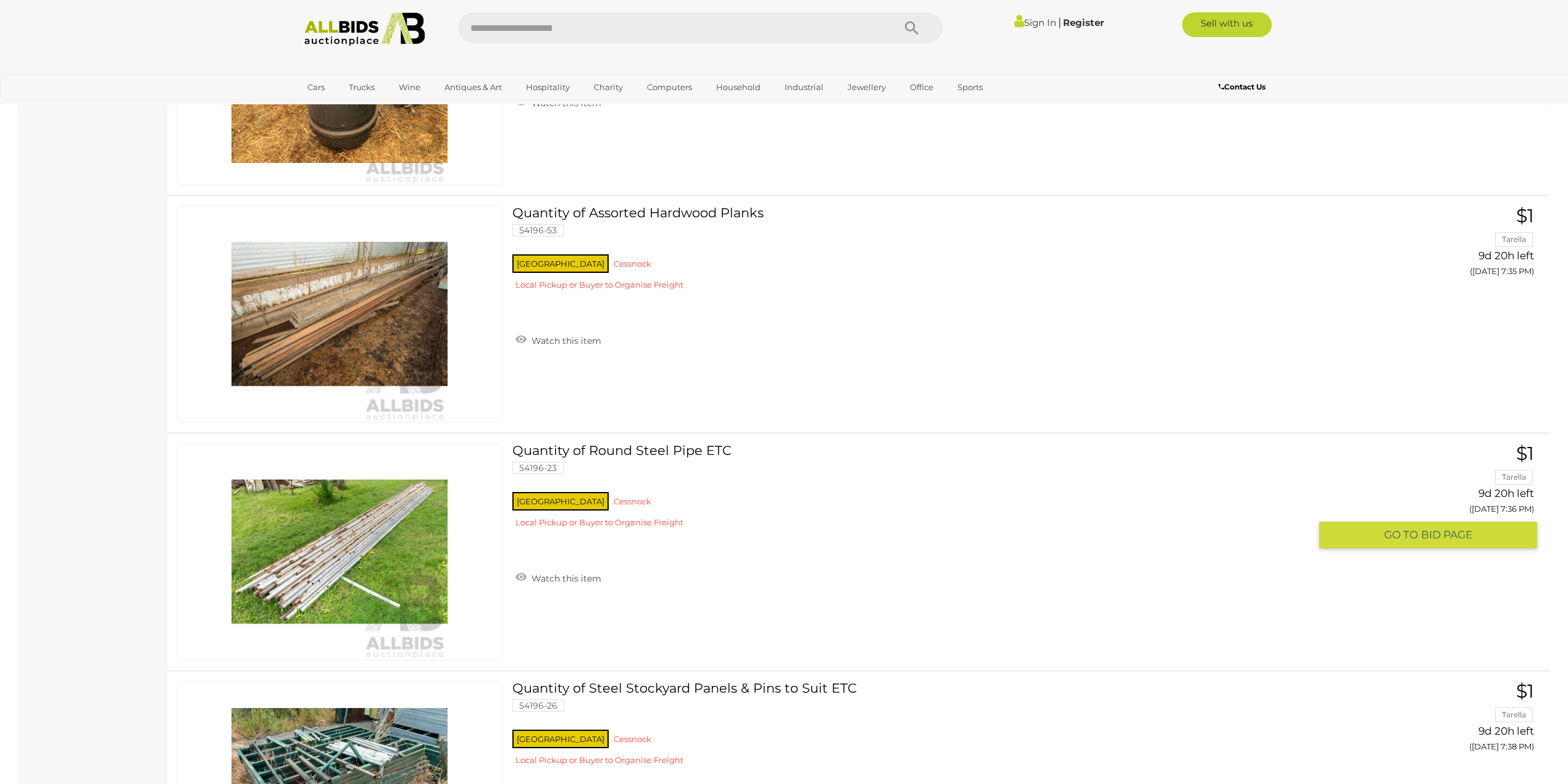
scroll to position [8469, 0]
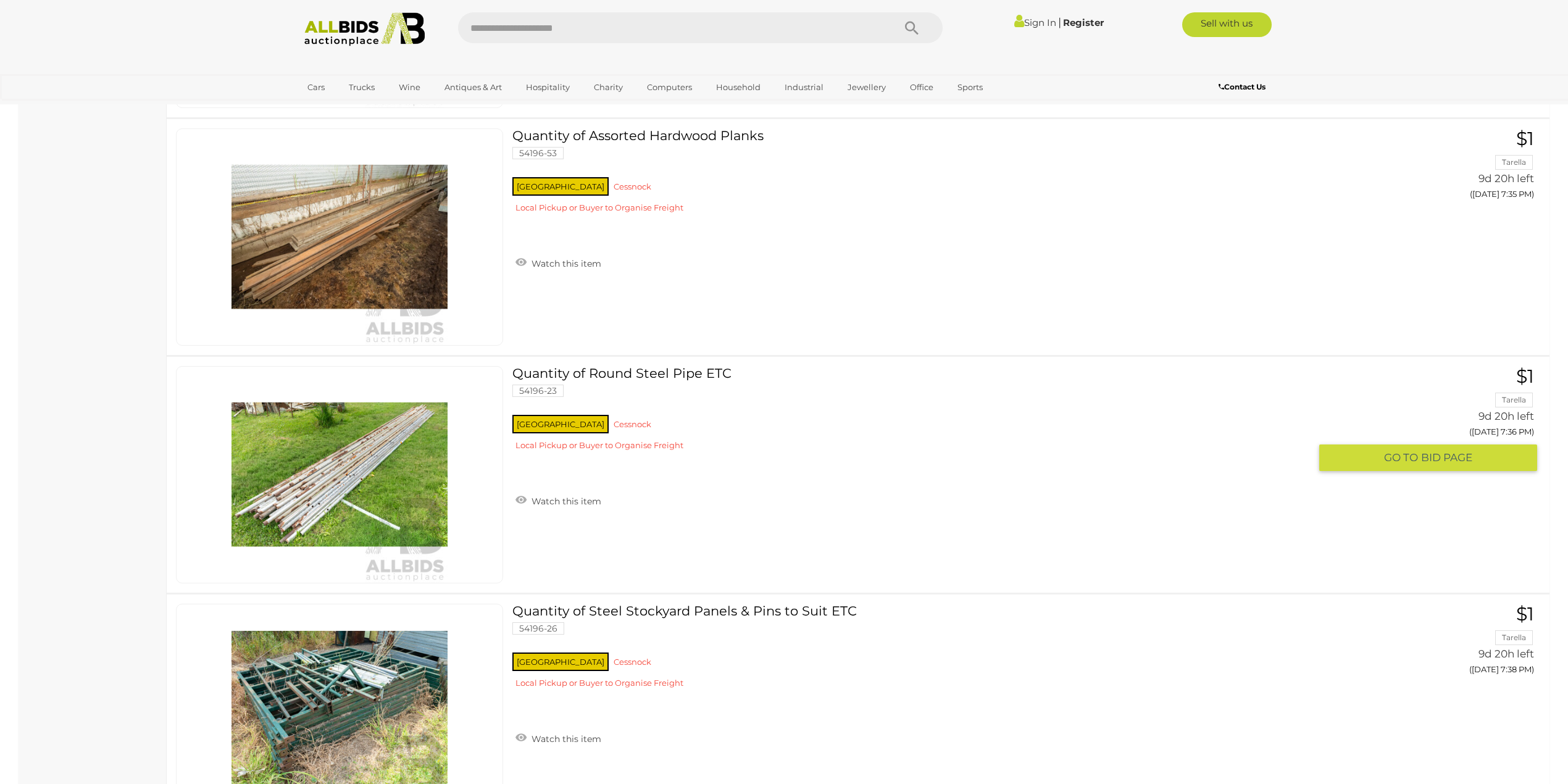
click at [308, 485] on img at bounding box center [339, 474] width 216 height 216
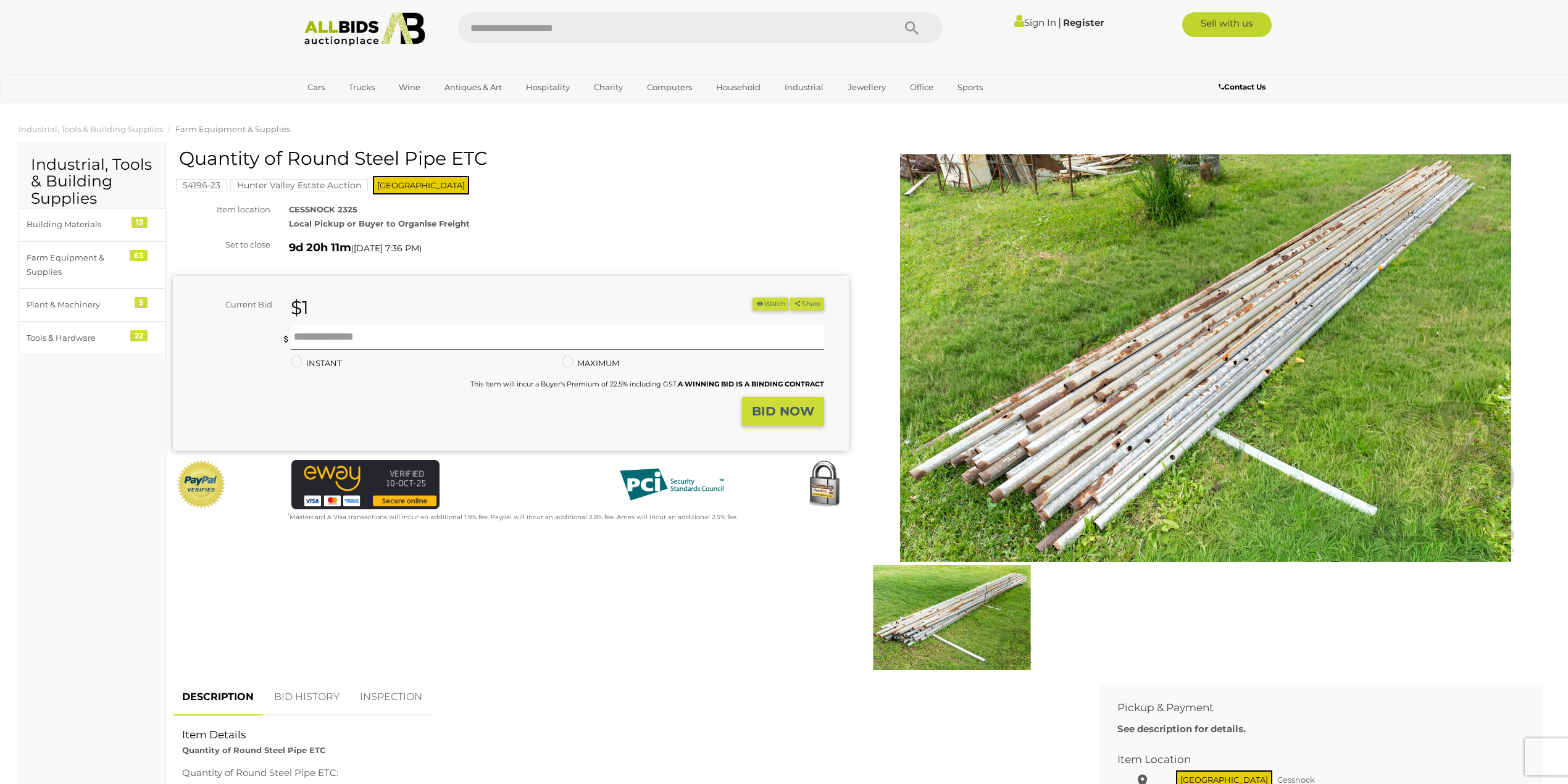
click at [1125, 425] on img at bounding box center [1205, 357] width 632 height 407
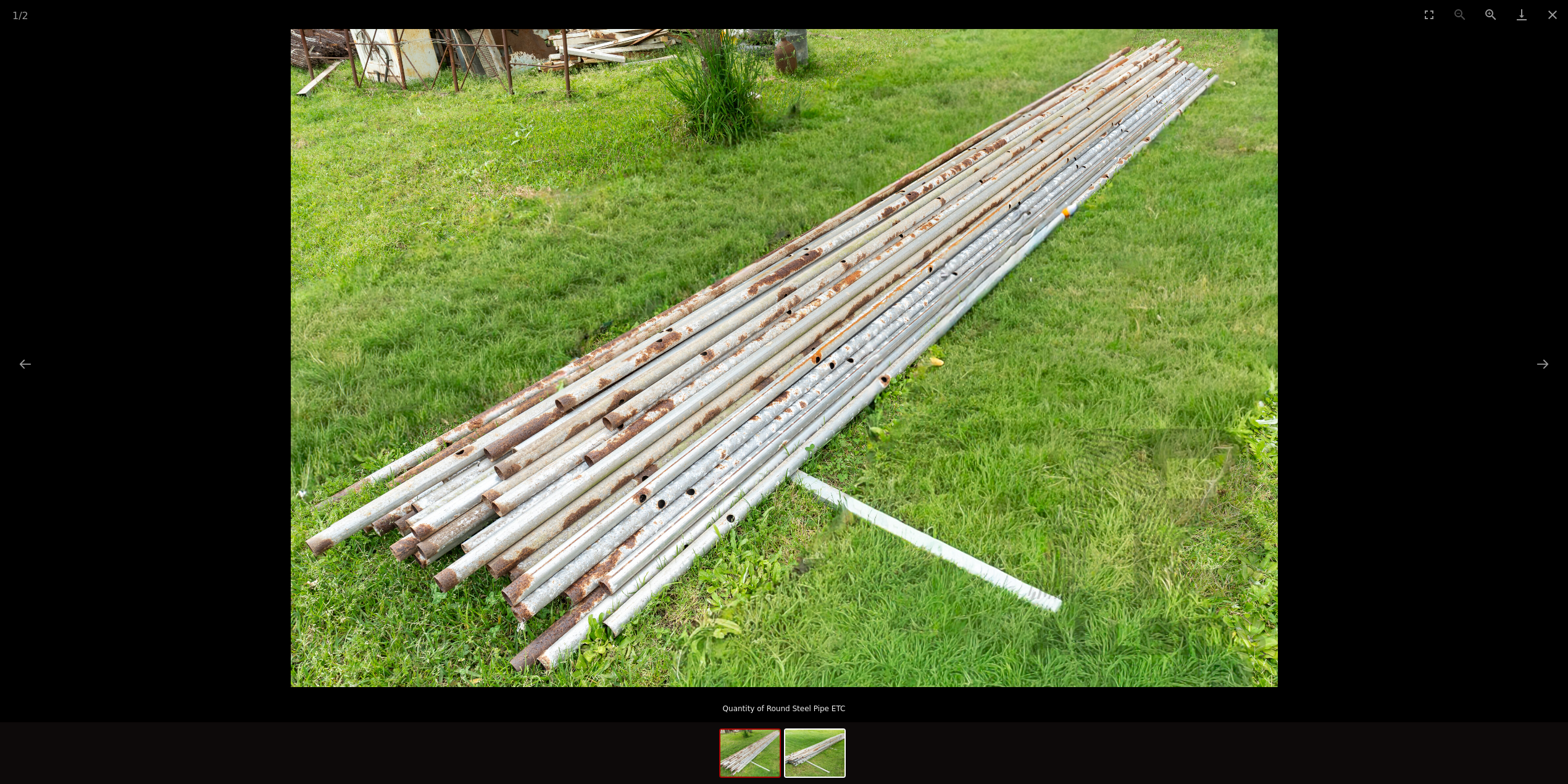
scroll to position [247, 0]
click at [798, 746] on img at bounding box center [815, 753] width 59 height 47
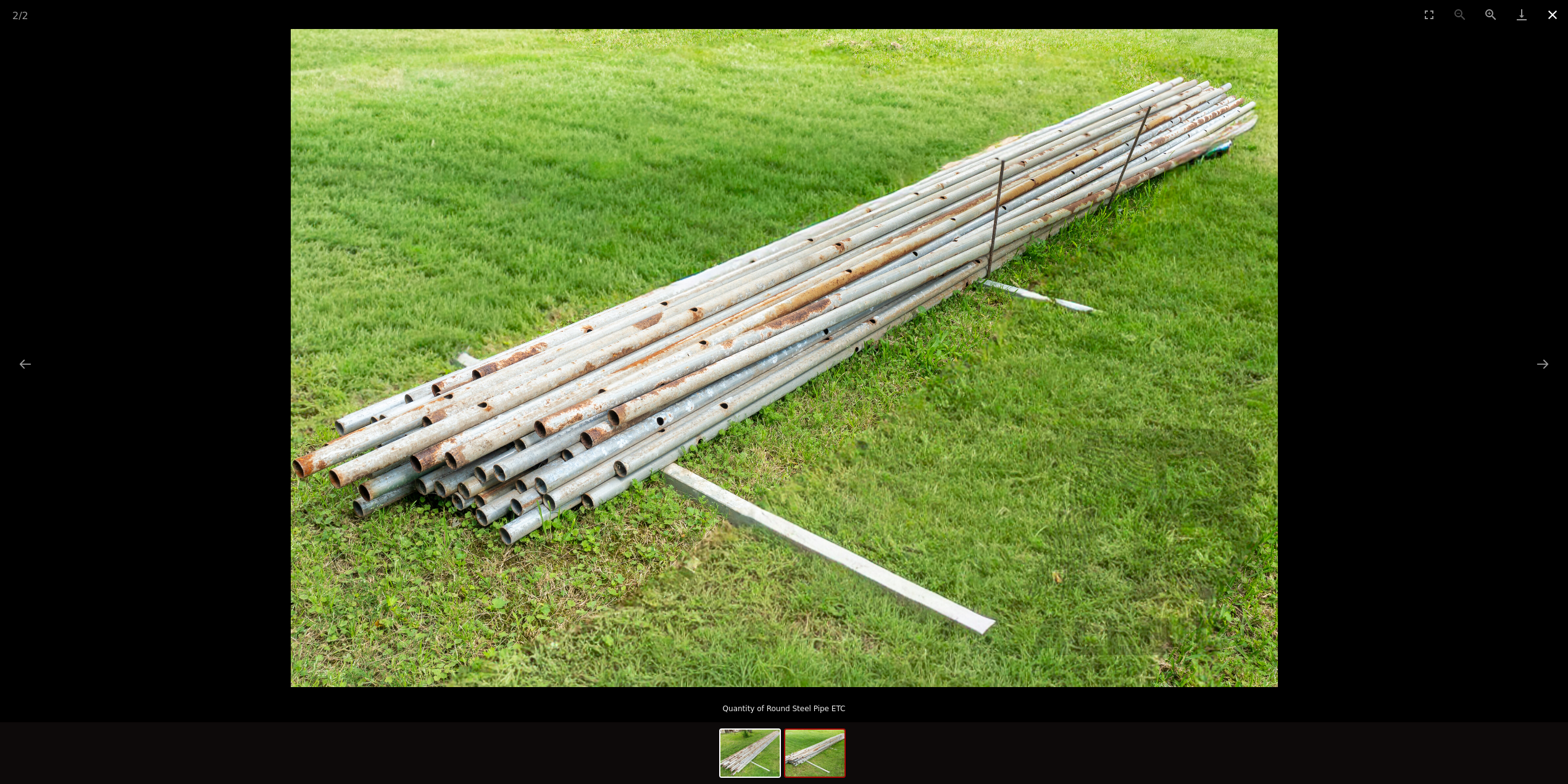
click at [1556, 13] on button "Close gallery" at bounding box center [1553, 14] width 31 height 29
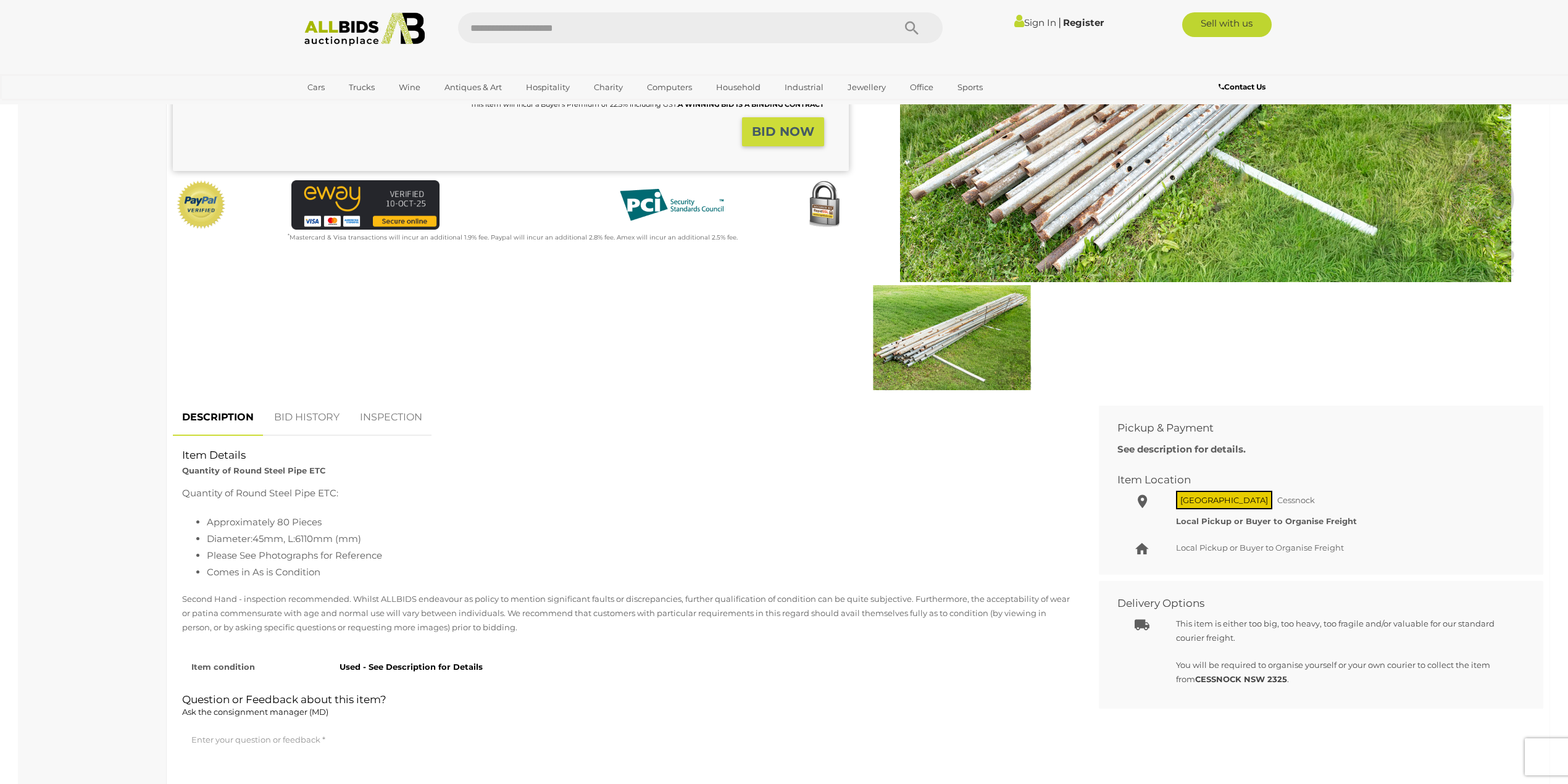
scroll to position [329, 0]
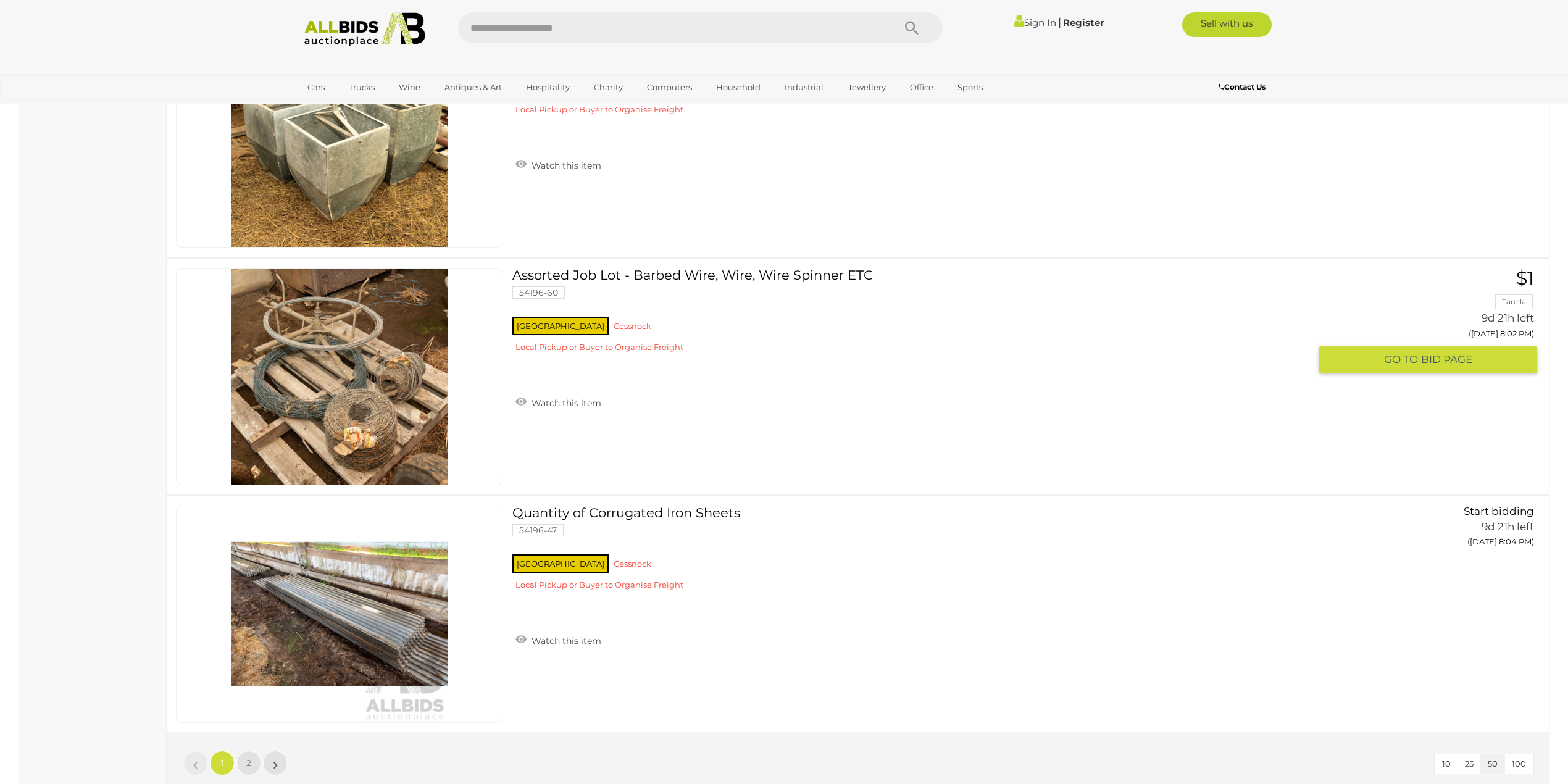
scroll to position [11567, 0]
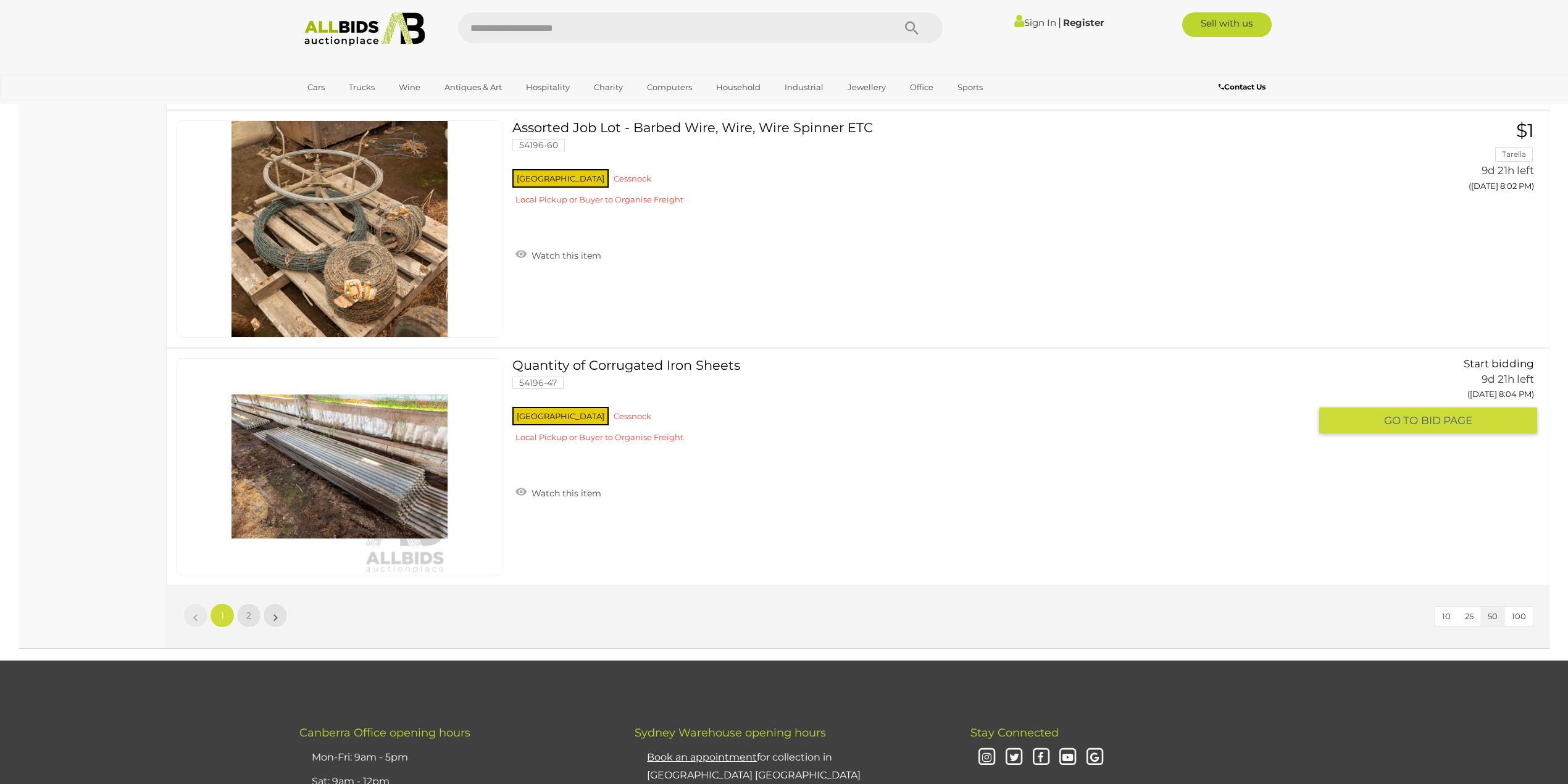
click at [384, 480] on img at bounding box center [339, 466] width 216 height 216
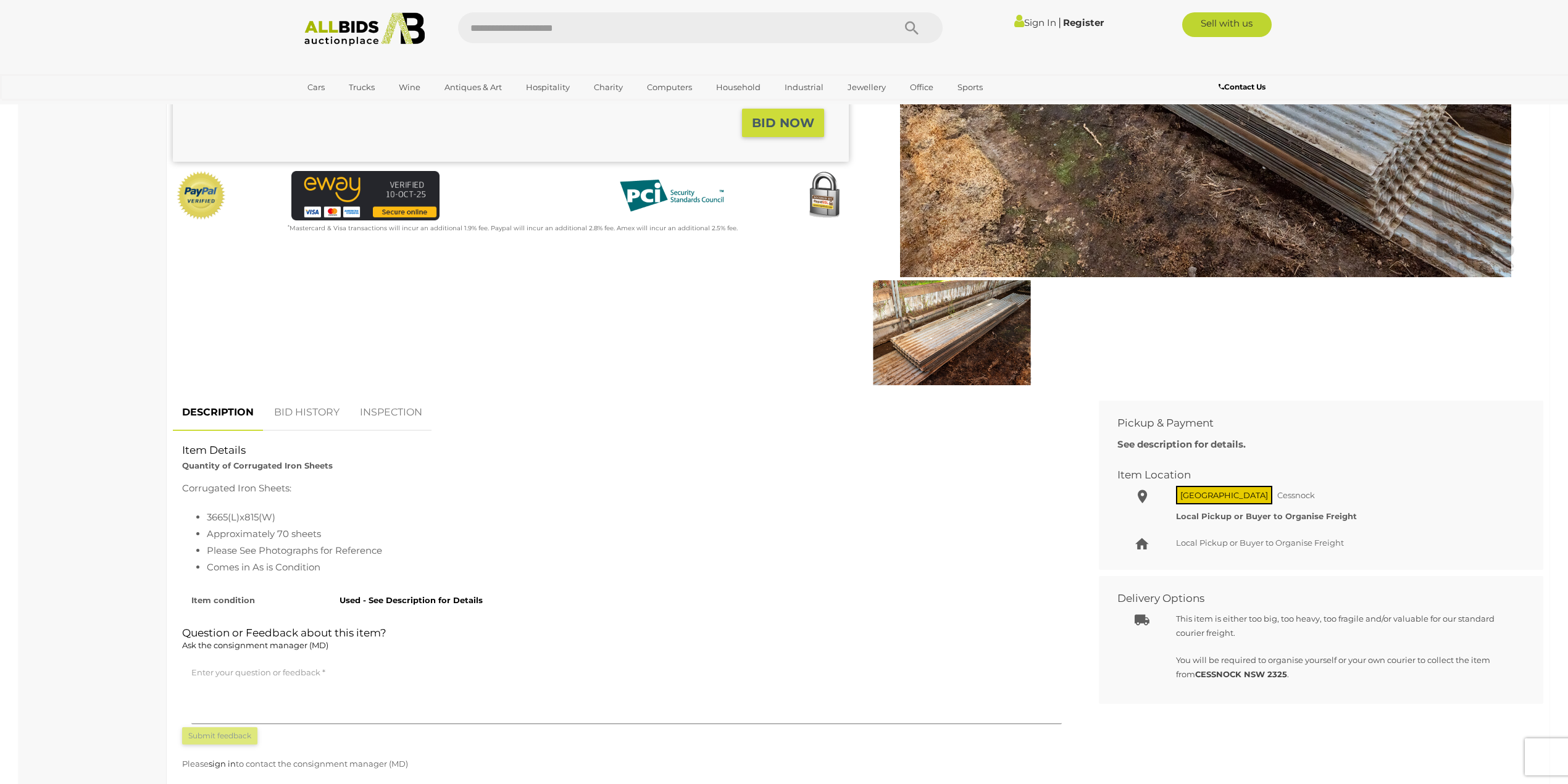
scroll to position [329, 0]
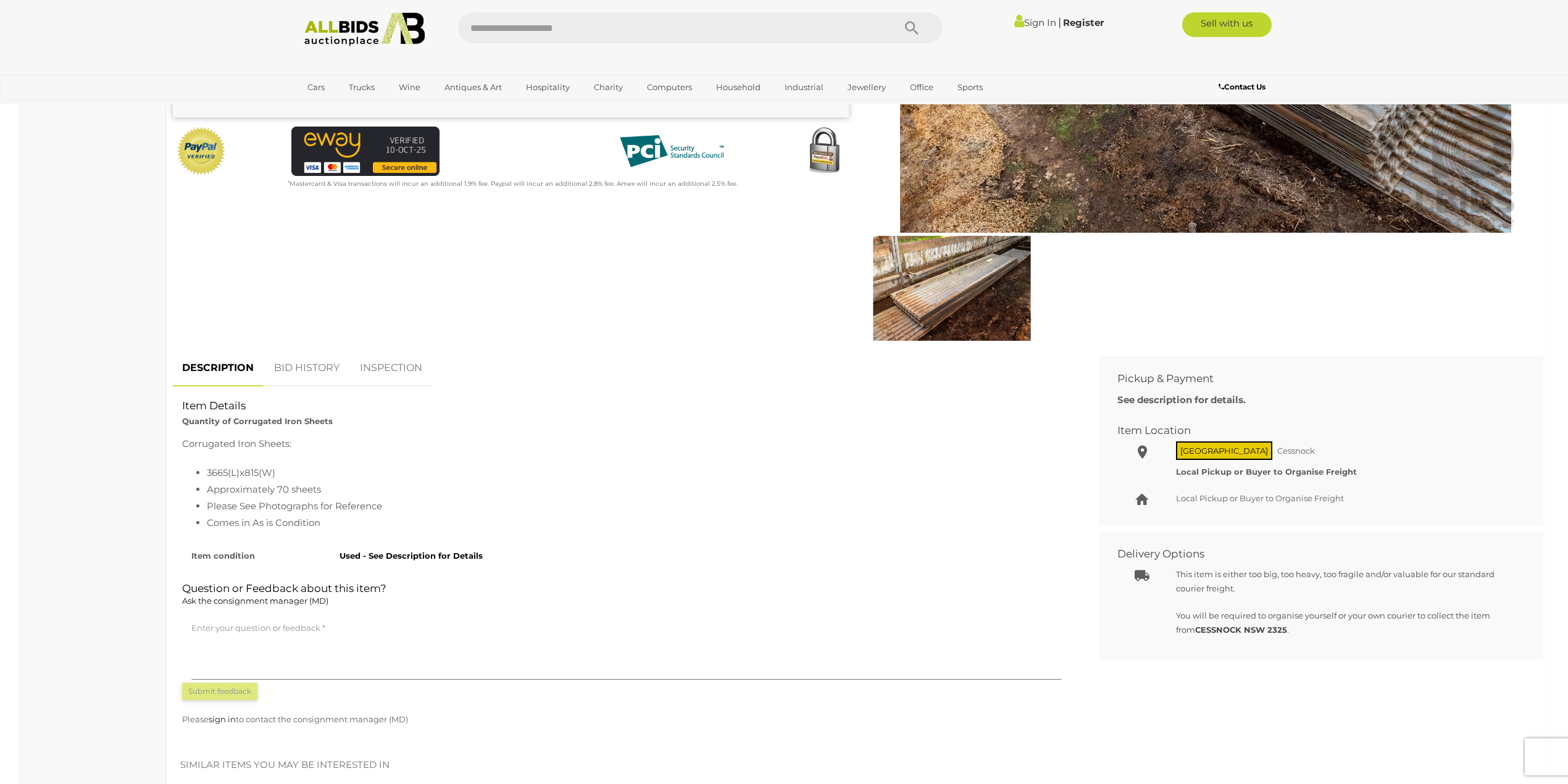
click at [984, 289] on img at bounding box center [952, 288] width 163 height 105
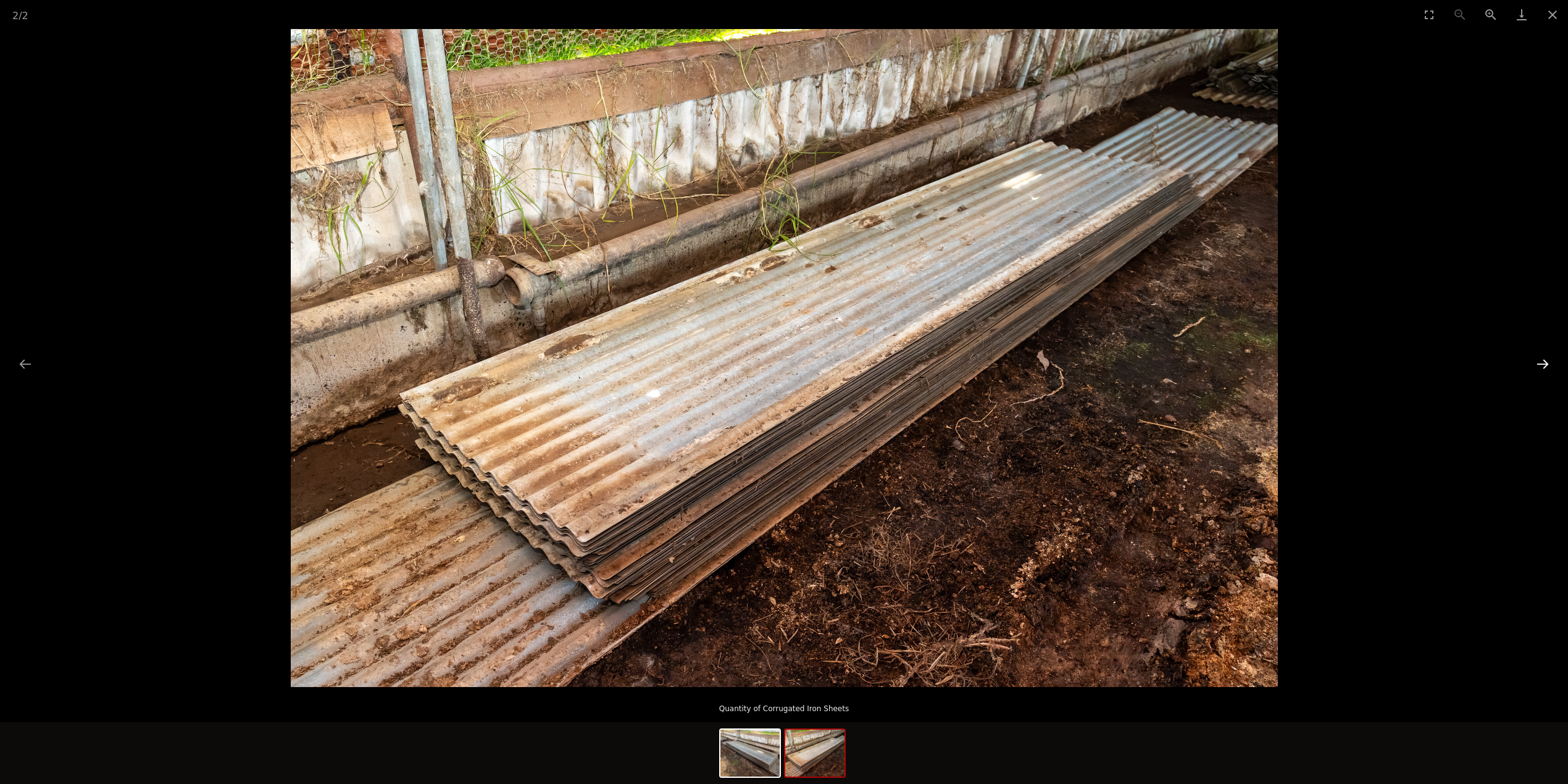
click at [1550, 359] on button "Next slide" at bounding box center [1542, 364] width 26 height 24
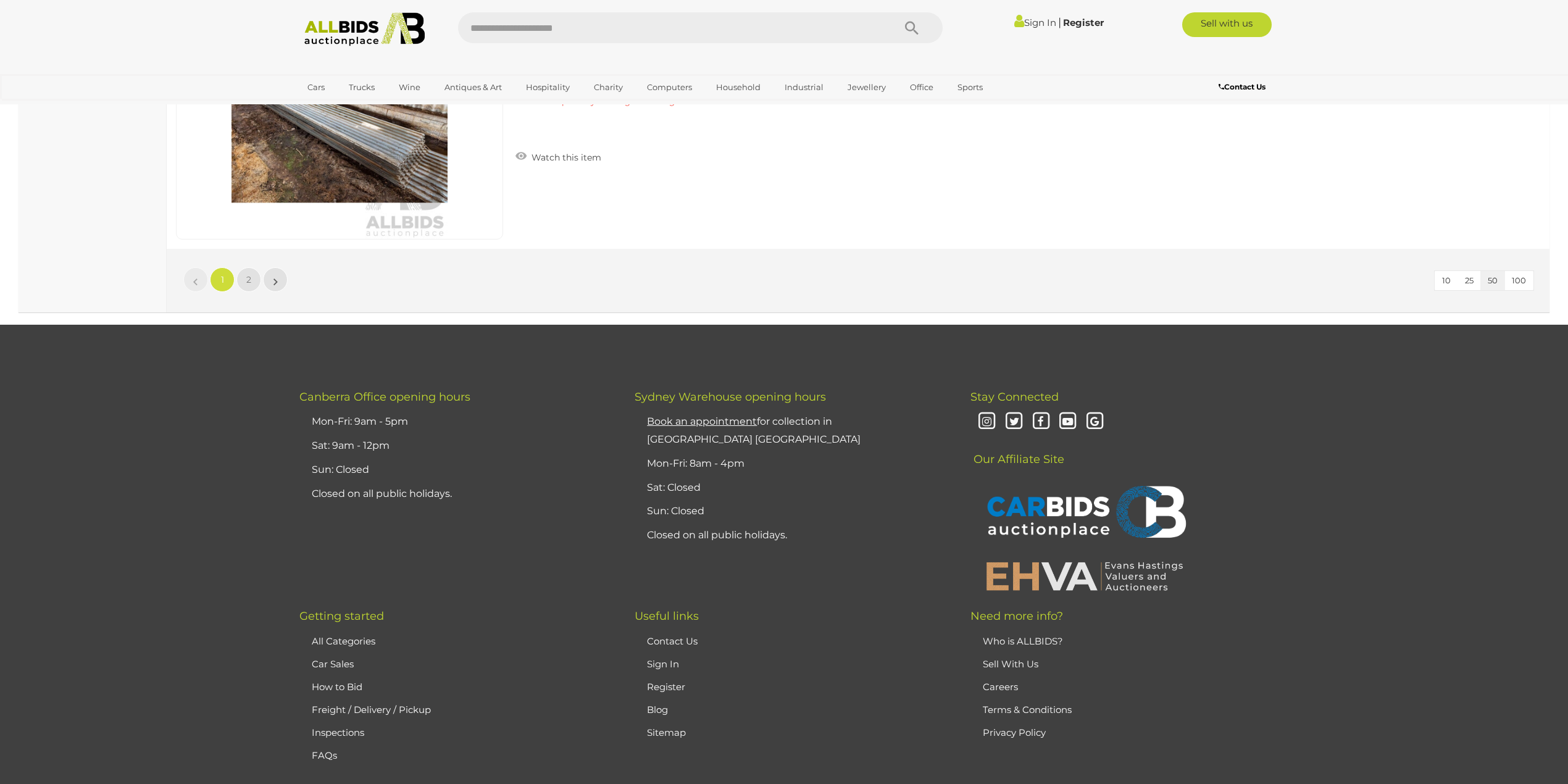
scroll to position [11609, 0]
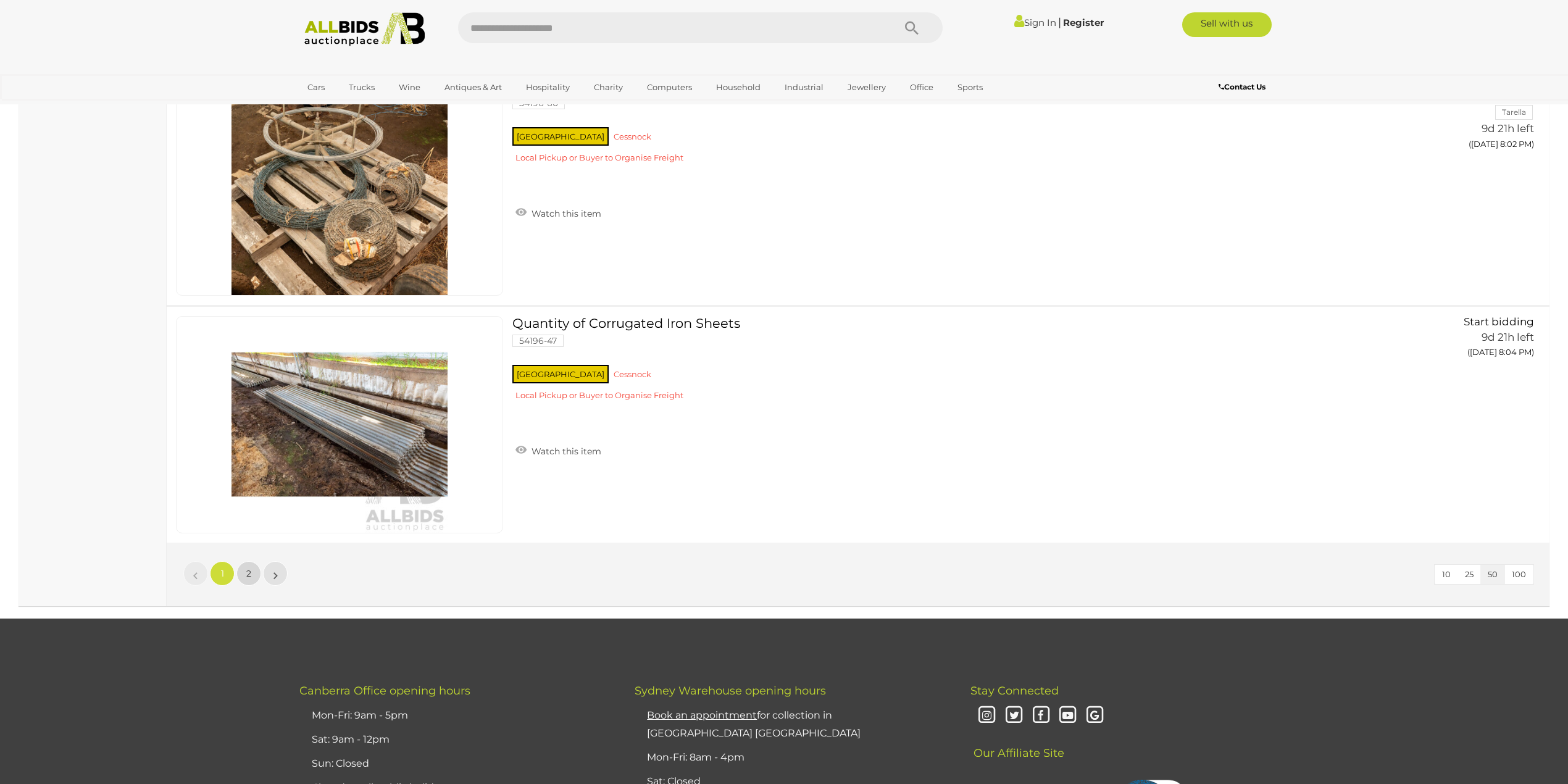
click at [248, 579] on span "2" at bounding box center [248, 573] width 5 height 11
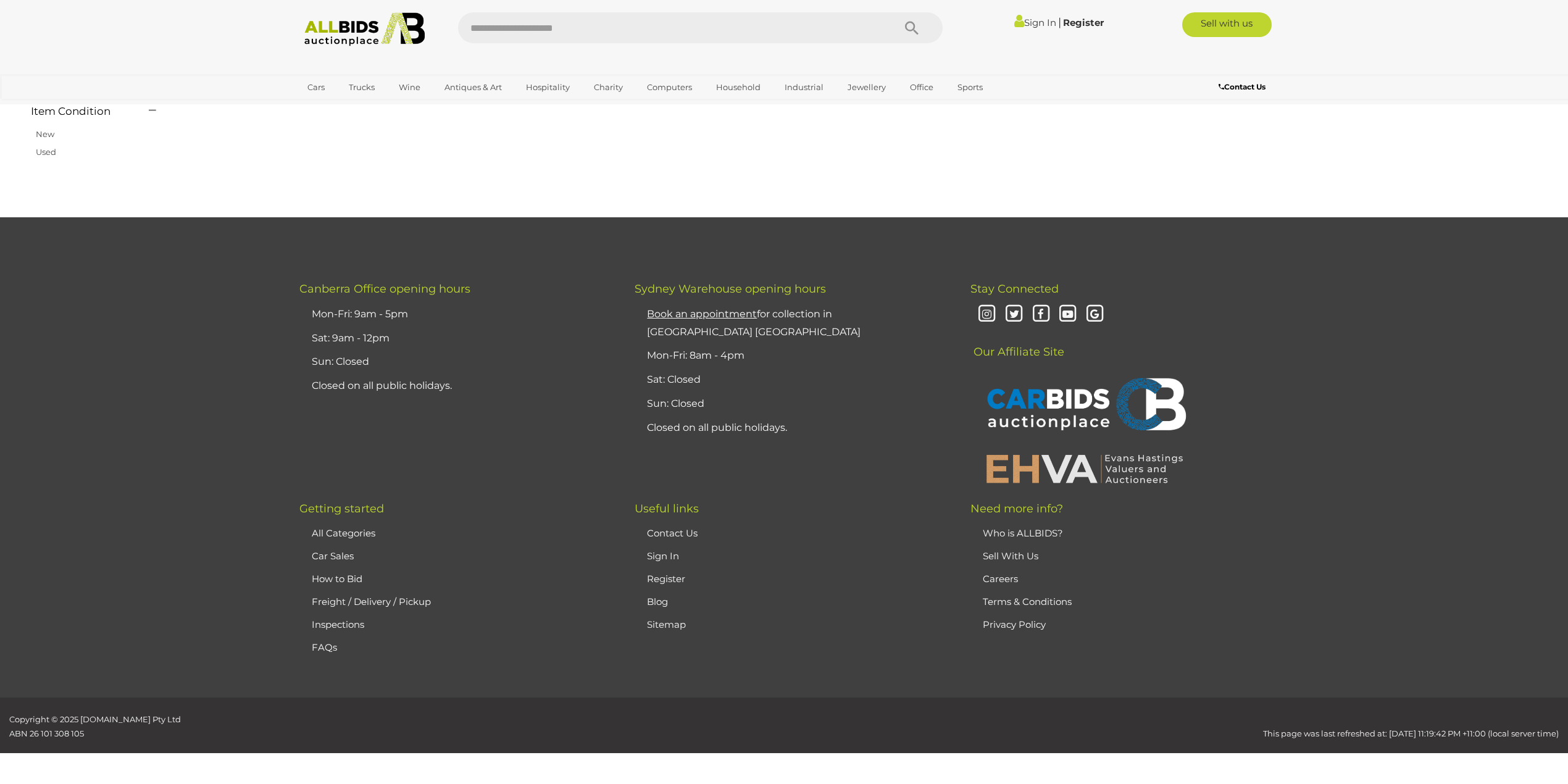
scroll to position [144, 0]
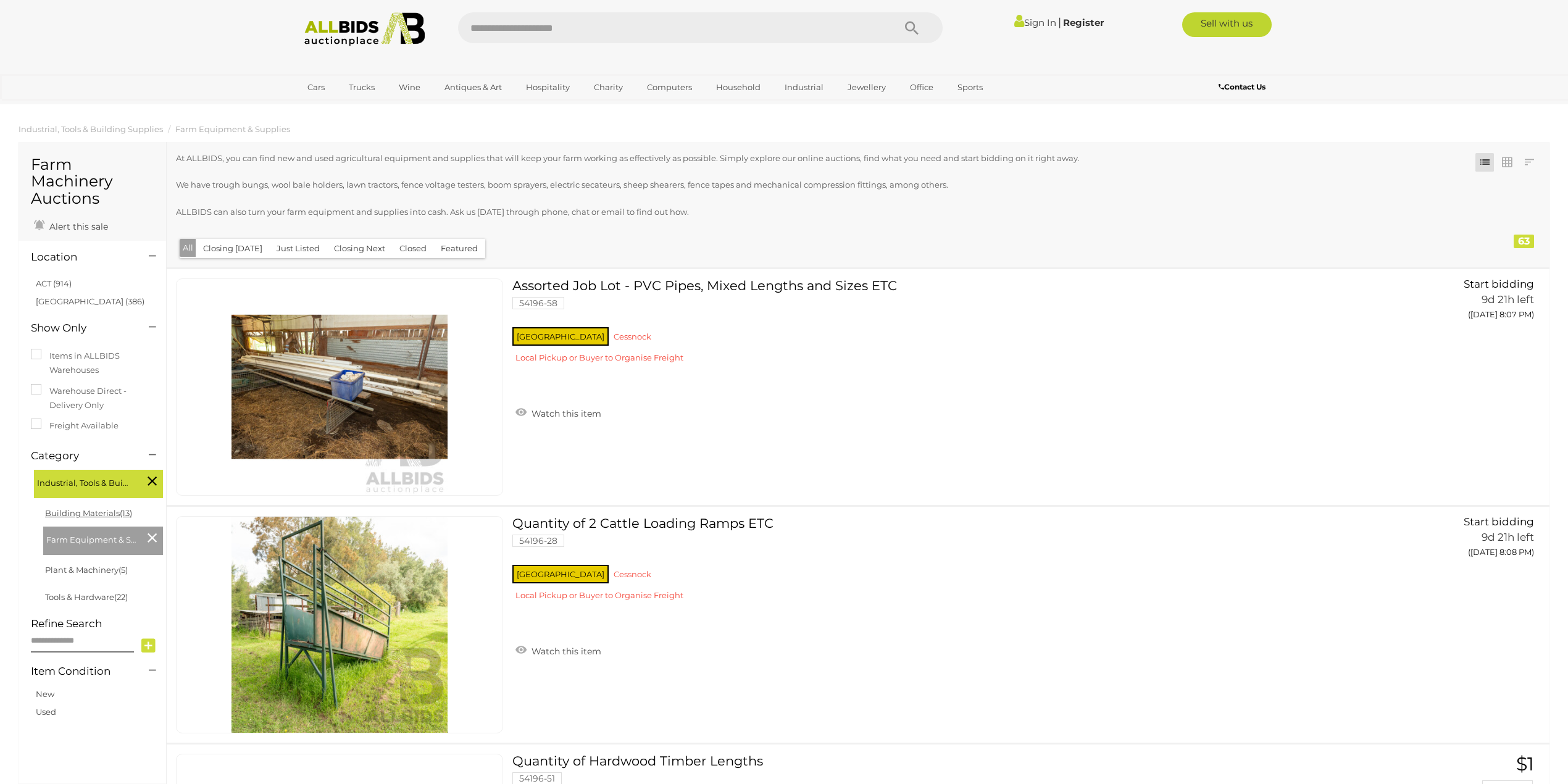
click at [83, 510] on link "Building Materials (13)" at bounding box center [88, 513] width 87 height 10
